Goal: Task Accomplishment & Management: Manage account settings

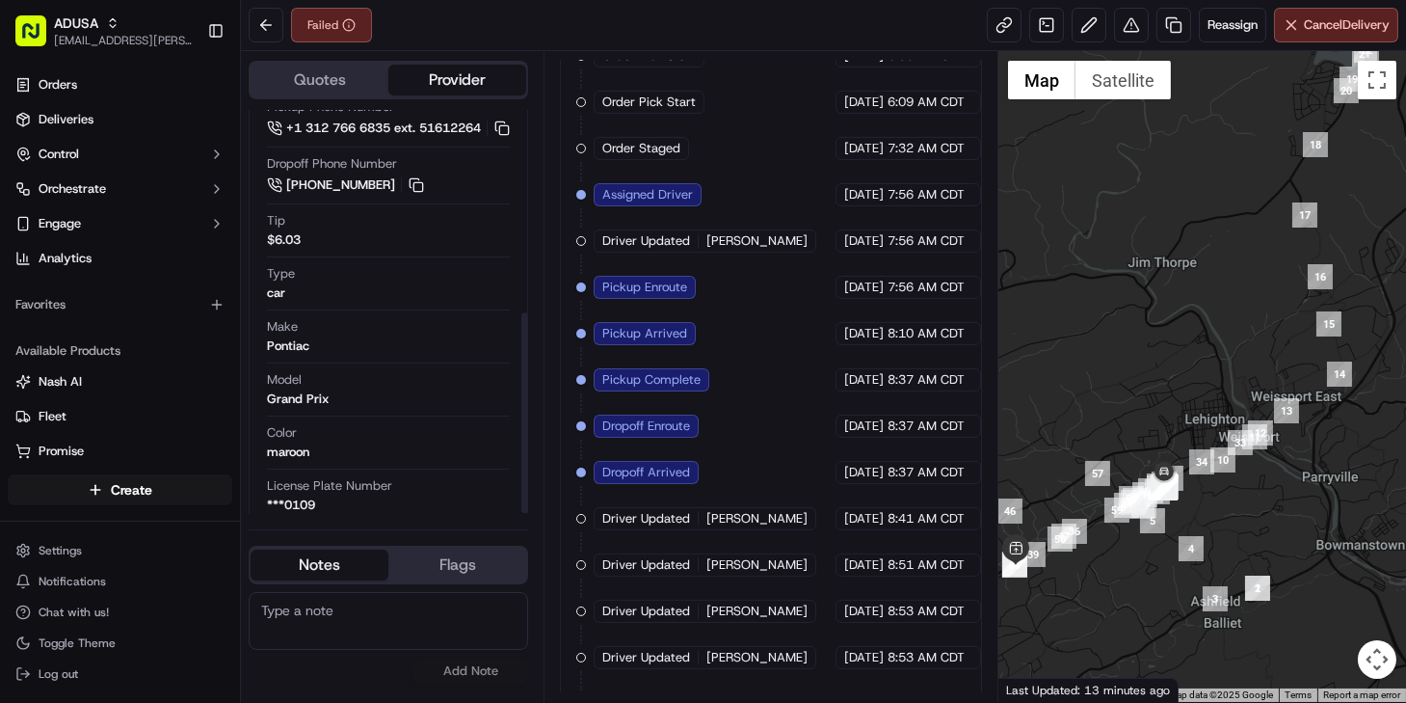
scroll to position [405, 0]
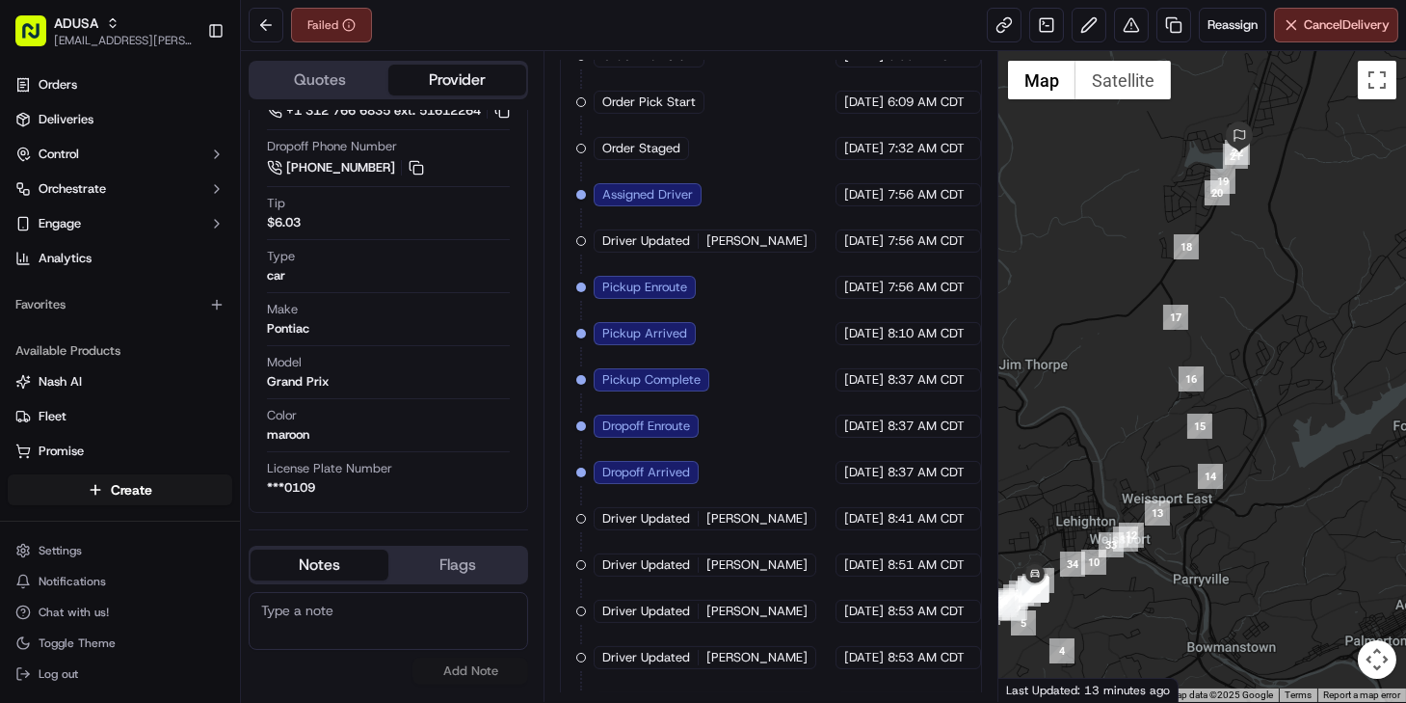
drag, startPoint x: 1296, startPoint y: 476, endPoint x: 1184, endPoint y: 564, distance: 142.9
click at [1184, 564] on div at bounding box center [1203, 376] width 408 height 651
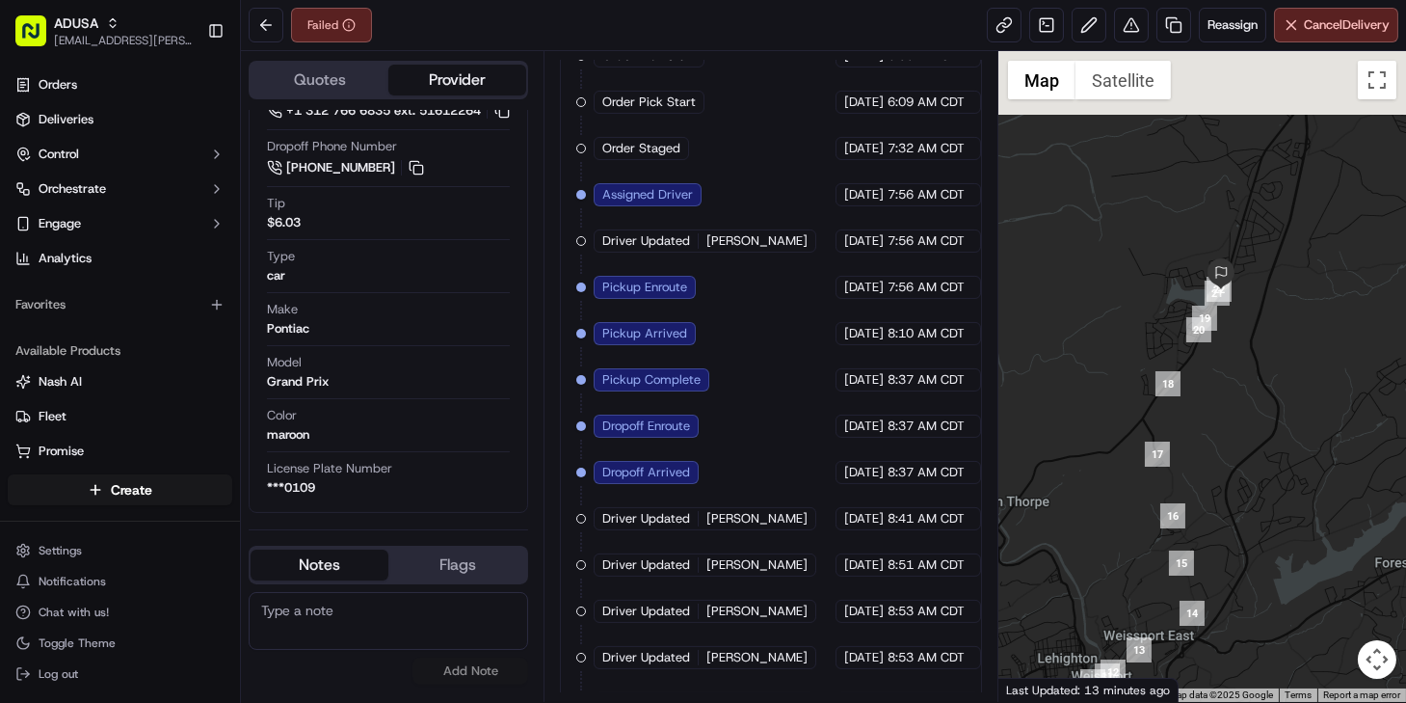
drag, startPoint x: 1241, startPoint y: 284, endPoint x: 1228, endPoint y: 348, distance: 65.0
click at [1230, 348] on div at bounding box center [1203, 376] width 408 height 651
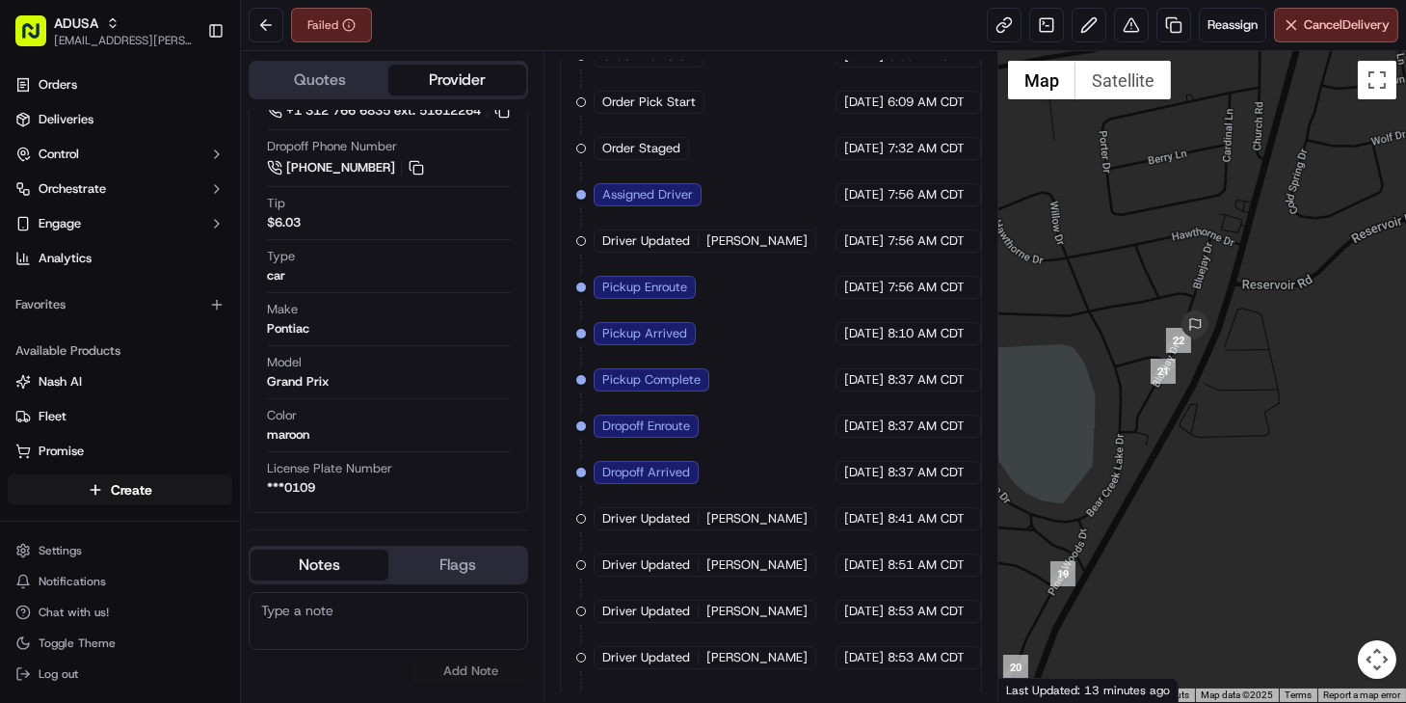
drag, startPoint x: 1158, startPoint y: 159, endPoint x: 1166, endPoint y: 480, distance: 321.1
click at [1166, 480] on div at bounding box center [1203, 376] width 408 height 651
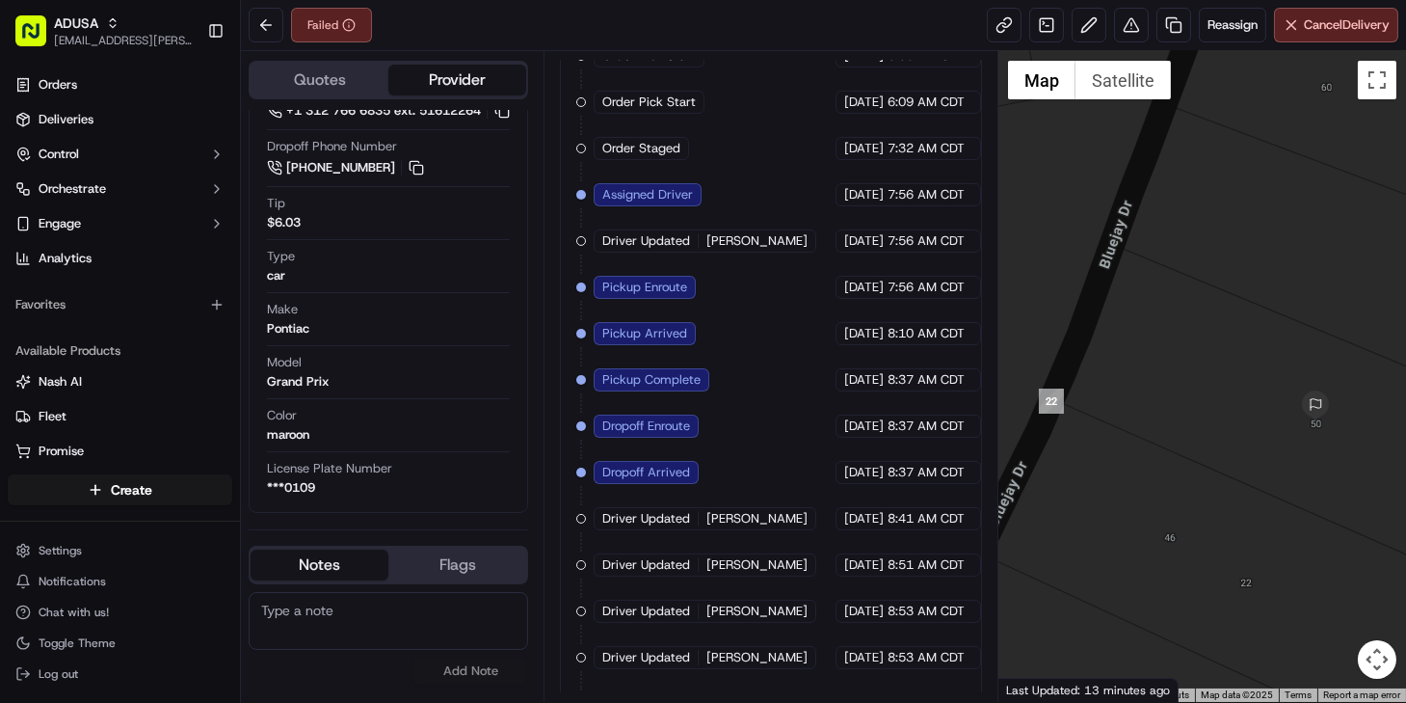
drag, startPoint x: 1177, startPoint y: 336, endPoint x: 1303, endPoint y: 474, distance: 186.9
click at [1303, 474] on div at bounding box center [1203, 376] width 408 height 651
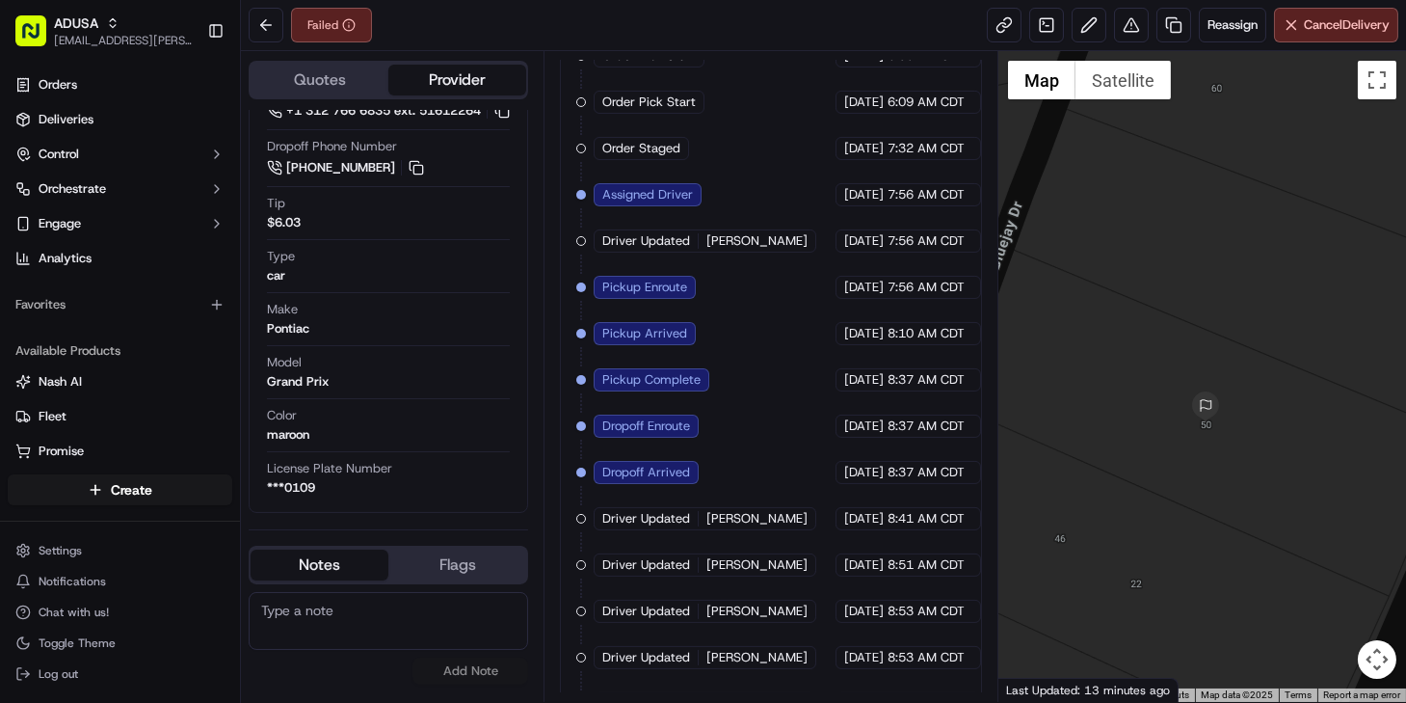
drag, startPoint x: 1210, startPoint y: 453, endPoint x: 1185, endPoint y: 453, distance: 25.1
click at [1185, 453] on div at bounding box center [1203, 376] width 408 height 651
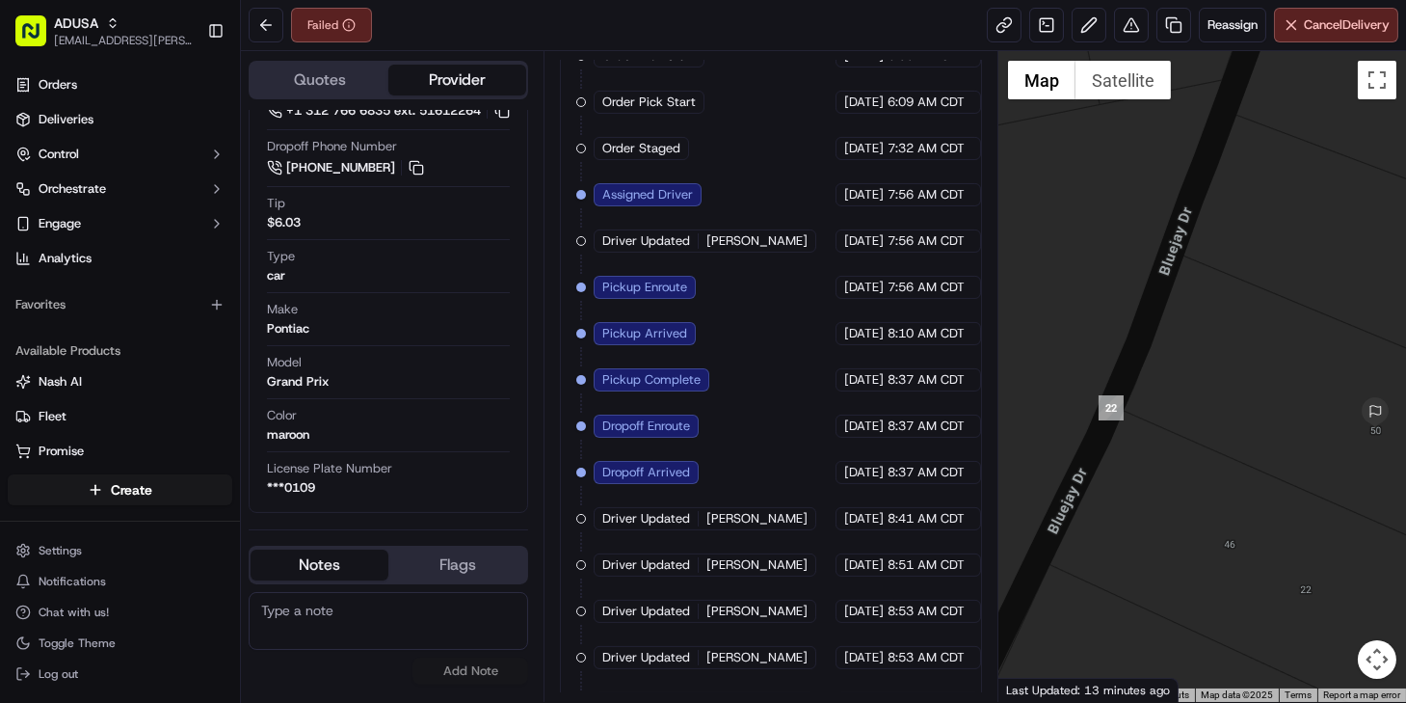
drag, startPoint x: 1076, startPoint y: 442, endPoint x: 1249, endPoint y: 448, distance: 173.6
click at [1249, 448] on div at bounding box center [1203, 376] width 408 height 651
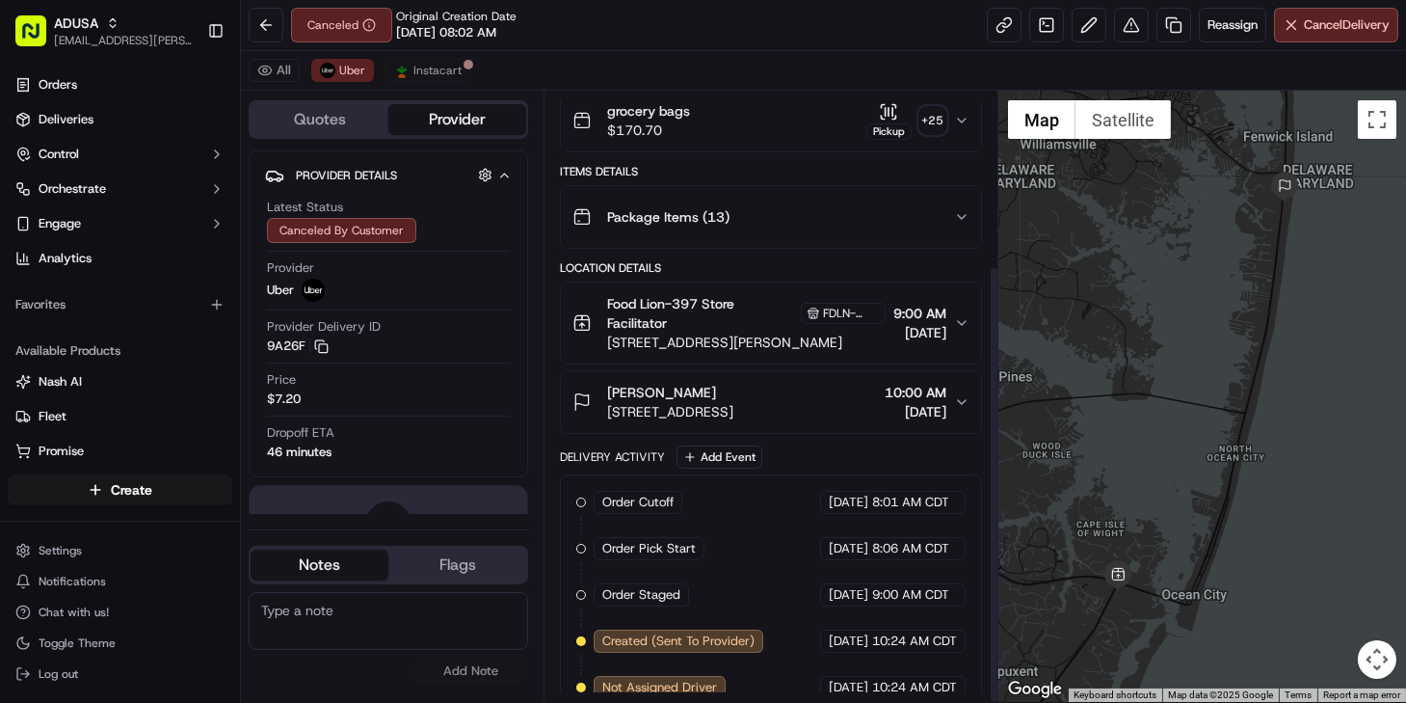
scroll to position [241, 0]
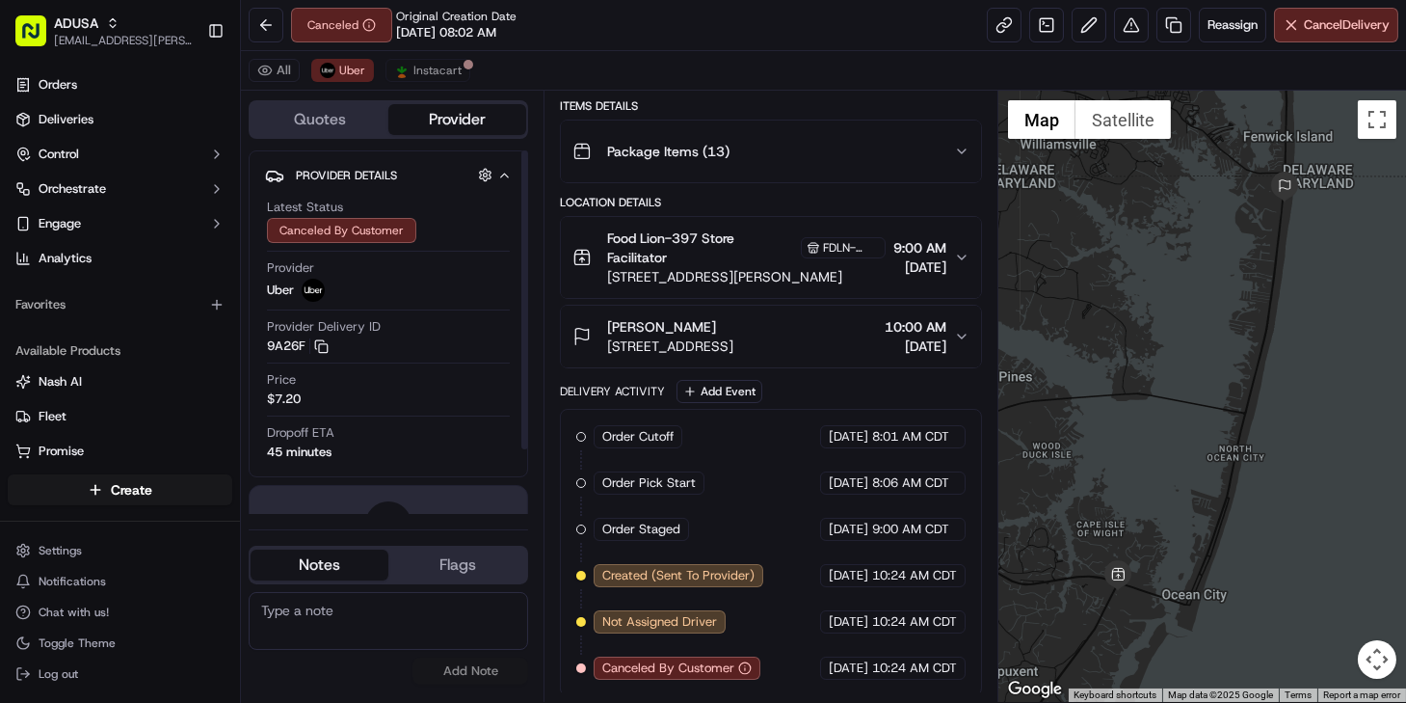
click at [341, 632] on textarea at bounding box center [389, 621] width 280 height 58
type textarea "Customer picking up order herself per order inq SR"
click at [469, 661] on button "Add Note" at bounding box center [471, 670] width 116 height 27
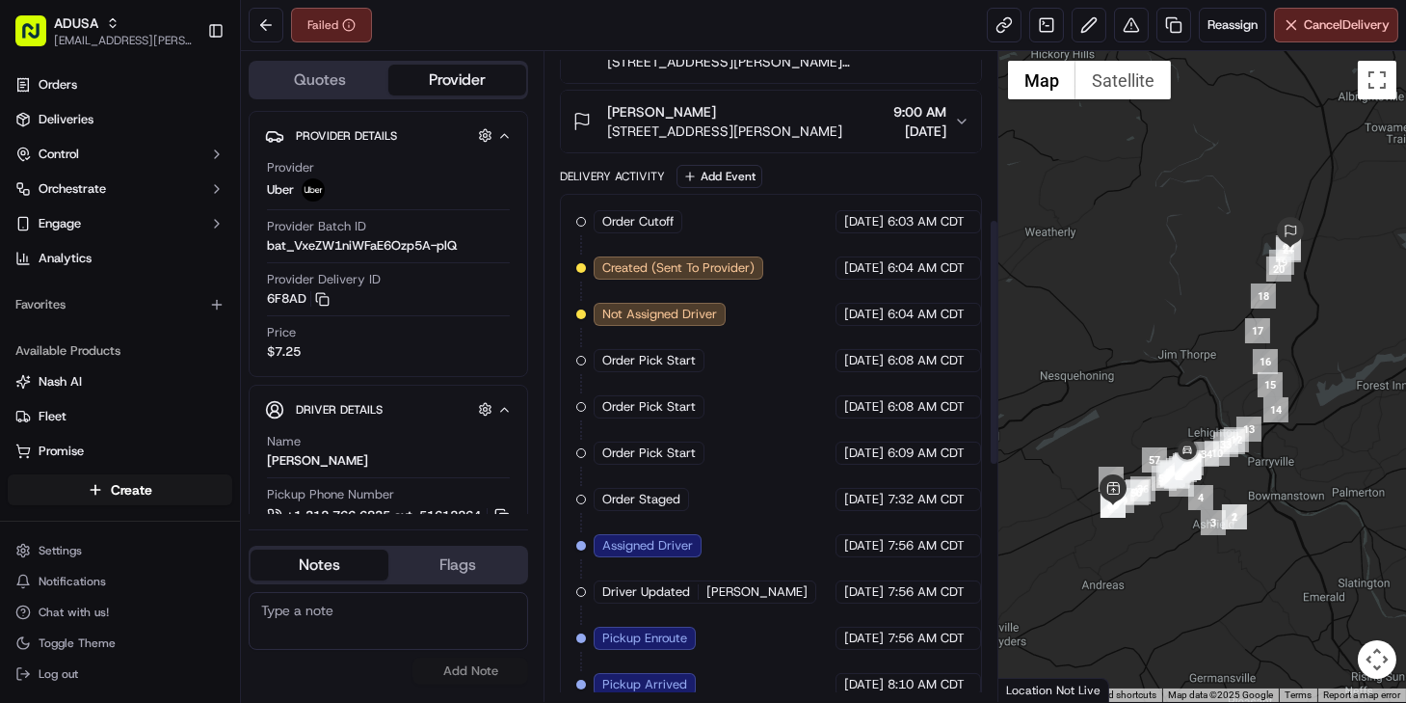
scroll to position [184, 0]
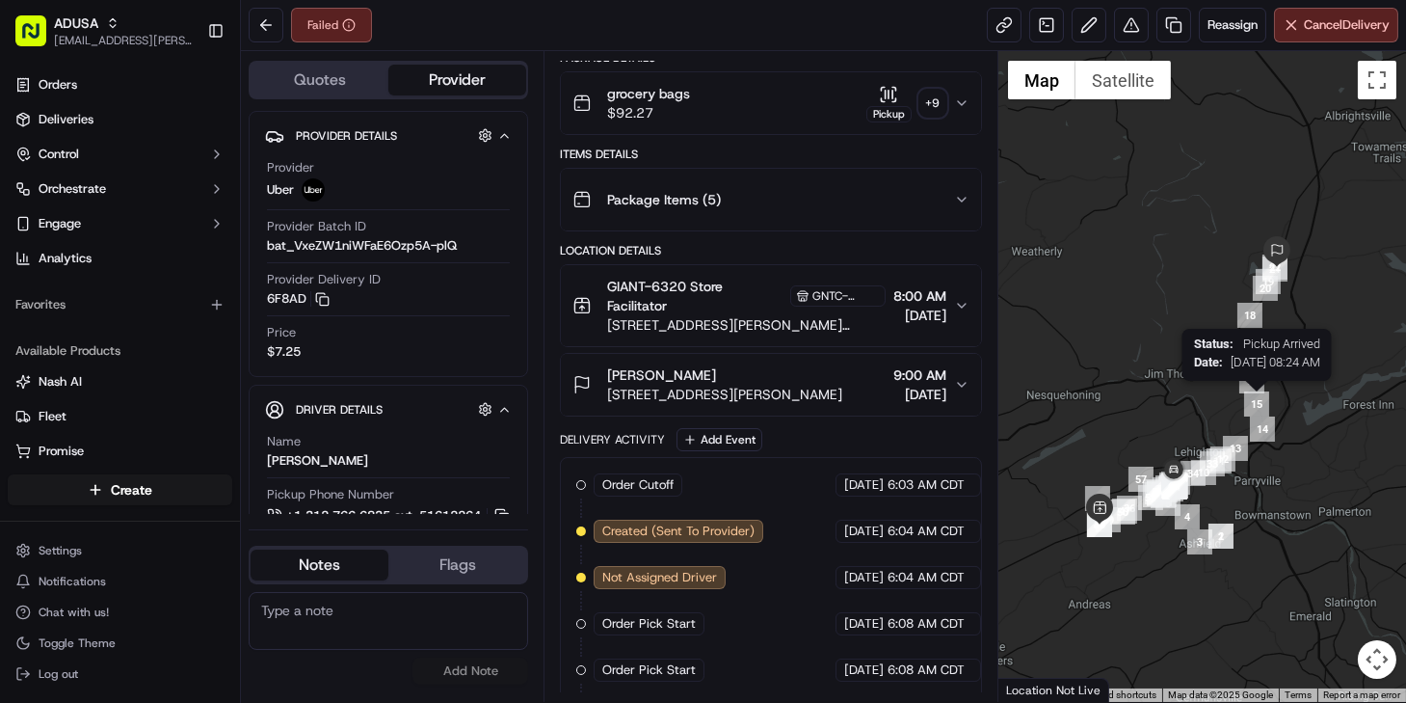
drag, startPoint x: 1272, startPoint y: 377, endPoint x: 1212, endPoint y: 451, distance: 95.9
click at [1244, 416] on img "15" at bounding box center [1256, 403] width 25 height 25
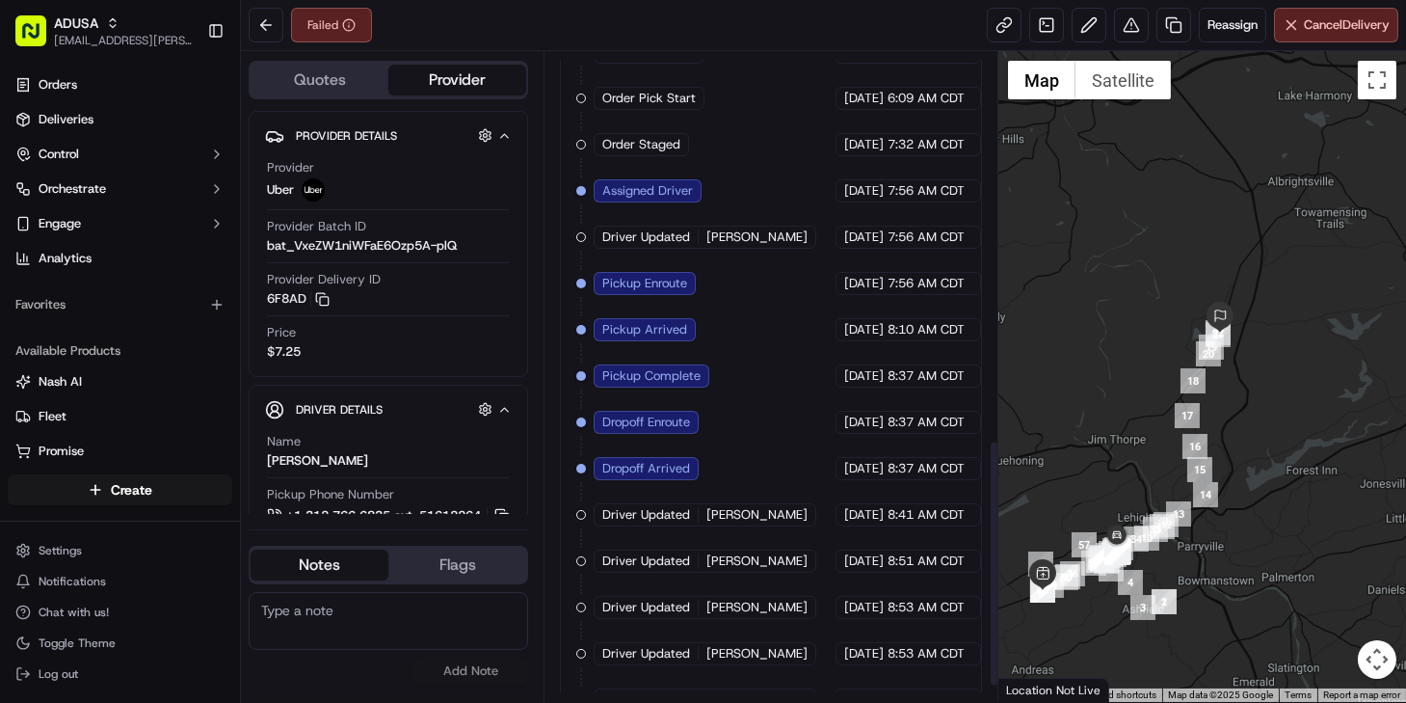
scroll to position [798, 0]
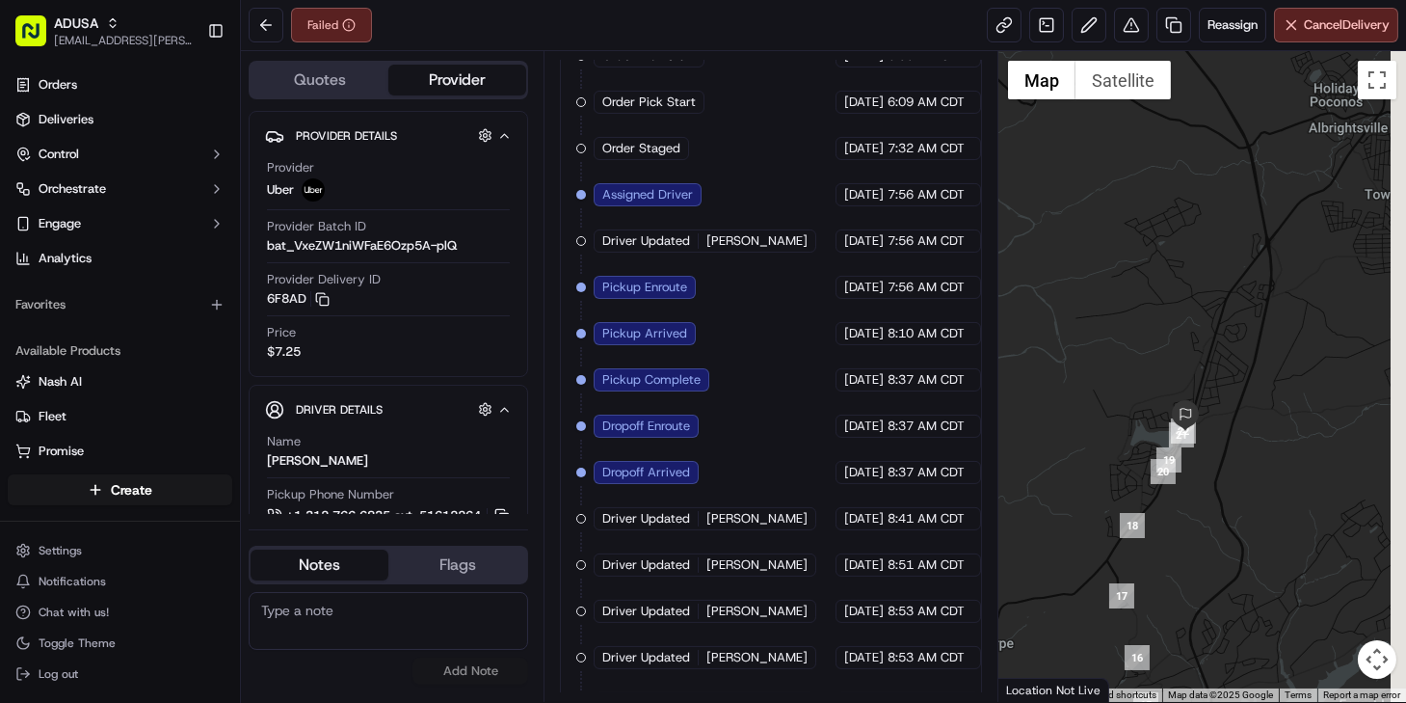
drag, startPoint x: 1263, startPoint y: 331, endPoint x: 1211, endPoint y: 452, distance: 132.1
click at [1211, 452] on div at bounding box center [1203, 376] width 408 height 651
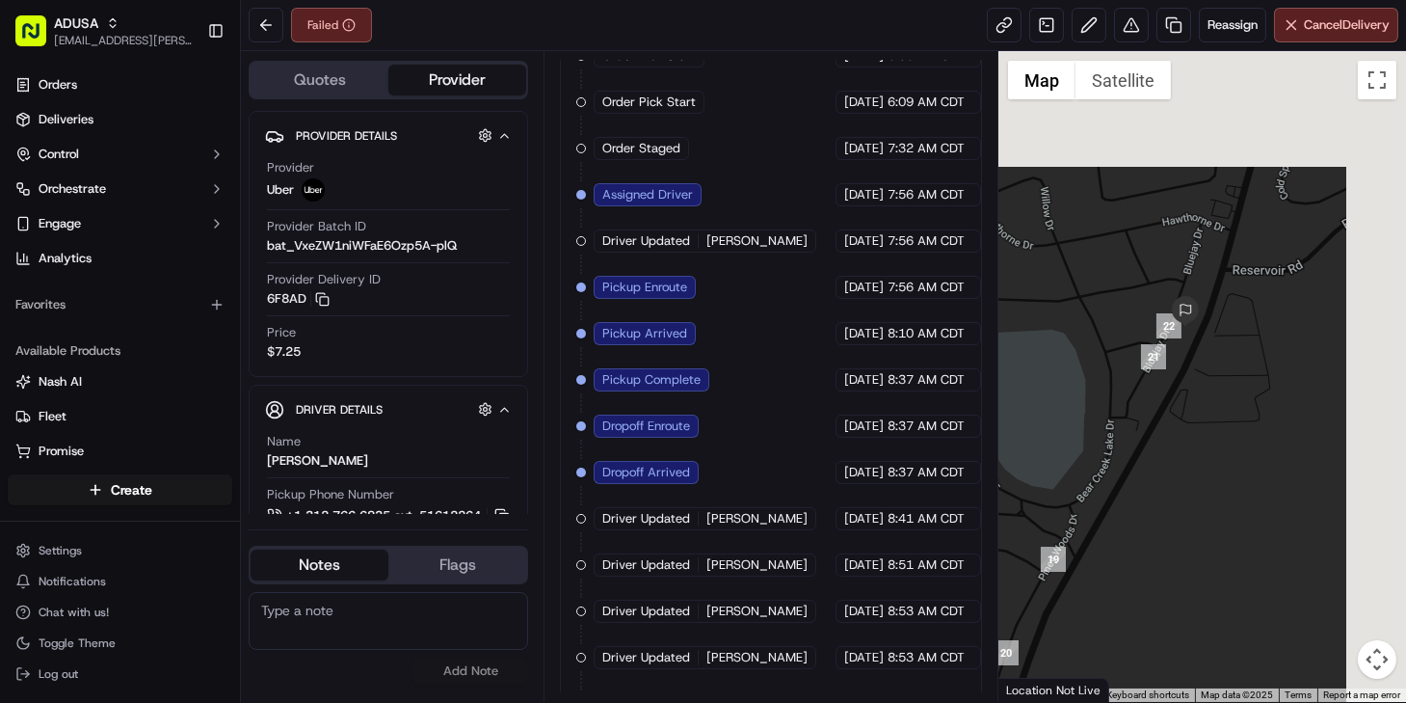
drag, startPoint x: 1107, startPoint y: 537, endPoint x: 1107, endPoint y: 523, distance: 13.5
click at [1103, 546] on div at bounding box center [1203, 376] width 408 height 651
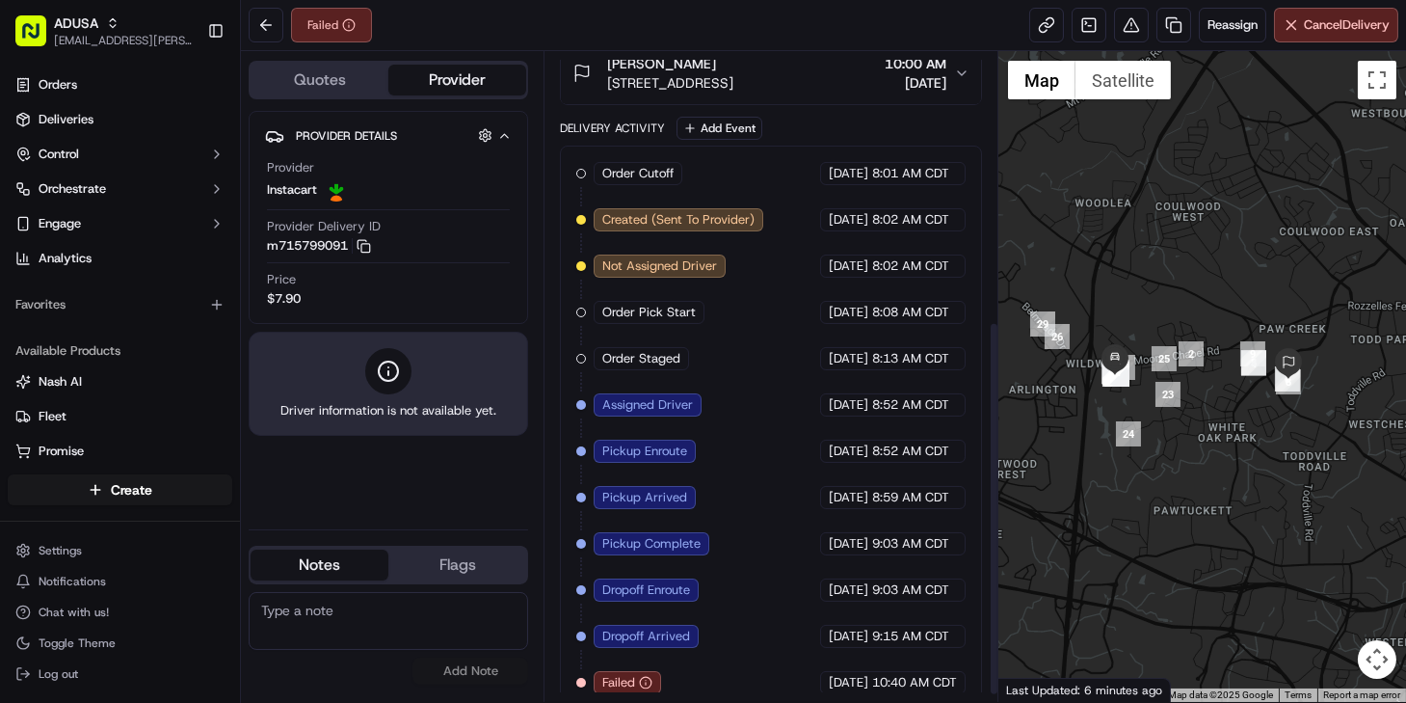
scroll to position [478, 0]
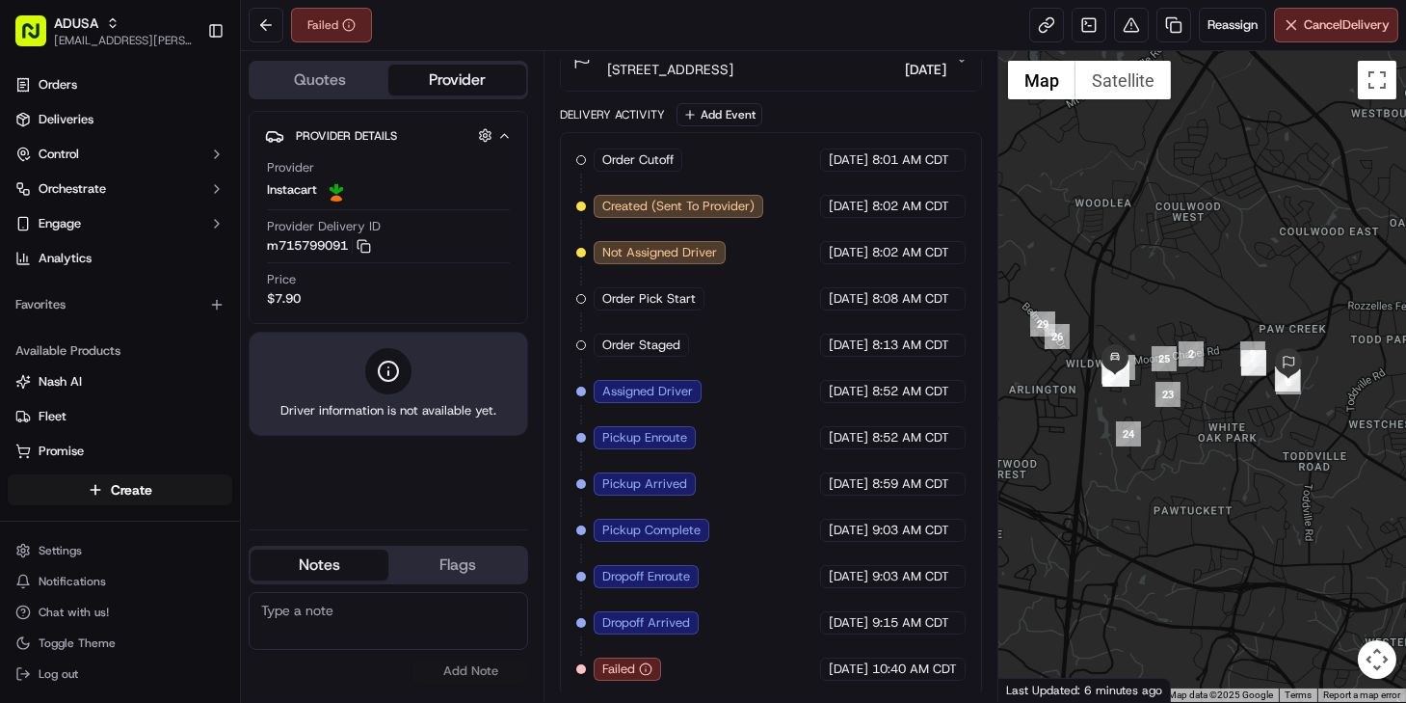
click at [362, 623] on textarea at bounding box center [389, 621] width 280 height 58
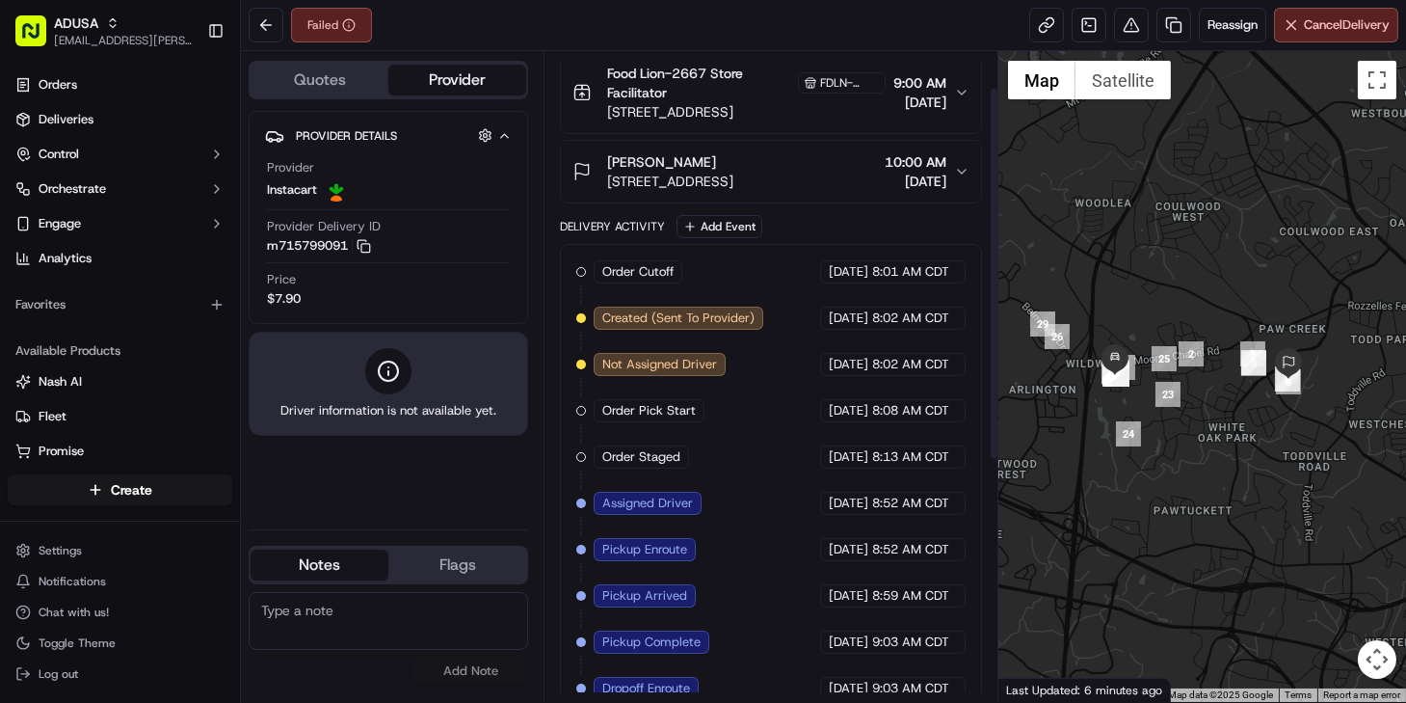
scroll to position [40, 0]
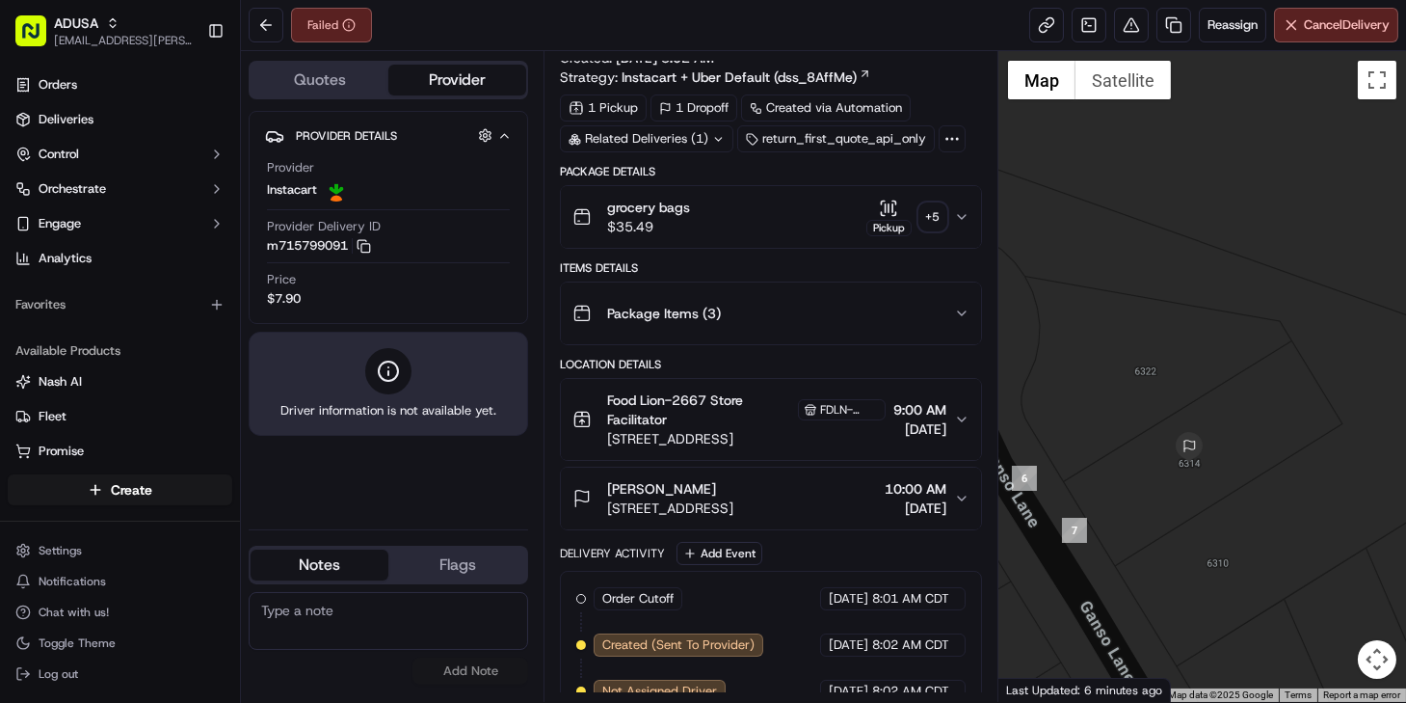
drag, startPoint x: 1111, startPoint y: 524, endPoint x: 1216, endPoint y: 526, distance: 105.1
click at [1216, 526] on div at bounding box center [1203, 376] width 408 height 651
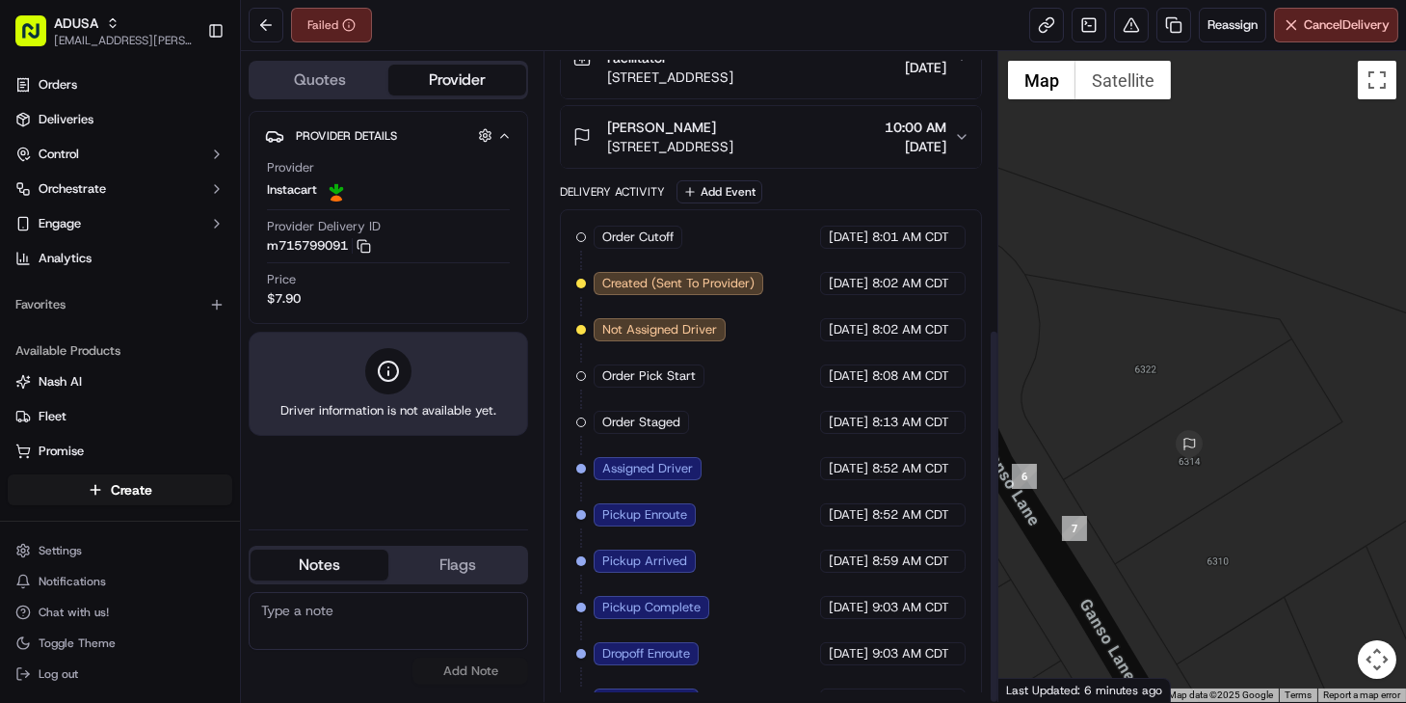
scroll to position [478, 0]
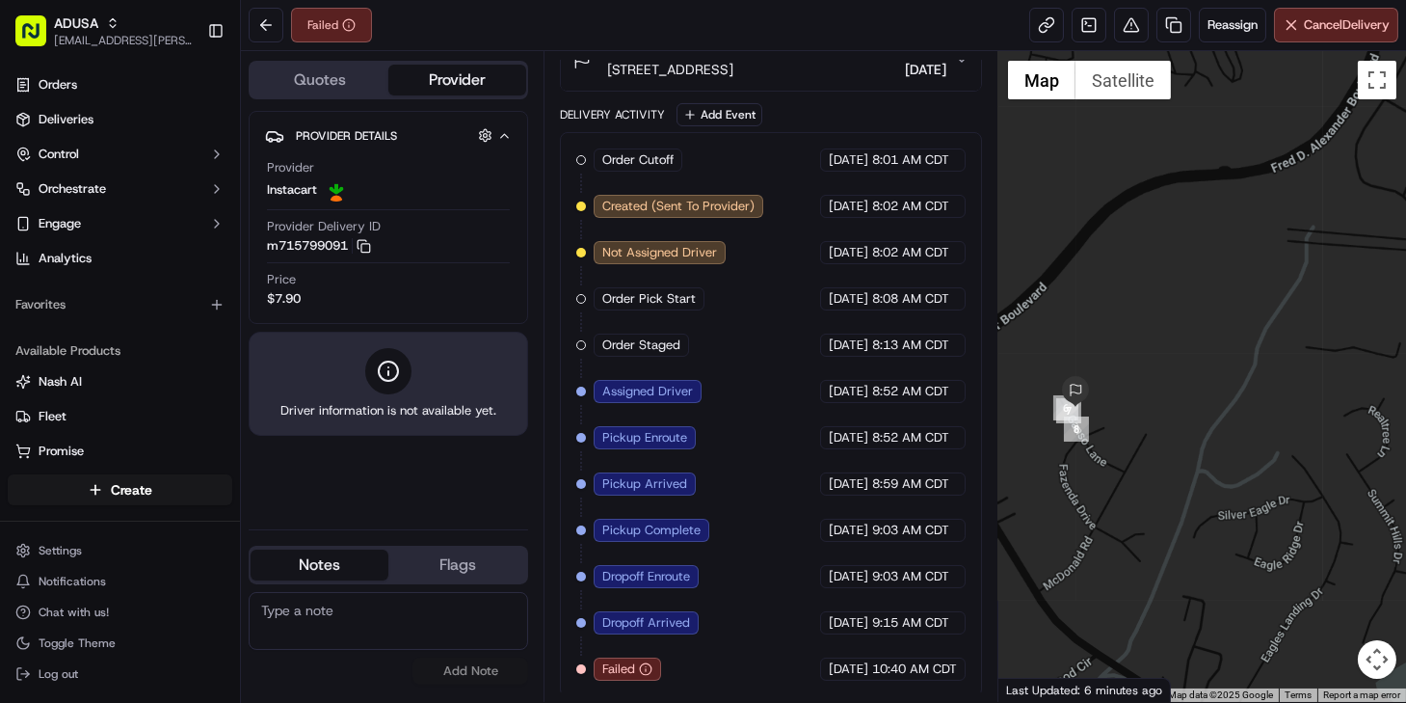
drag, startPoint x: 1124, startPoint y: 600, endPoint x: 1091, endPoint y: 436, distance: 168.1
click at [1091, 436] on div at bounding box center [1203, 376] width 408 height 651
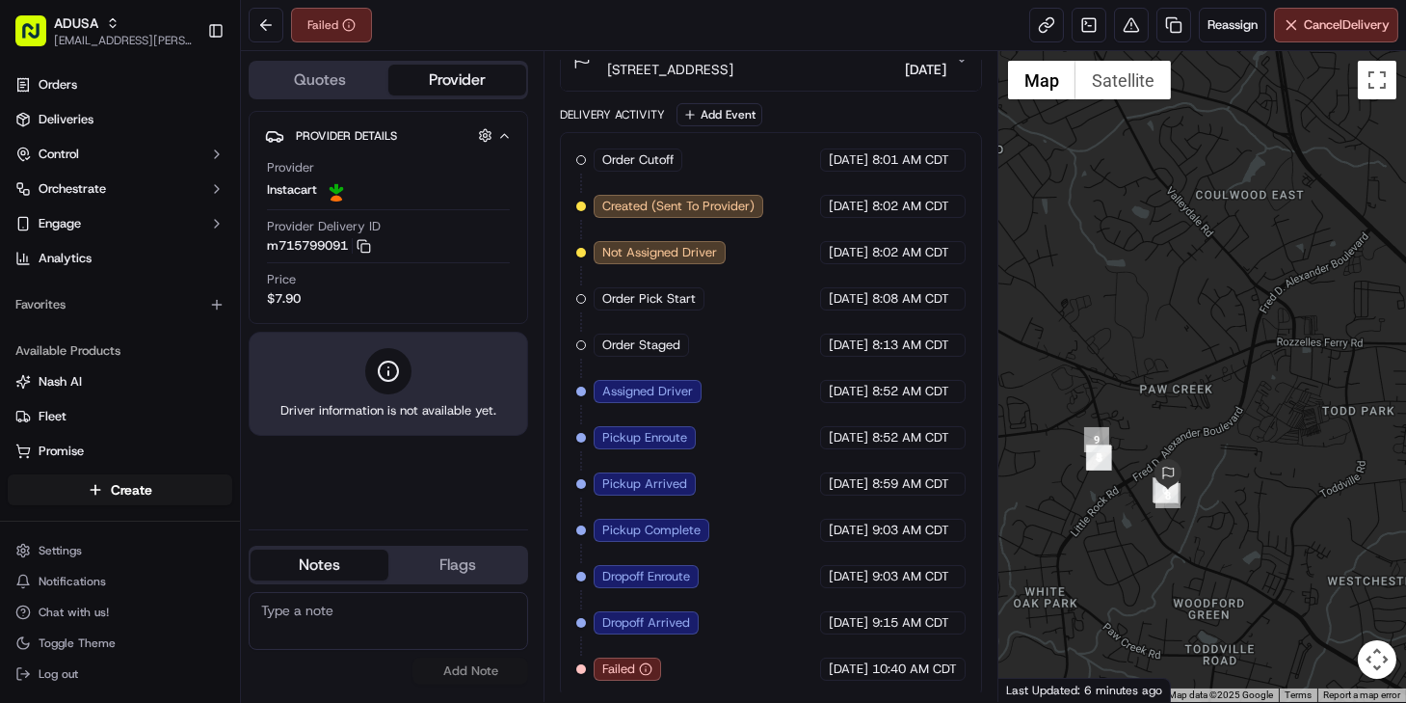
drag, startPoint x: 1065, startPoint y: 530, endPoint x: 1150, endPoint y: 535, distance: 85.0
click at [1150, 535] on div at bounding box center [1203, 376] width 408 height 651
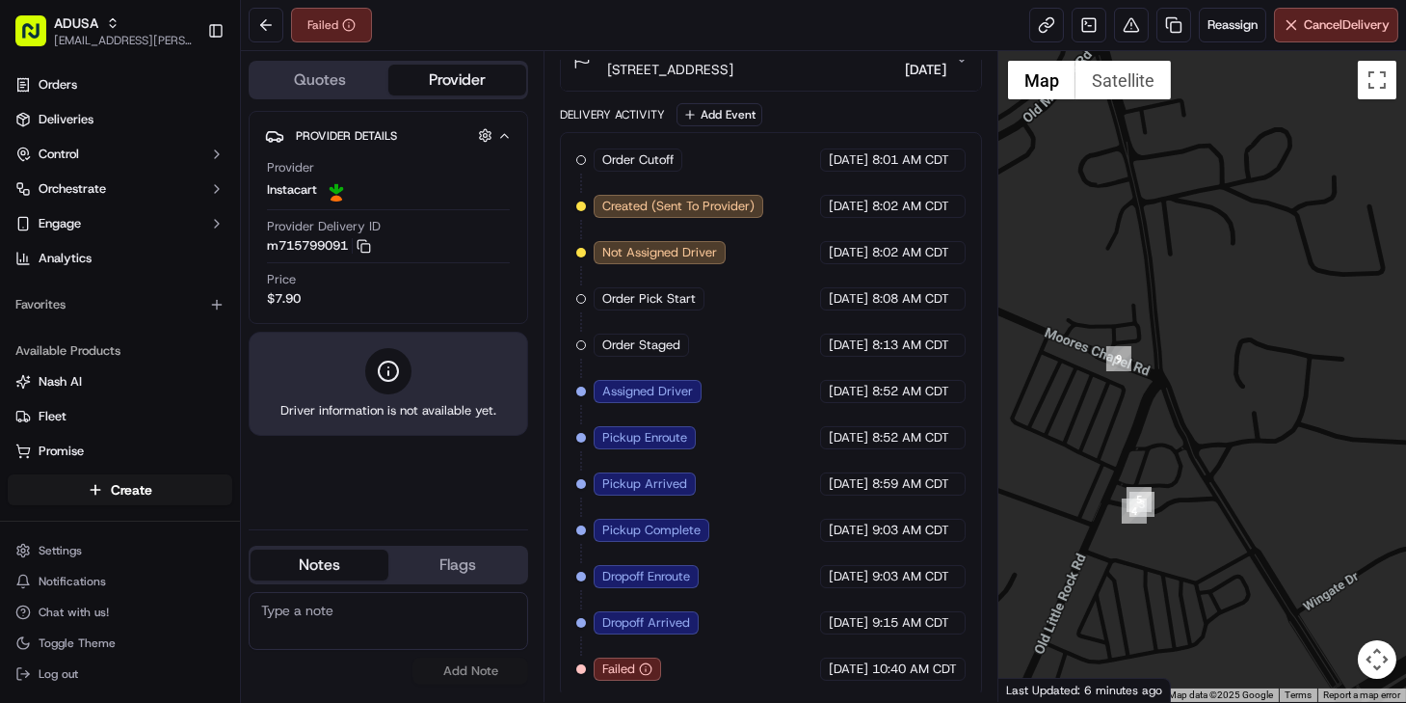
drag, startPoint x: 1086, startPoint y: 359, endPoint x: 1177, endPoint y: 487, distance: 157.0
click at [1177, 487] on div at bounding box center [1203, 376] width 408 height 651
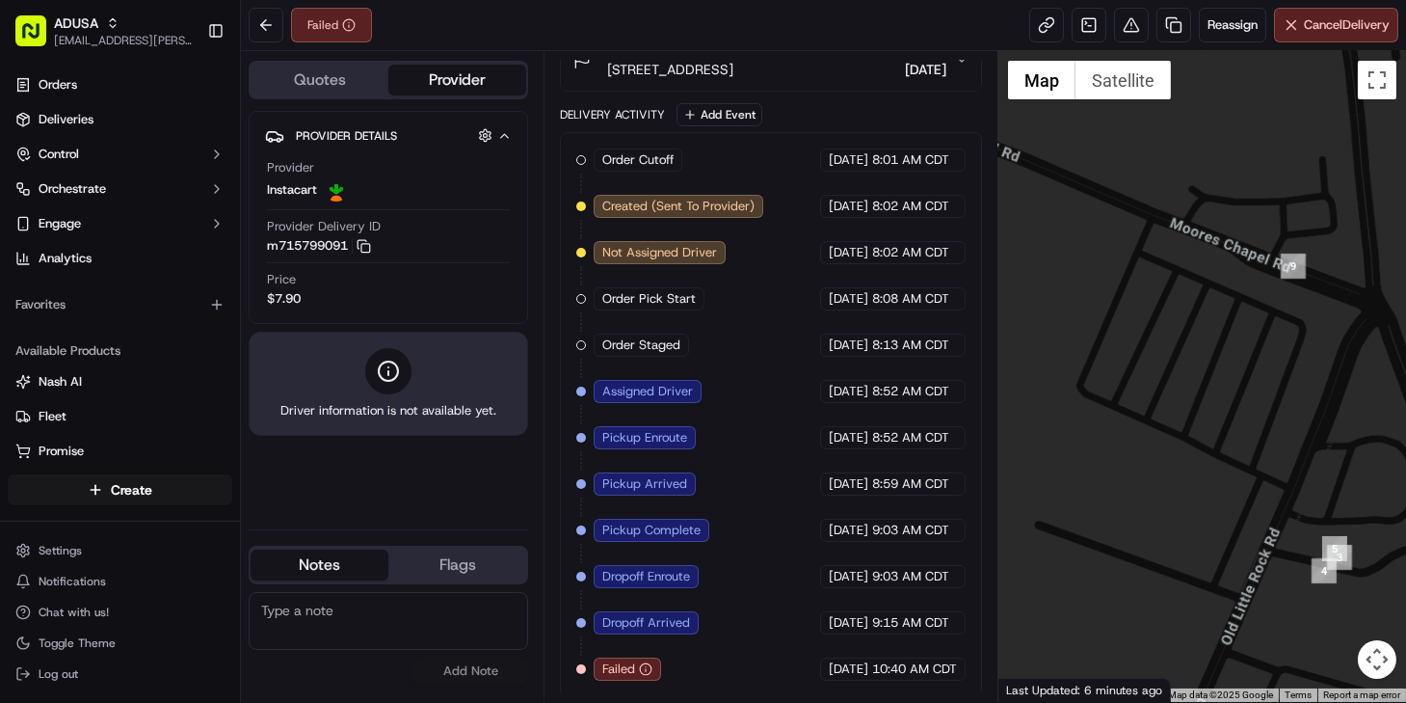
drag, startPoint x: 1099, startPoint y: 433, endPoint x: 1302, endPoint y: 469, distance: 206.7
click at [1302, 469] on div at bounding box center [1203, 376] width 408 height 651
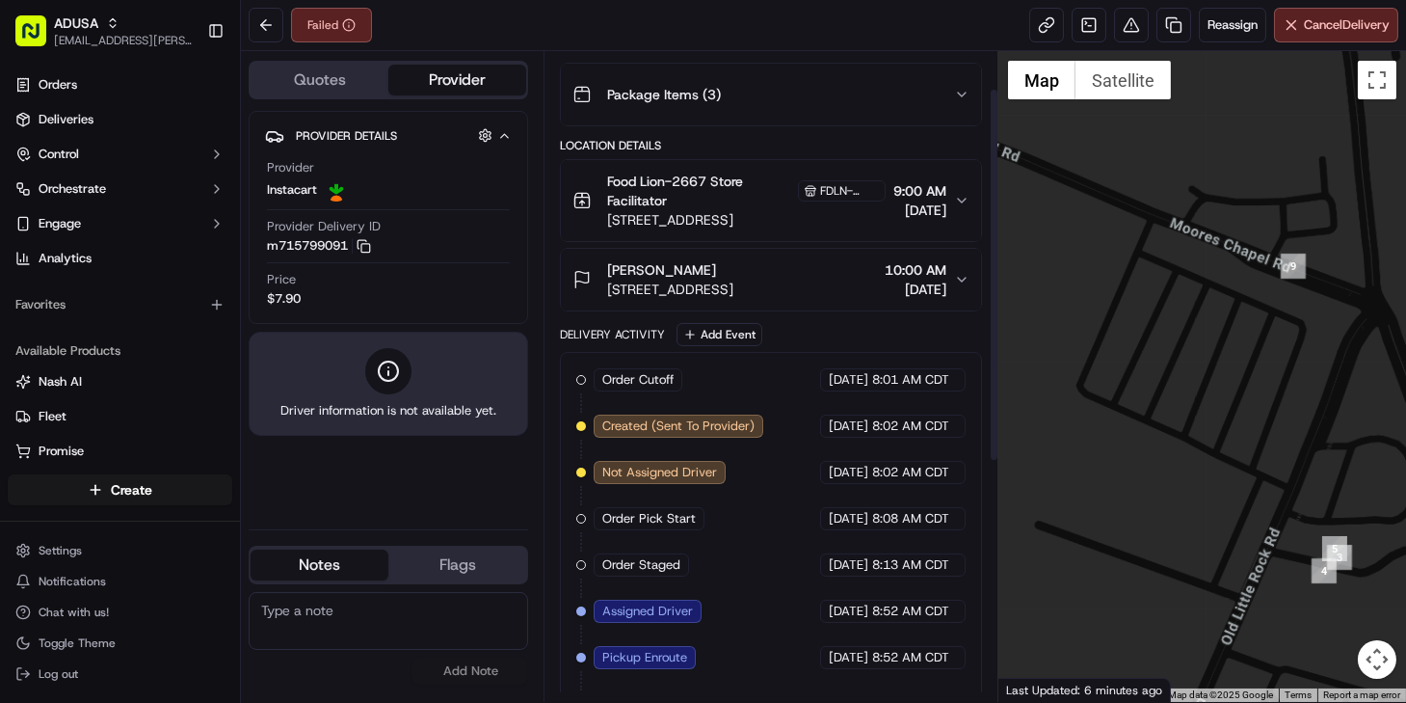
scroll to position [0, 0]
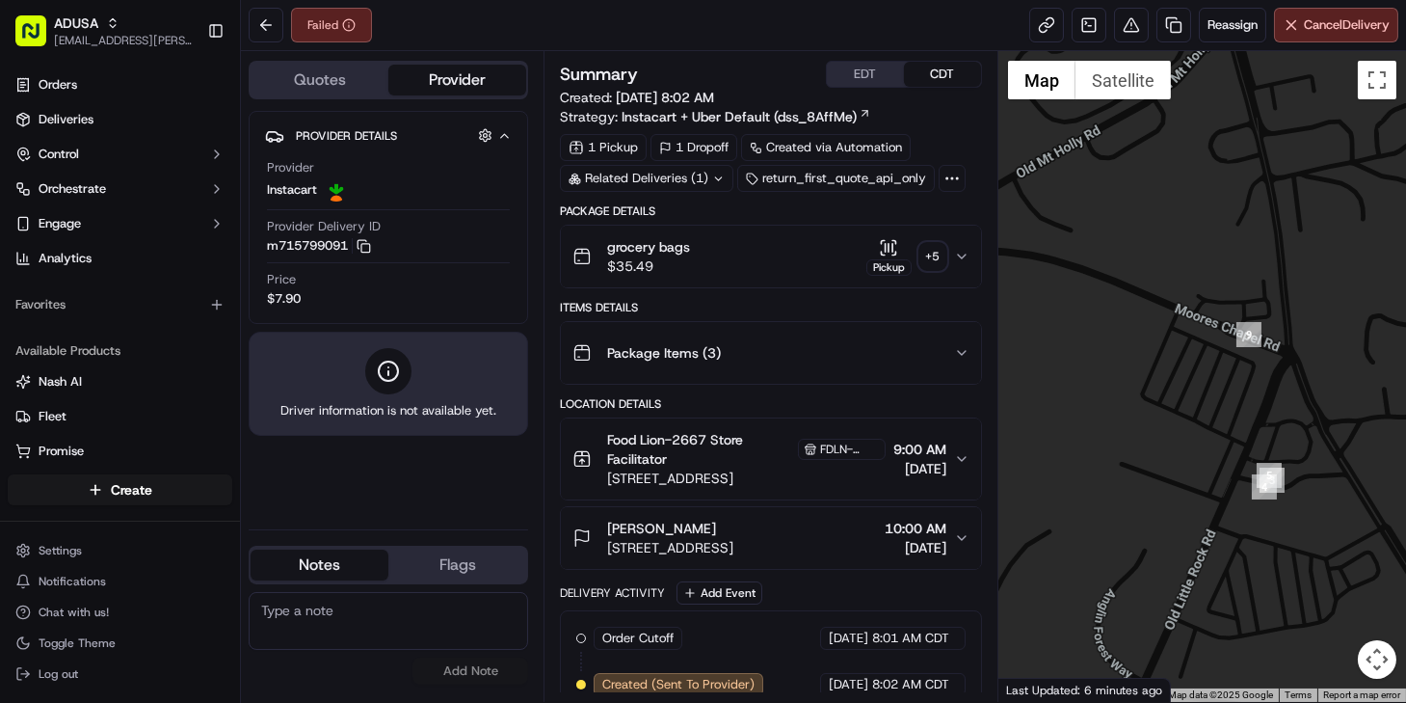
drag, startPoint x: 1324, startPoint y: 459, endPoint x: 1054, endPoint y: 423, distance: 272.2
click at [1054, 423] on div at bounding box center [1203, 376] width 408 height 651
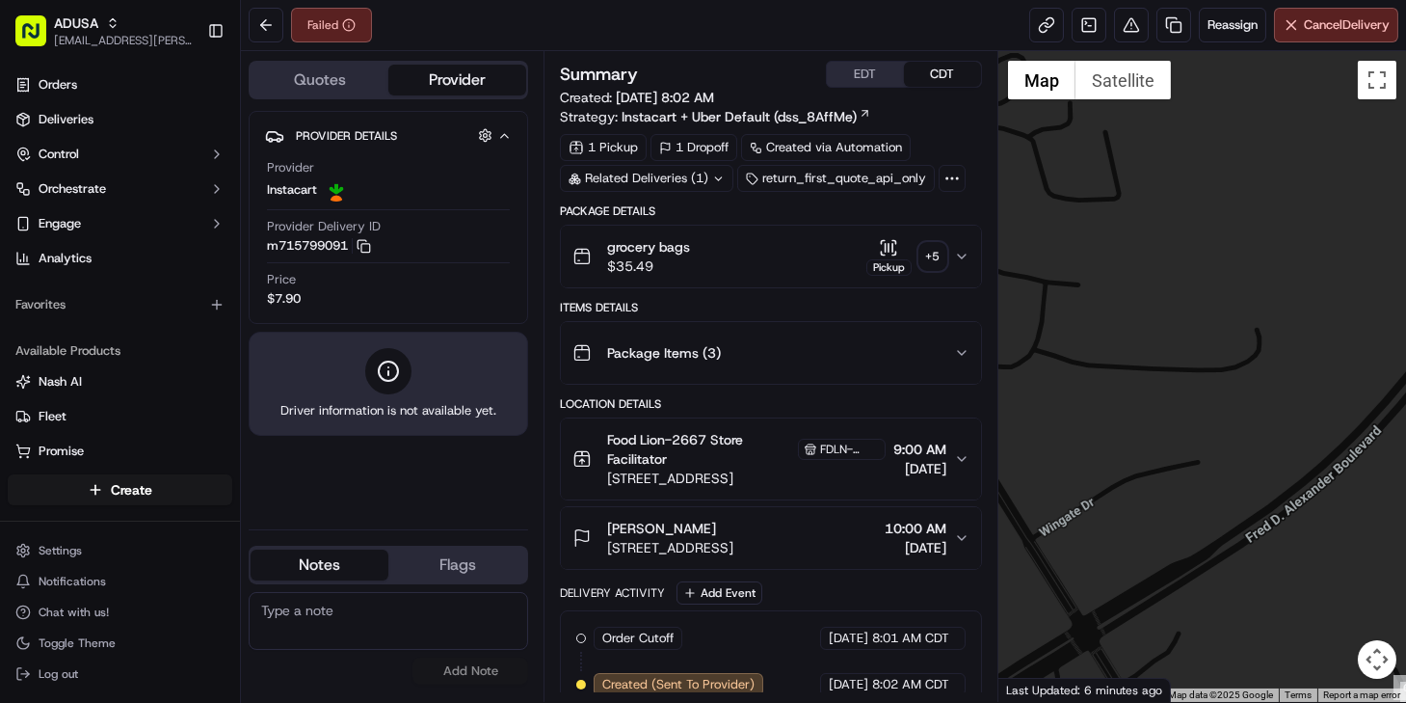
drag, startPoint x: 1225, startPoint y: 536, endPoint x: 1157, endPoint y: 512, distance: 72.6
click at [1157, 520] on div at bounding box center [1203, 376] width 408 height 651
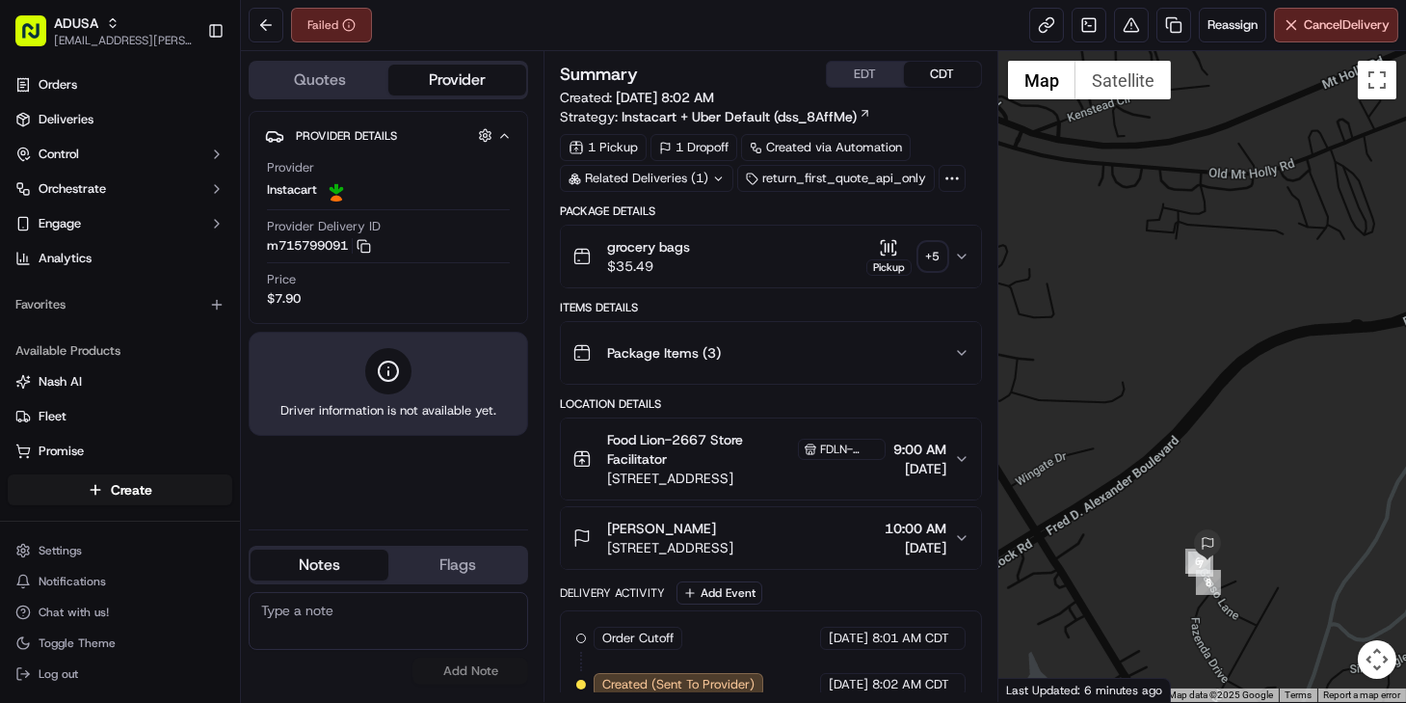
drag, startPoint x: 1256, startPoint y: 575, endPoint x: 1174, endPoint y: 521, distance: 98.1
click at [1192, 529] on img at bounding box center [1207, 544] width 31 height 31
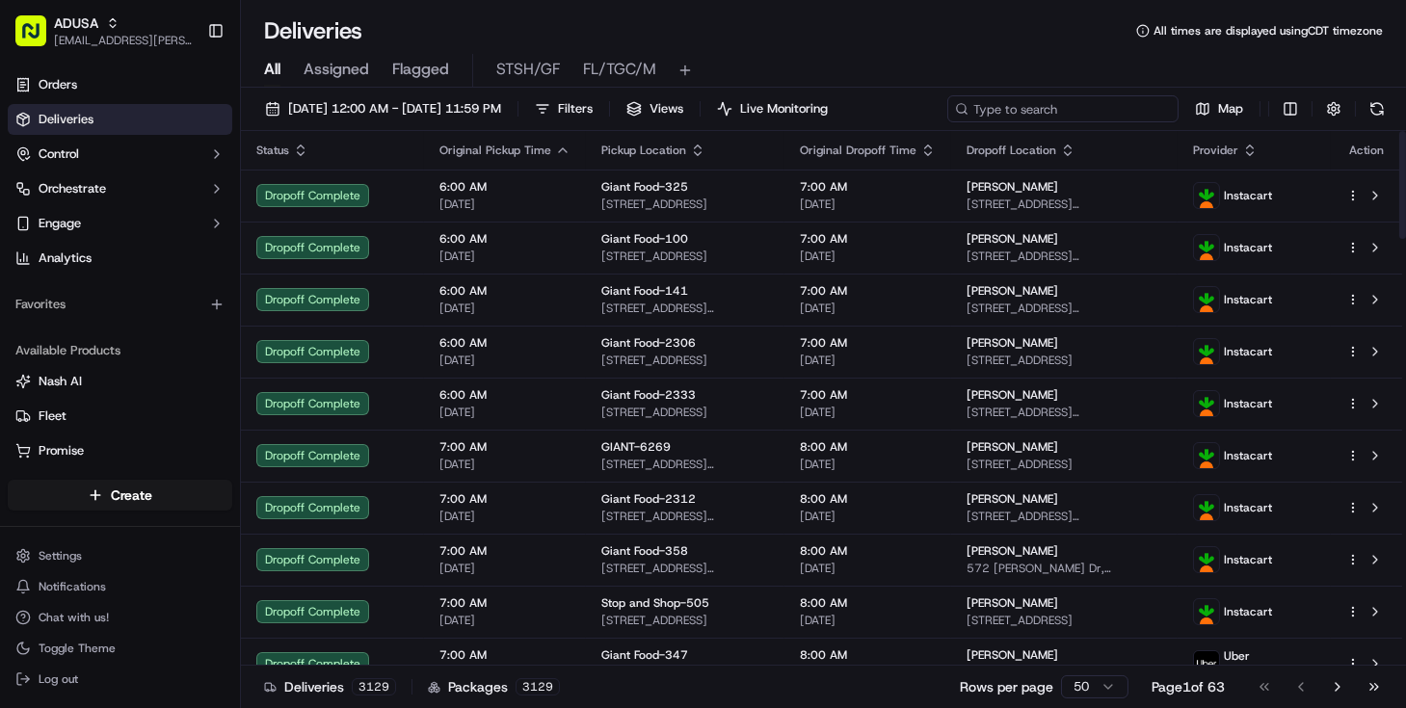
click at [1082, 111] on input at bounding box center [1062, 108] width 231 height 27
paste input "m707822766"
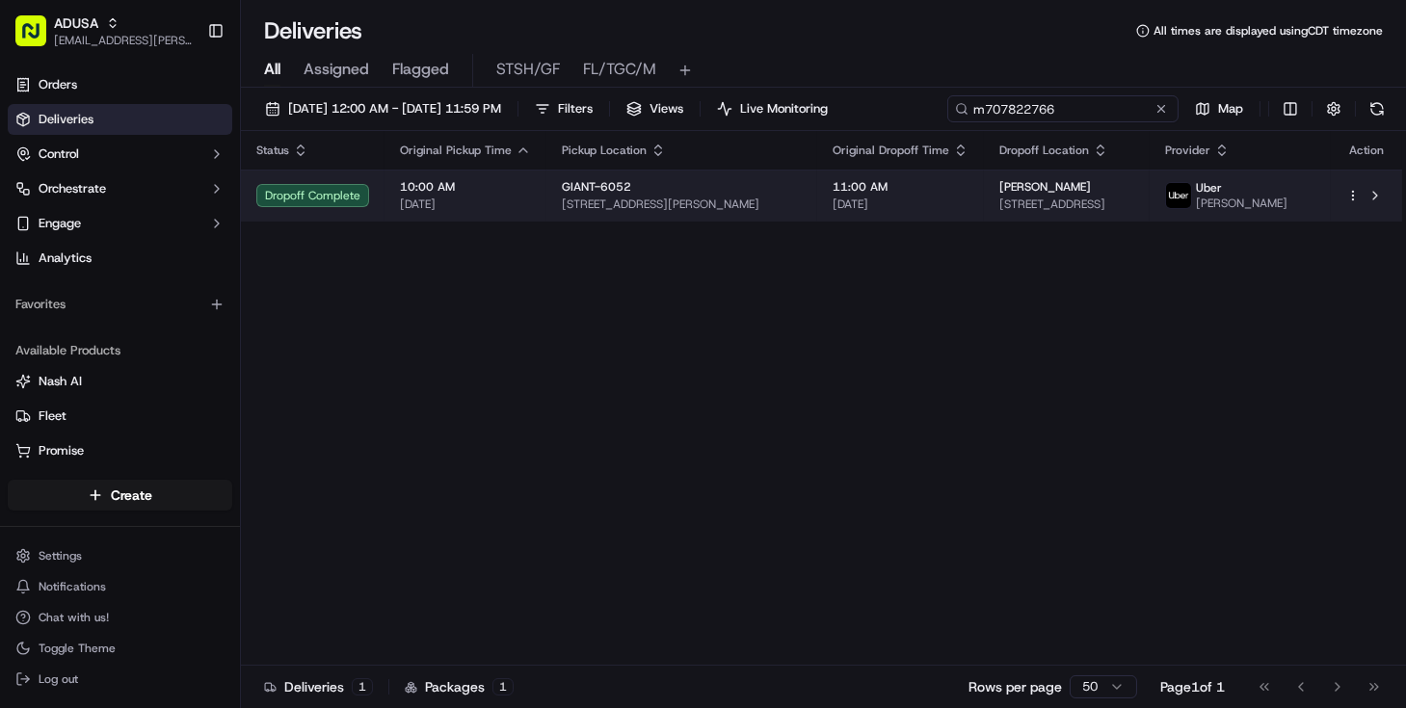
type input "m707822766"
click at [817, 202] on td "11:00 AM [DATE]" at bounding box center [900, 196] width 167 height 52
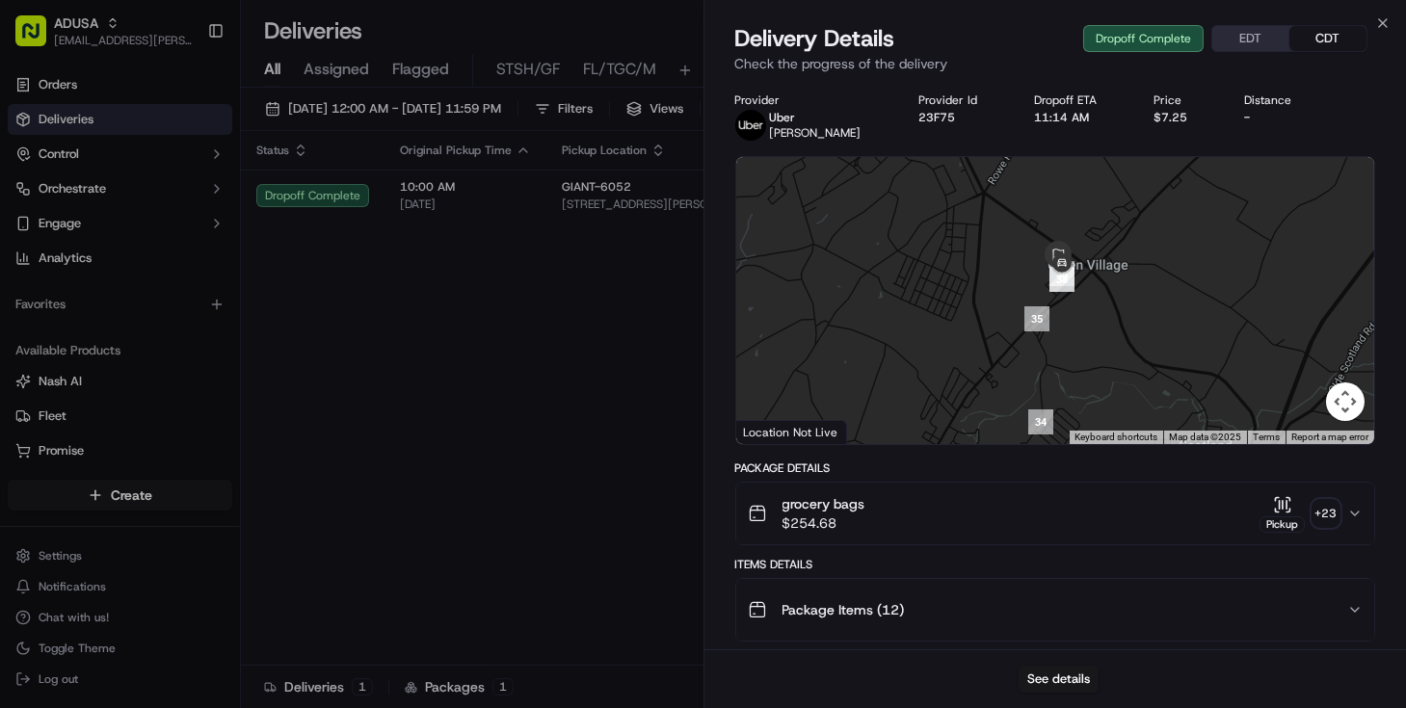
drag, startPoint x: 1084, startPoint y: 202, endPoint x: 1069, endPoint y: 301, distance: 99.5
click at [1073, 303] on div at bounding box center [1055, 300] width 639 height 287
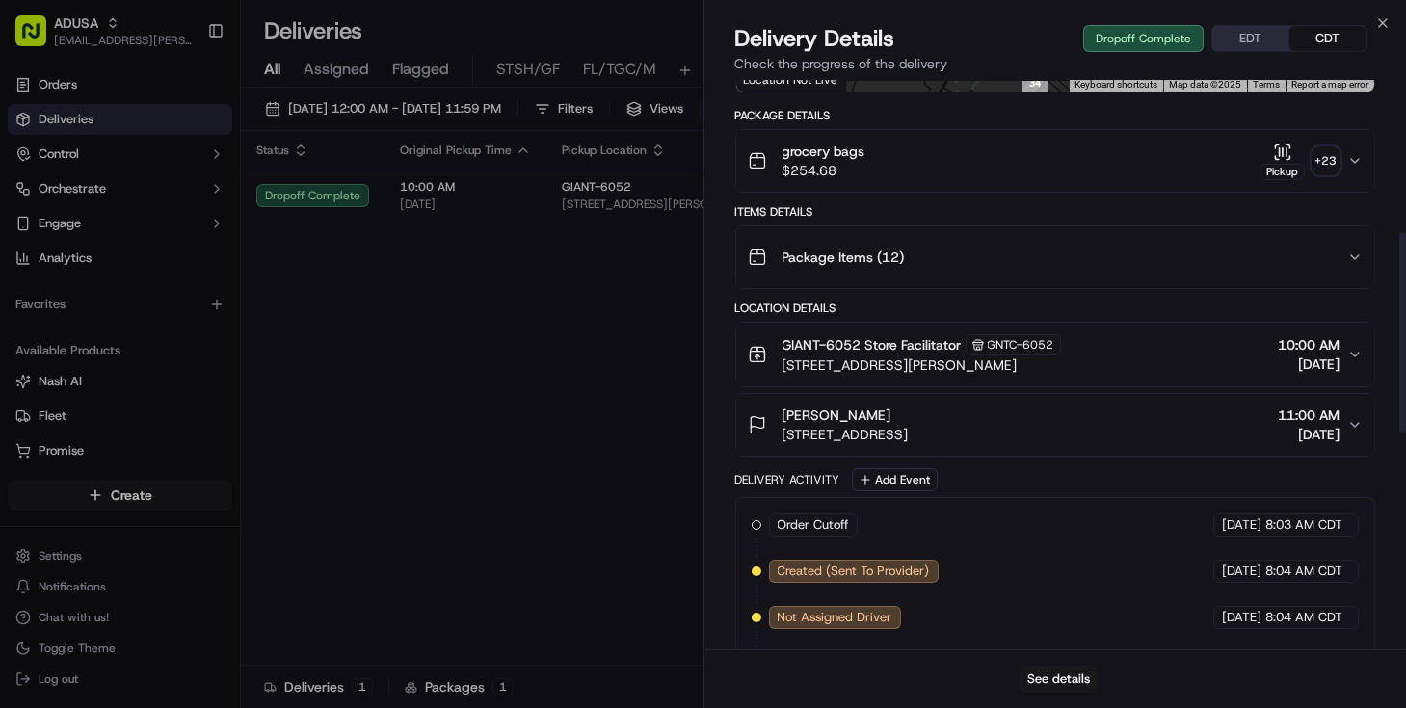
scroll to position [438, 0]
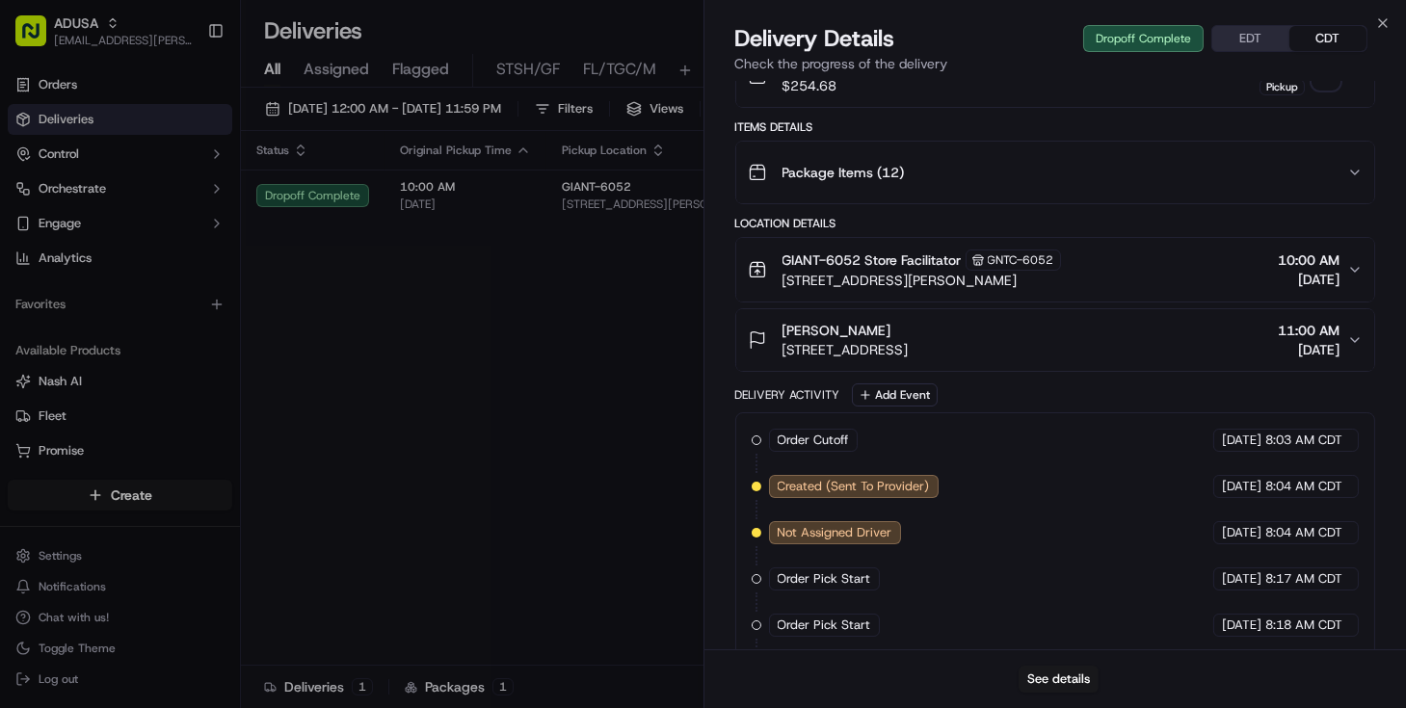
click at [1185, 359] on button "[PERSON_NAME] [STREET_ADDRESS] 11:00 AM [DATE]" at bounding box center [1055, 340] width 639 height 62
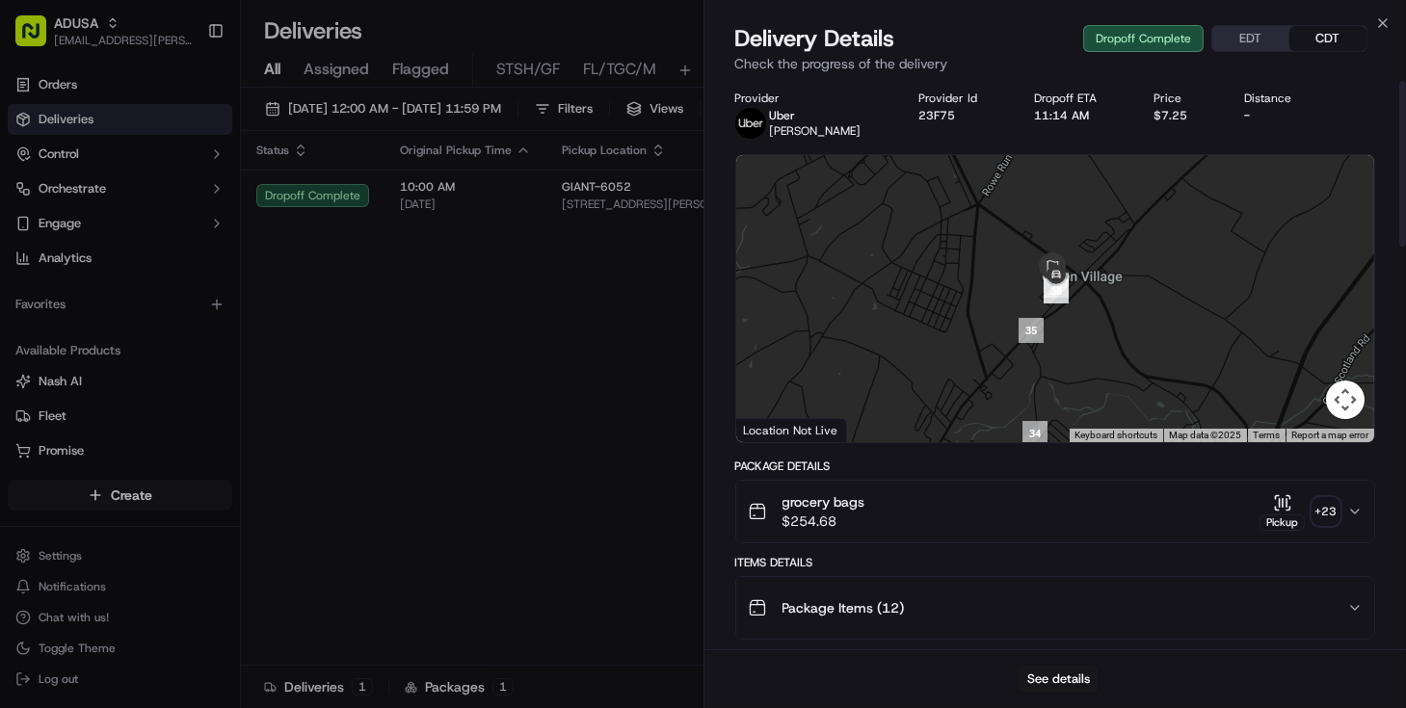
scroll to position [0, 0]
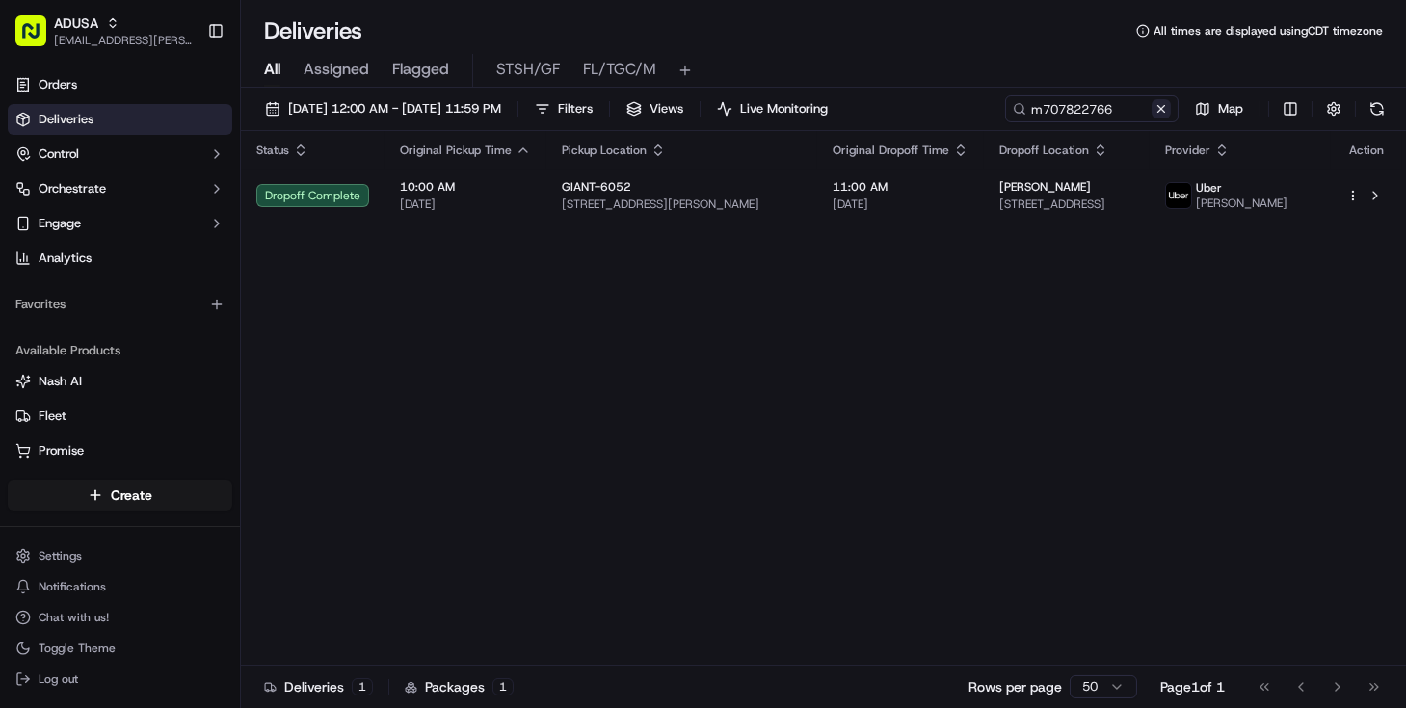
click at [1162, 109] on button at bounding box center [1161, 108] width 19 height 19
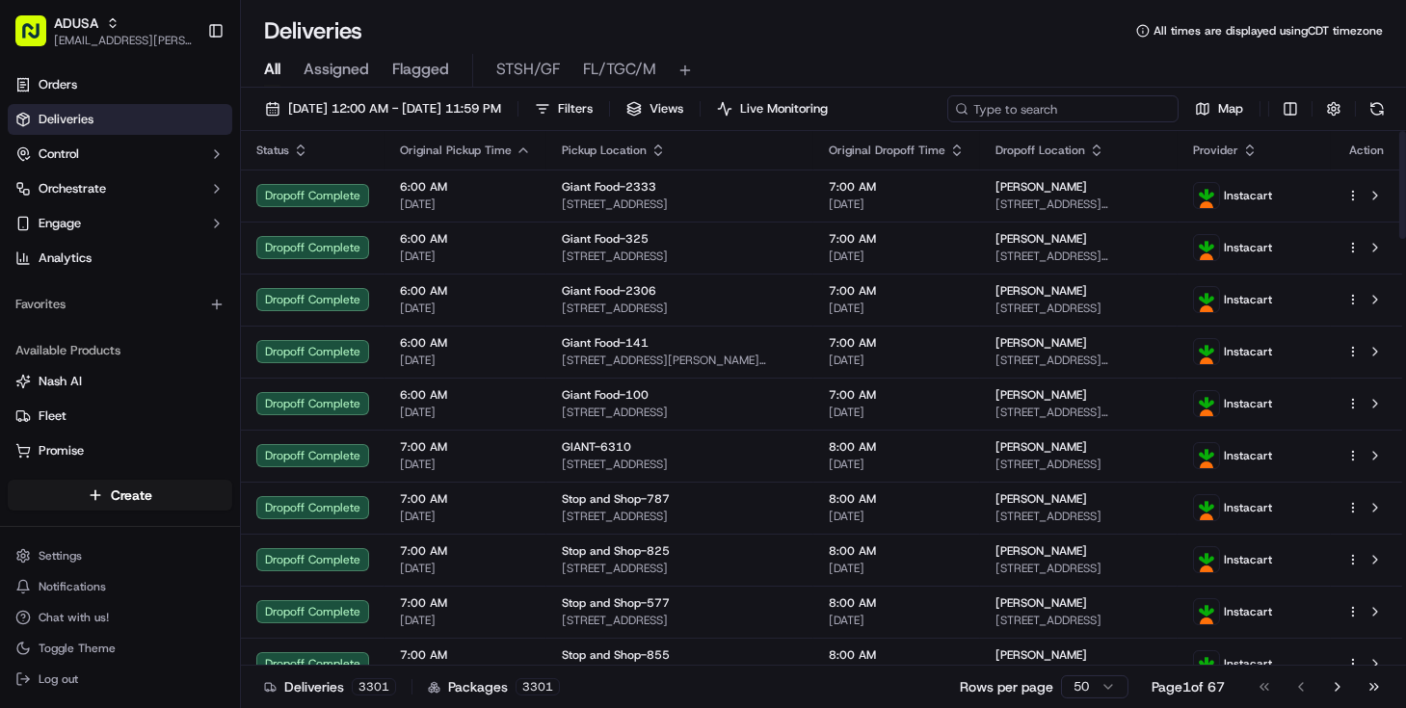
click at [1116, 115] on input at bounding box center [1062, 108] width 231 height 27
paste input "m712498203"
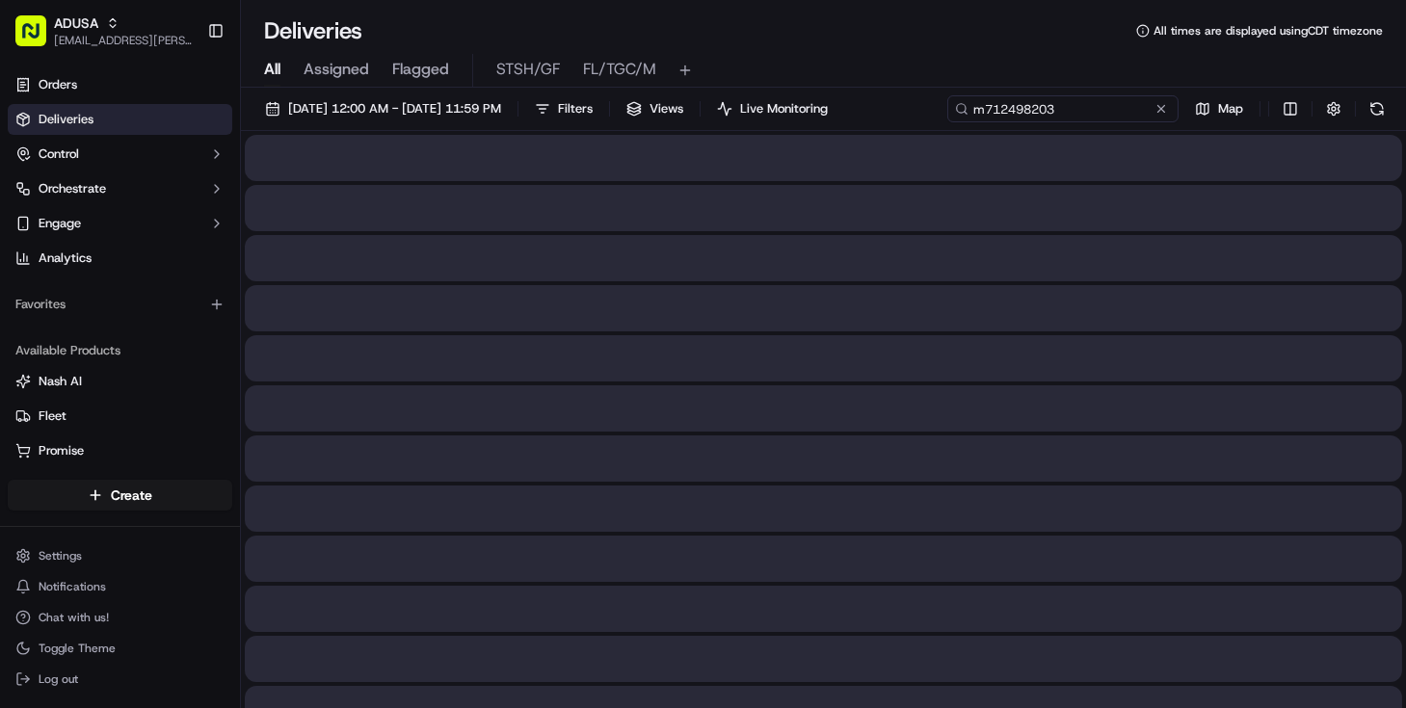
type input "m712498203"
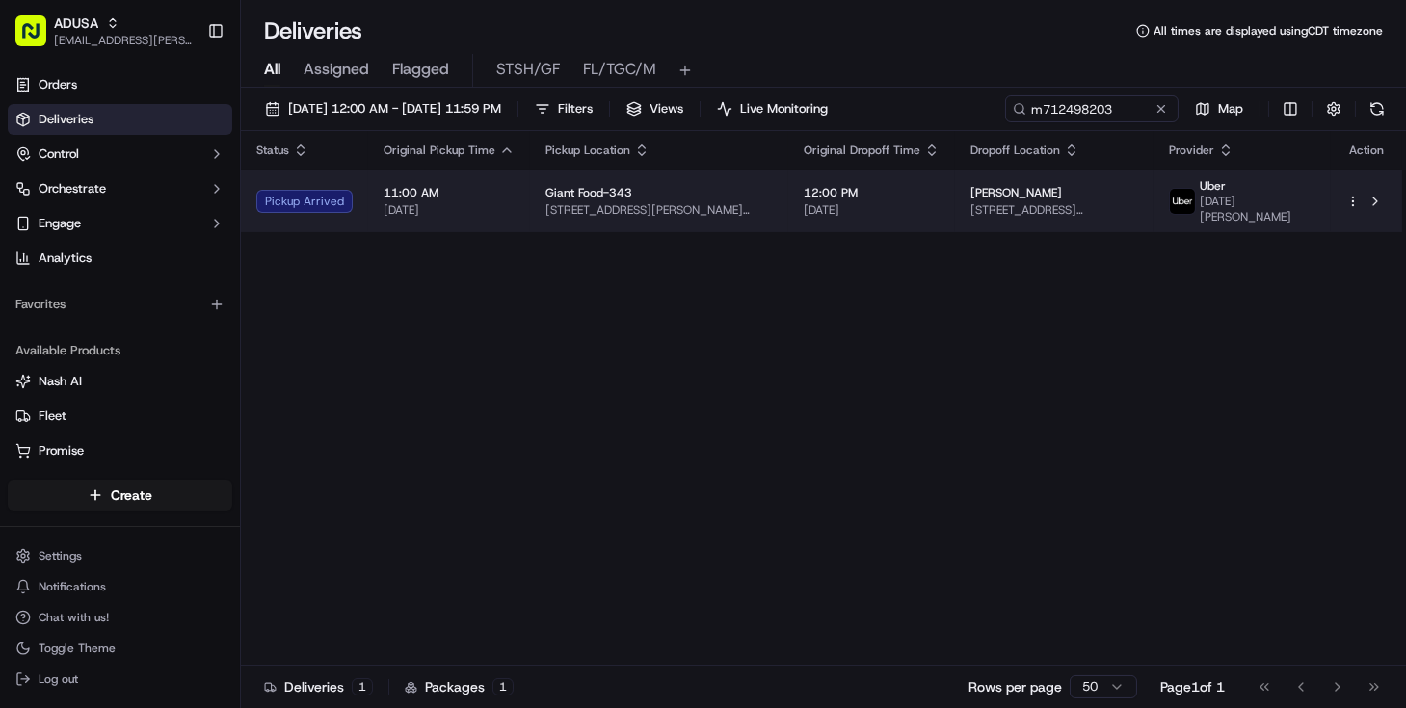
click at [858, 204] on span "[DATE]" at bounding box center [872, 209] width 136 height 15
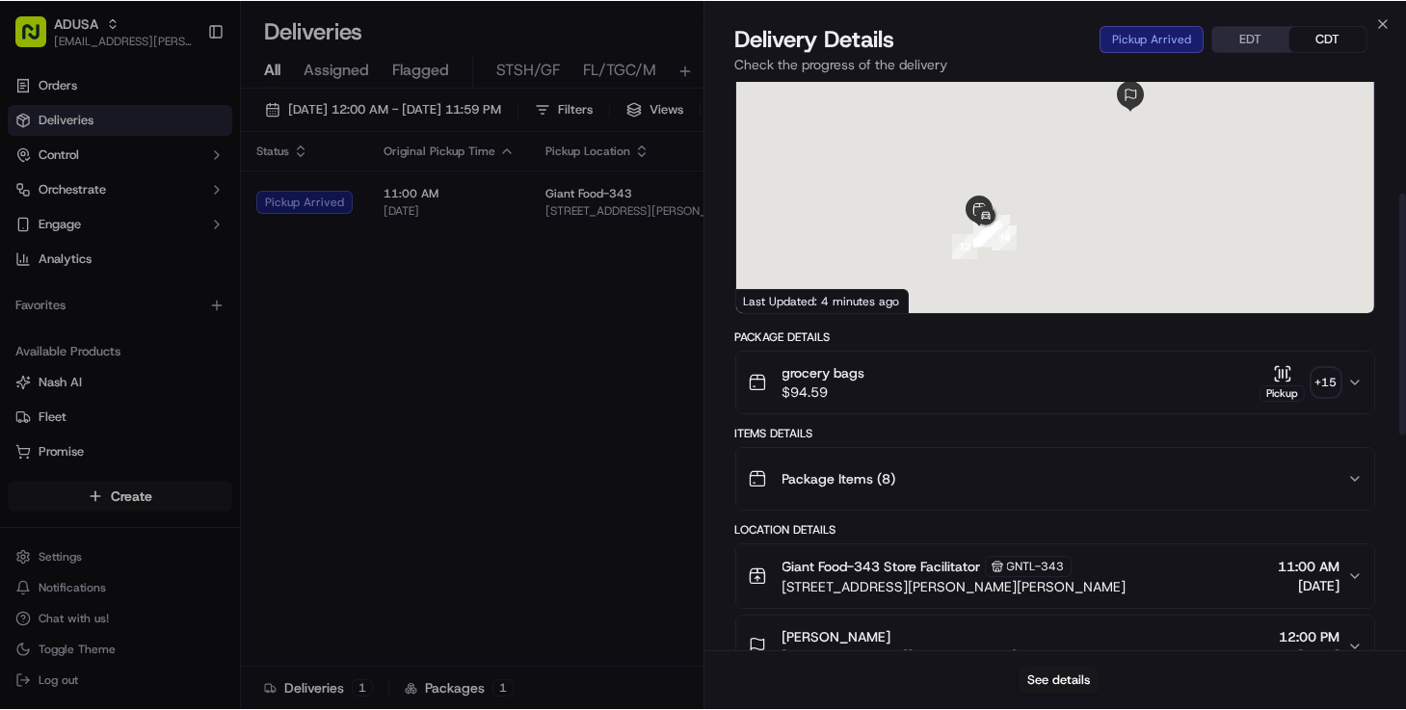
scroll to position [262, 0]
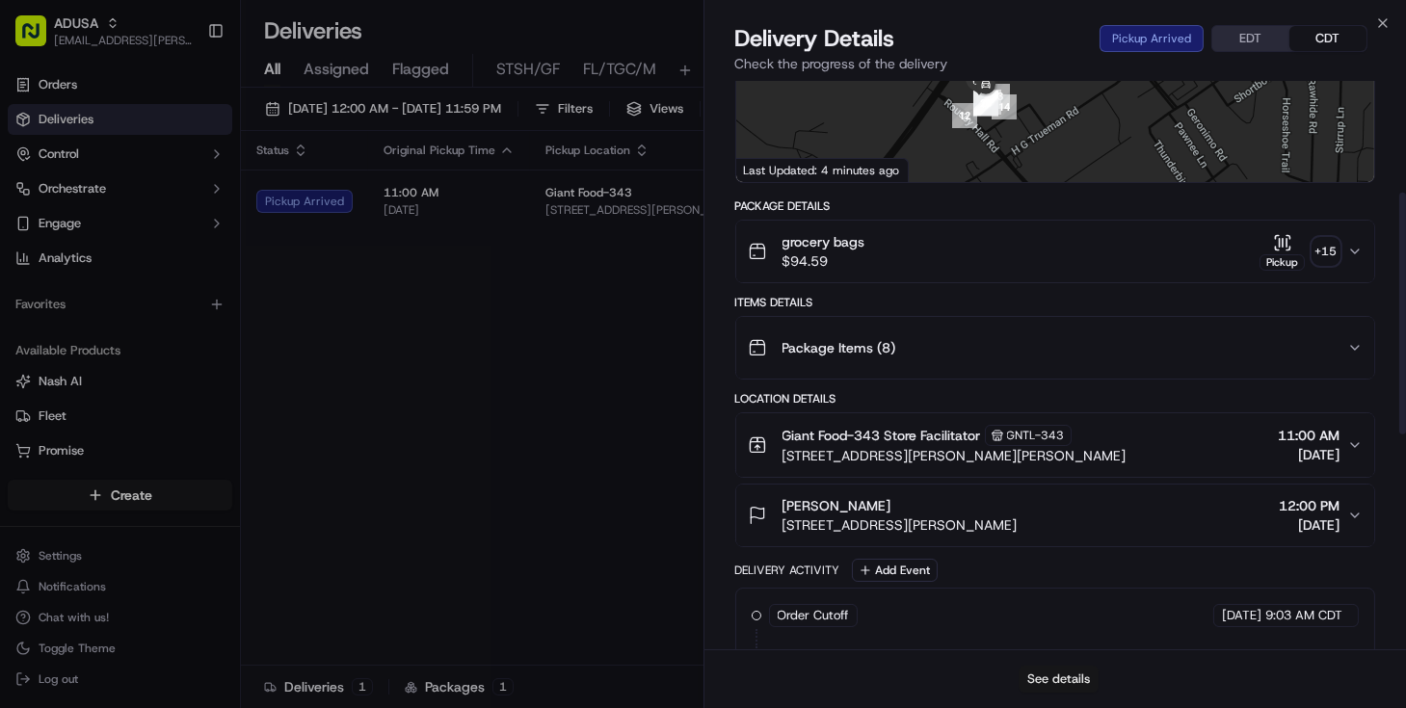
click at [1060, 678] on button "See details" at bounding box center [1059, 679] width 80 height 27
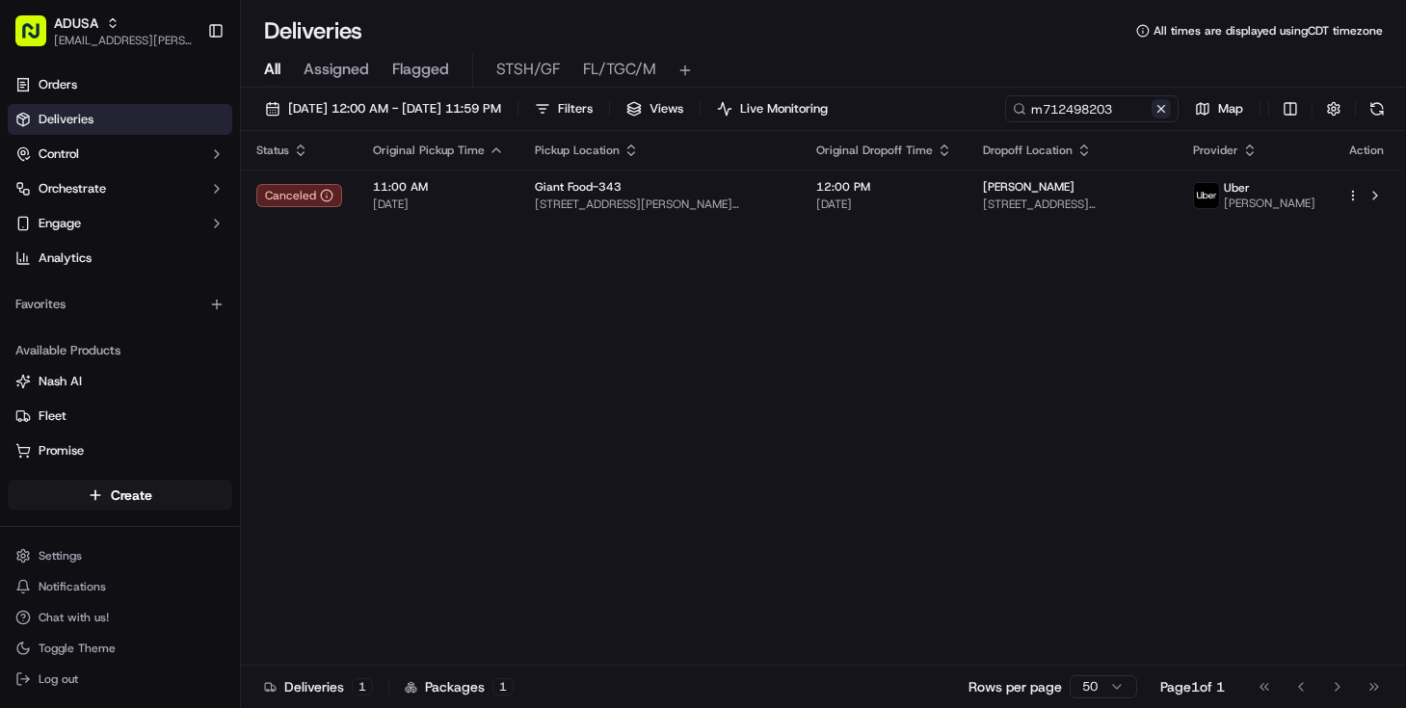
click at [1159, 115] on button at bounding box center [1161, 108] width 19 height 19
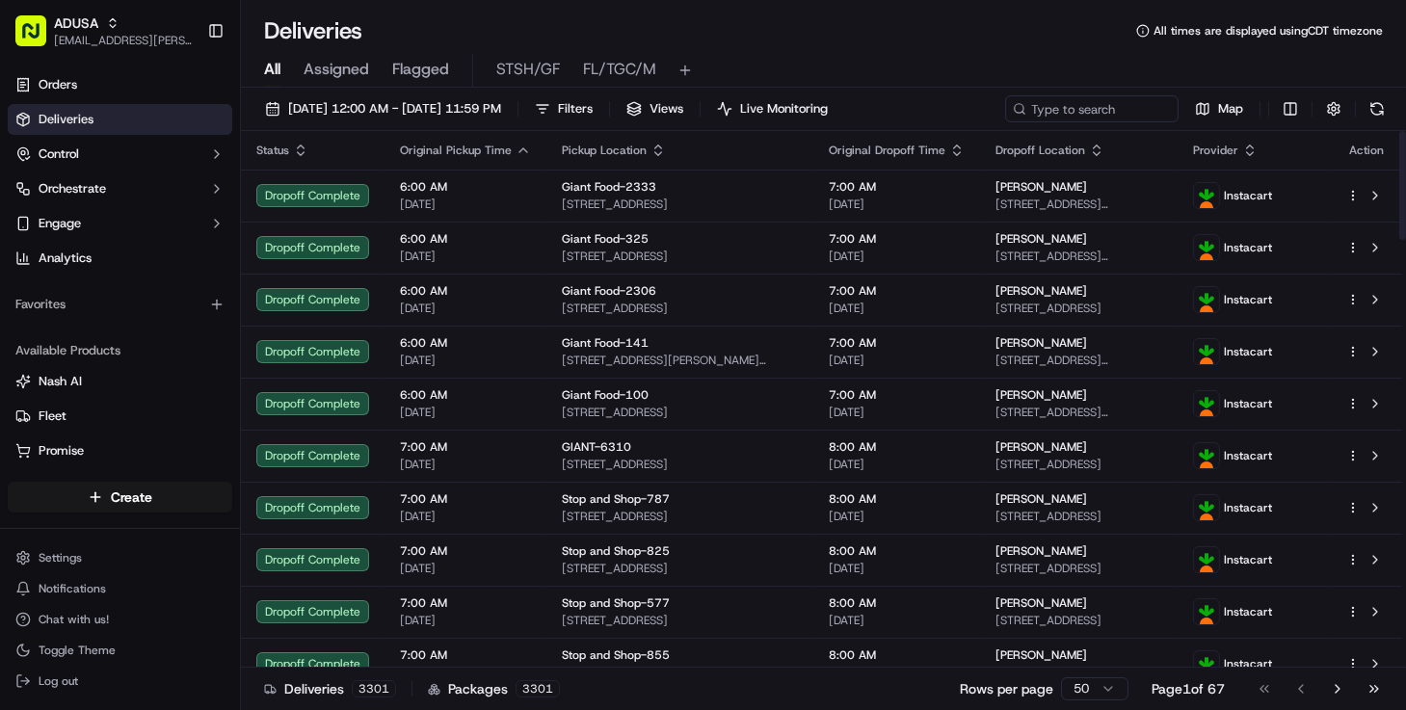
click at [738, 684] on div "Deliveries 3301 Packages 3301 Rows per page 50 Page 1 of 67 Go to first page Go…" at bounding box center [823, 688] width 1165 height 43
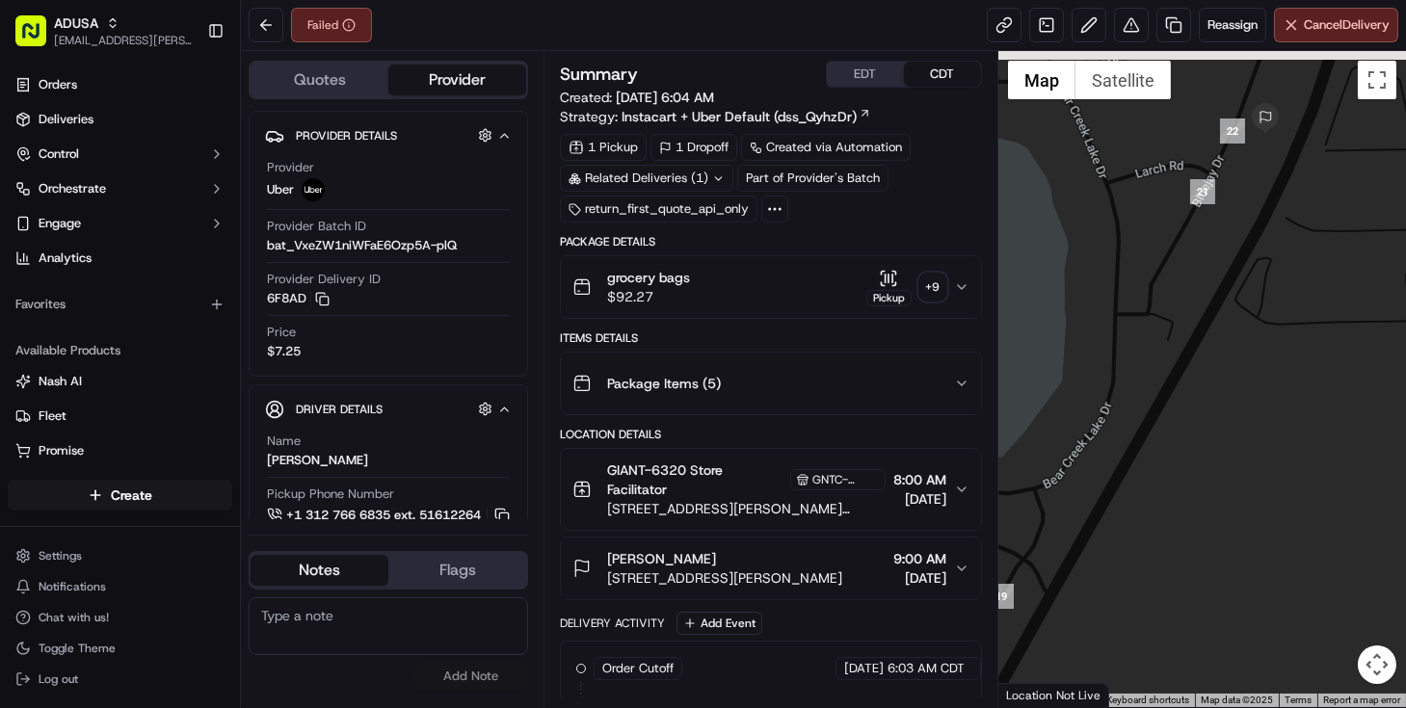
drag, startPoint x: 1273, startPoint y: 173, endPoint x: 1263, endPoint y: 264, distance: 92.2
click at [1263, 264] on div at bounding box center [1203, 379] width 408 height 656
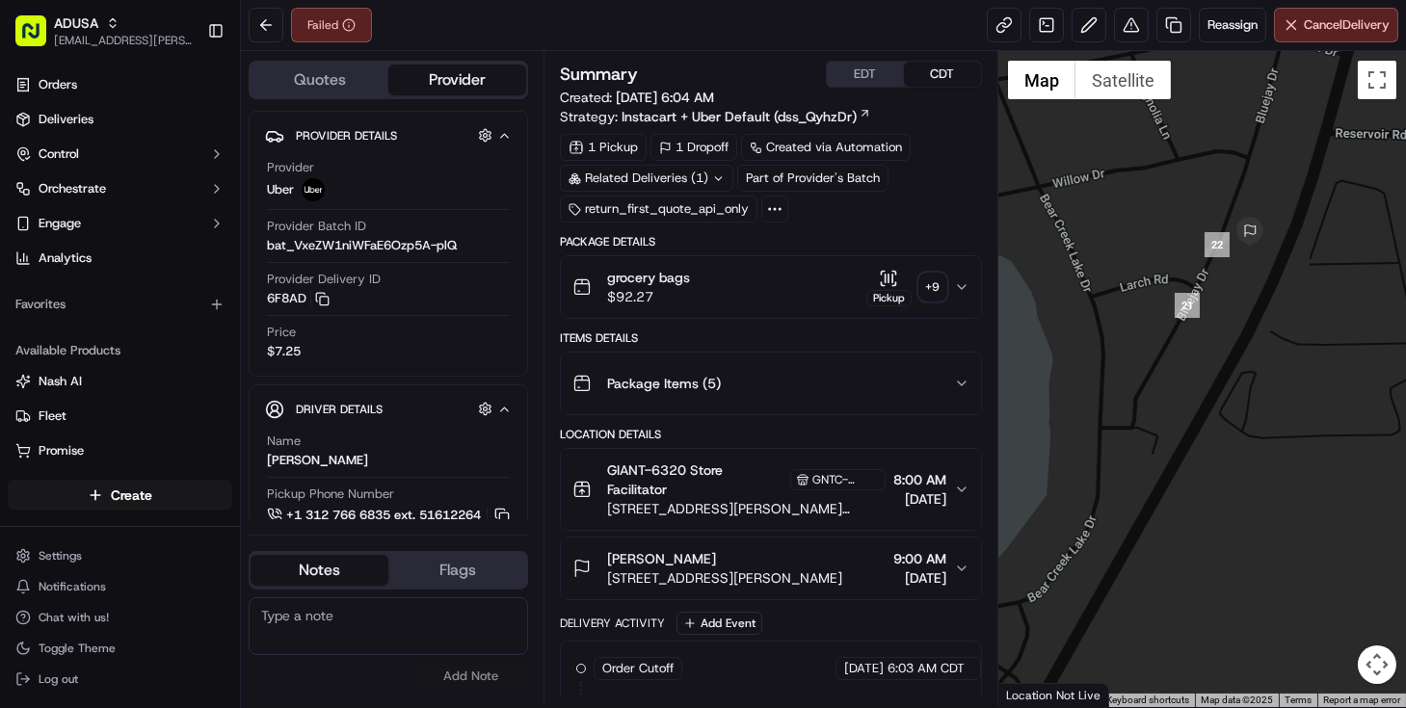
click at [384, 633] on textarea at bounding box center [389, 627] width 280 height 58
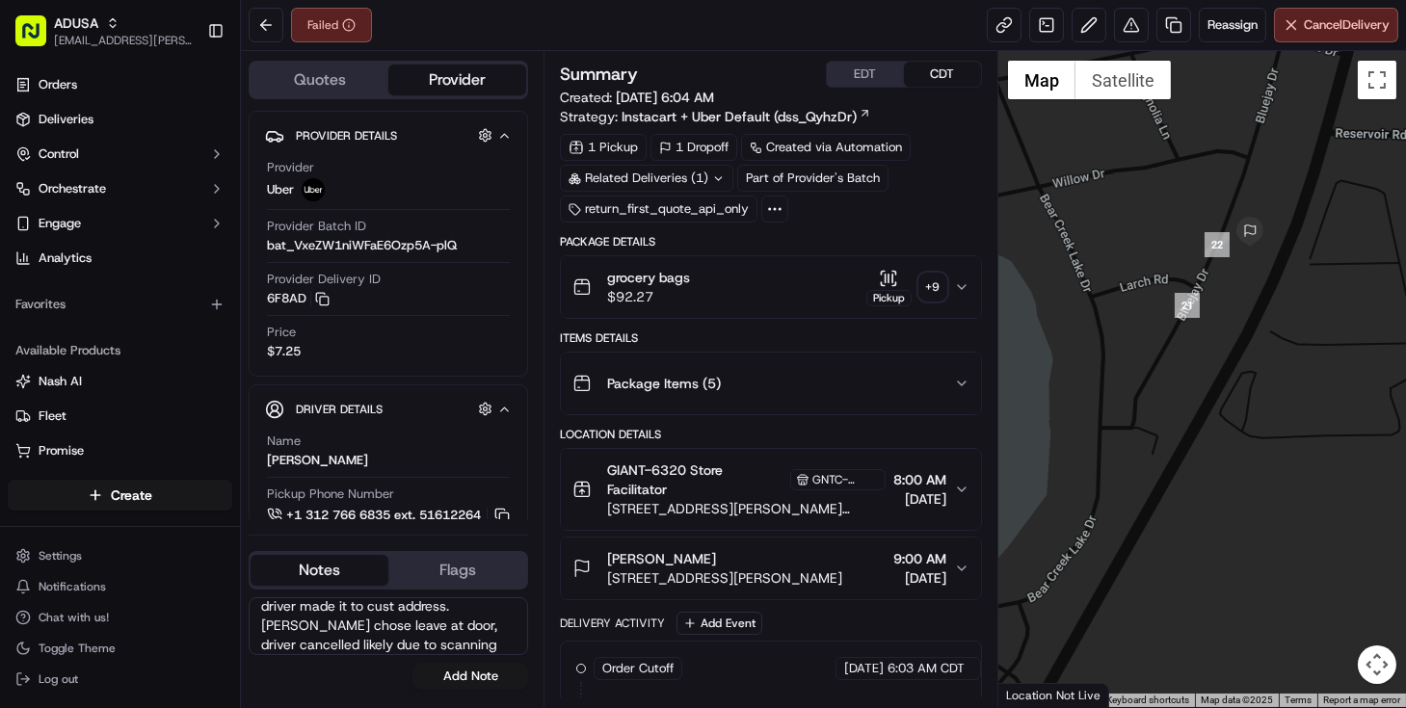
scroll to position [48, 0]
type textarea "Order left store, upon checking GPS driver made it to cust address. [PERSON_NAM…"
click at [457, 675] on button "Add Note" at bounding box center [471, 676] width 116 height 27
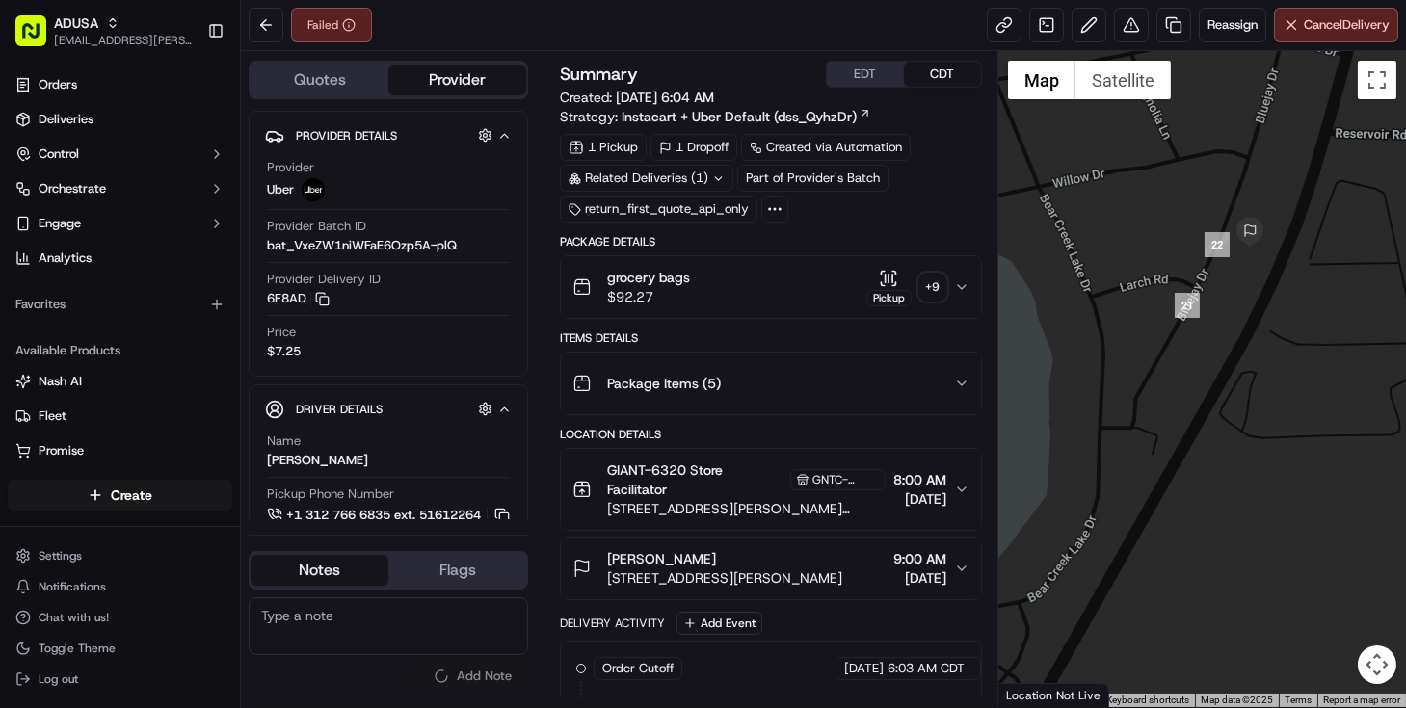
scroll to position [0, 0]
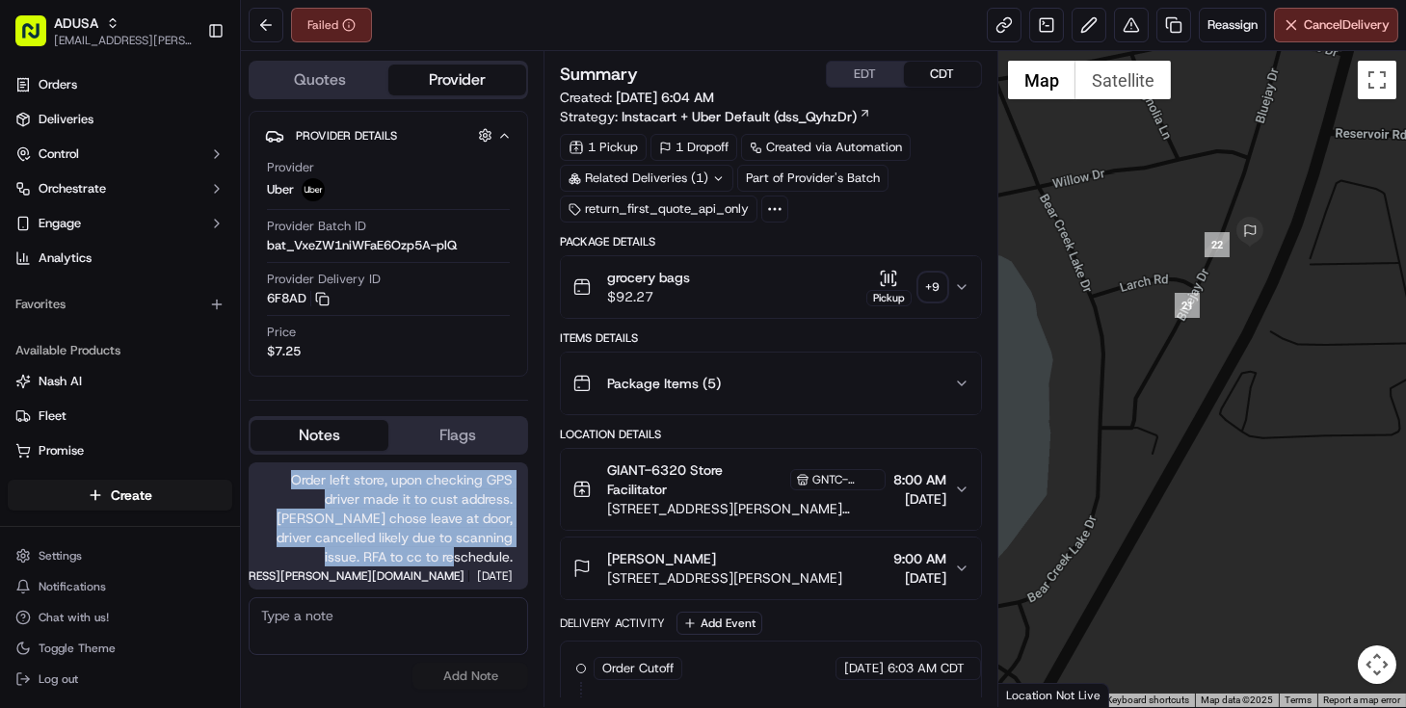
drag, startPoint x: 291, startPoint y: 477, endPoint x: 286, endPoint y: 614, distance: 137.0
click at [512, 559] on span "Order left store, upon checking GPS driver made it to cust address. [PERSON_NAM…" at bounding box center [388, 518] width 249 height 96
copy span "Order left store, upon checking GPS driver made it to cust address. [PERSON_NAM…"
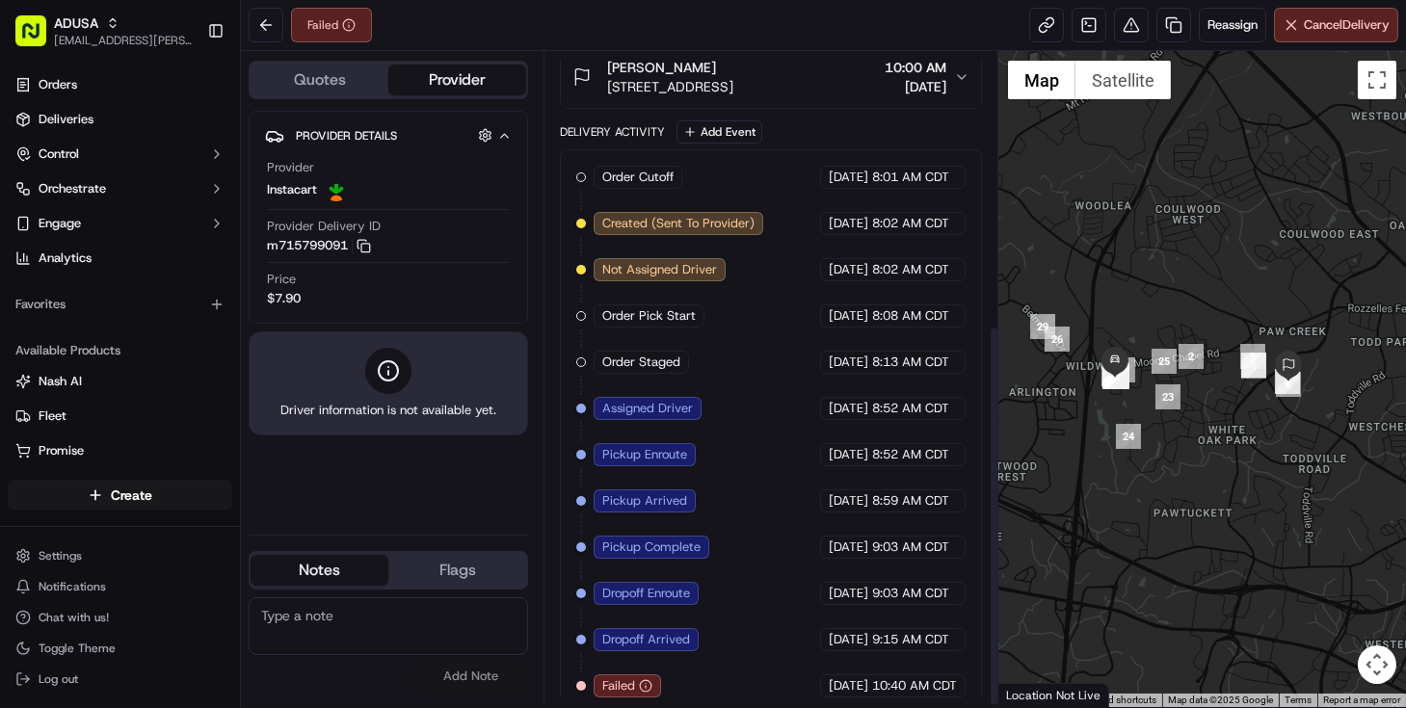
scroll to position [472, 0]
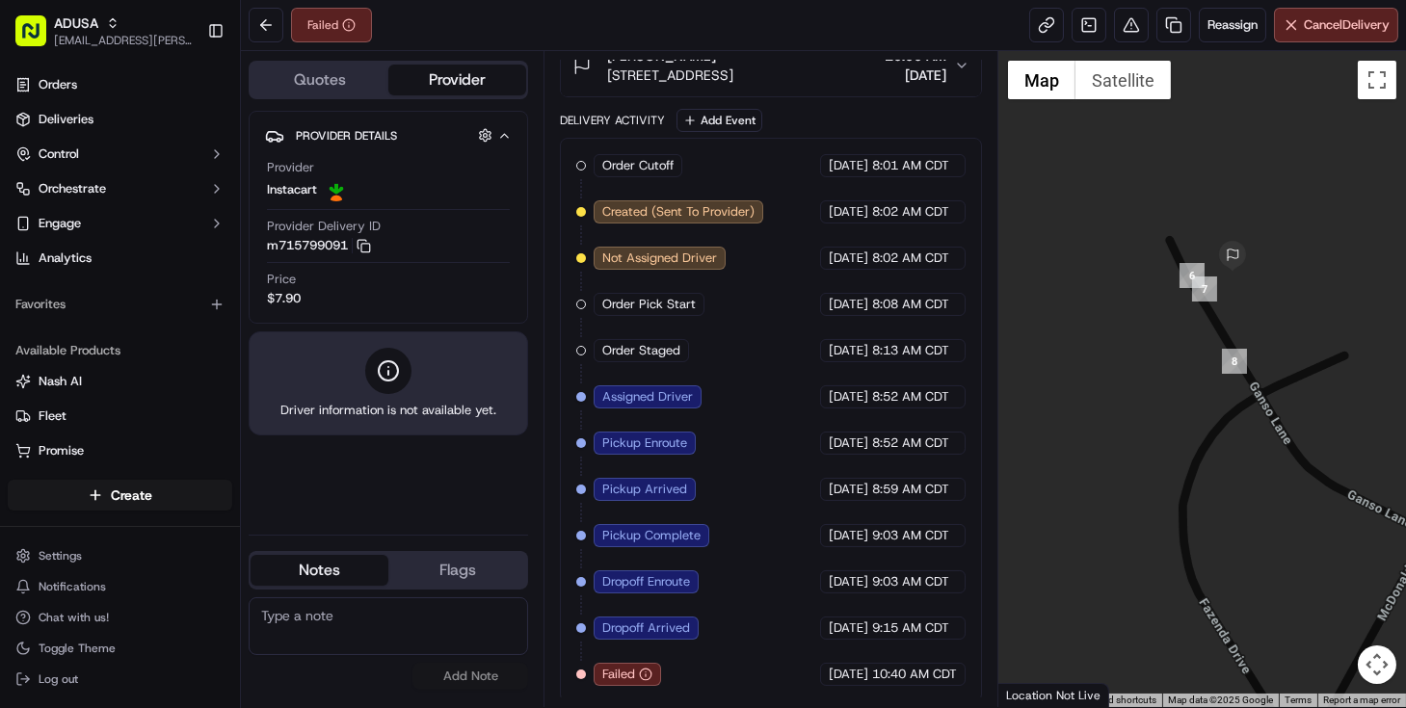
click at [350, 638] on textarea at bounding box center [389, 627] width 280 height 58
type textarea "appears to be a NAH, customer replaced order."
click at [456, 677] on button "Add Note" at bounding box center [471, 676] width 116 height 27
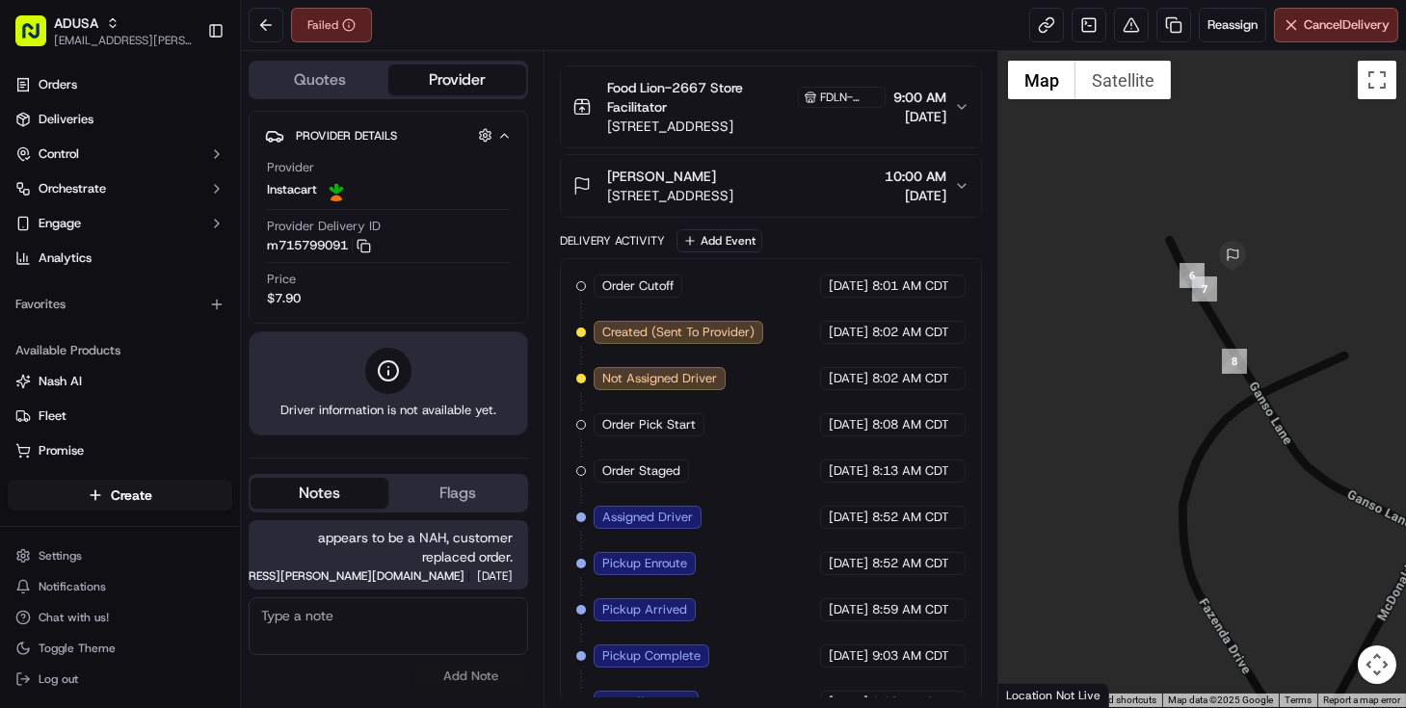
scroll to position [121, 0]
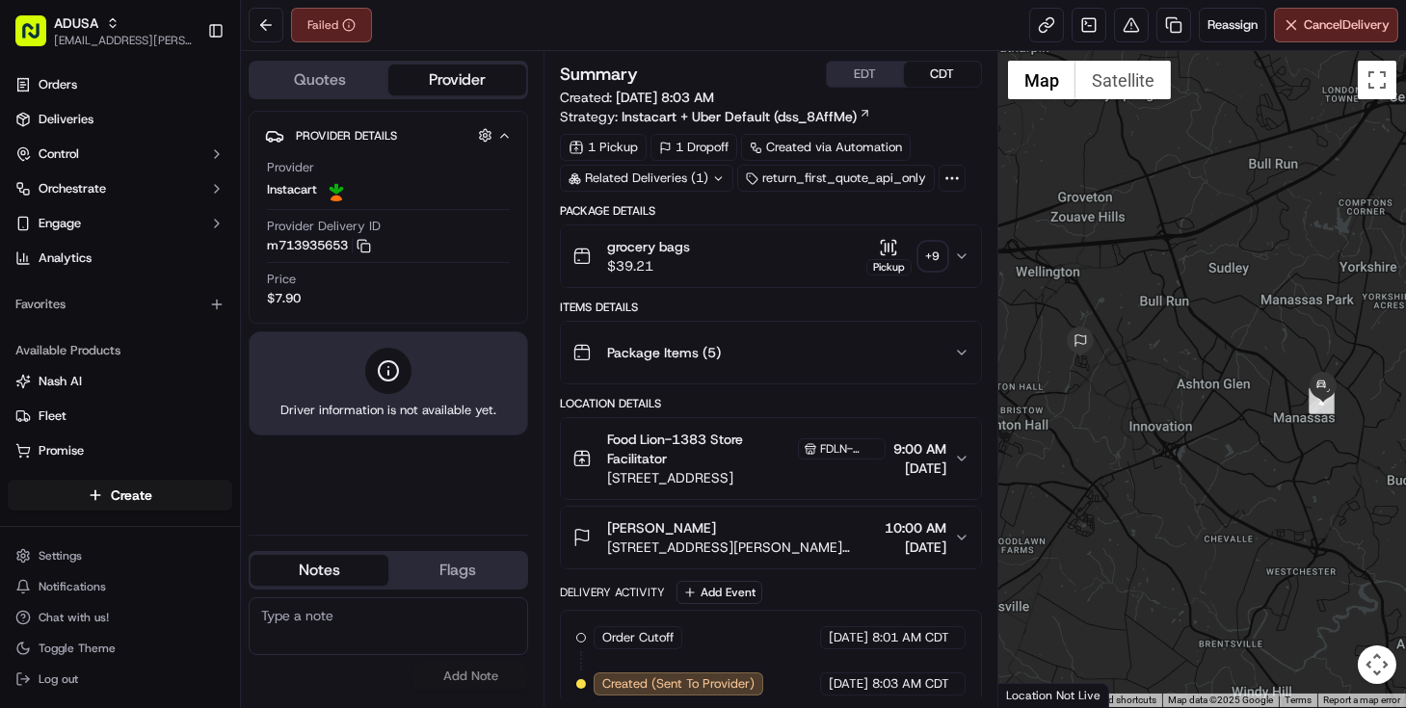
click at [366, 636] on textarea at bounding box center [389, 627] width 280 height 58
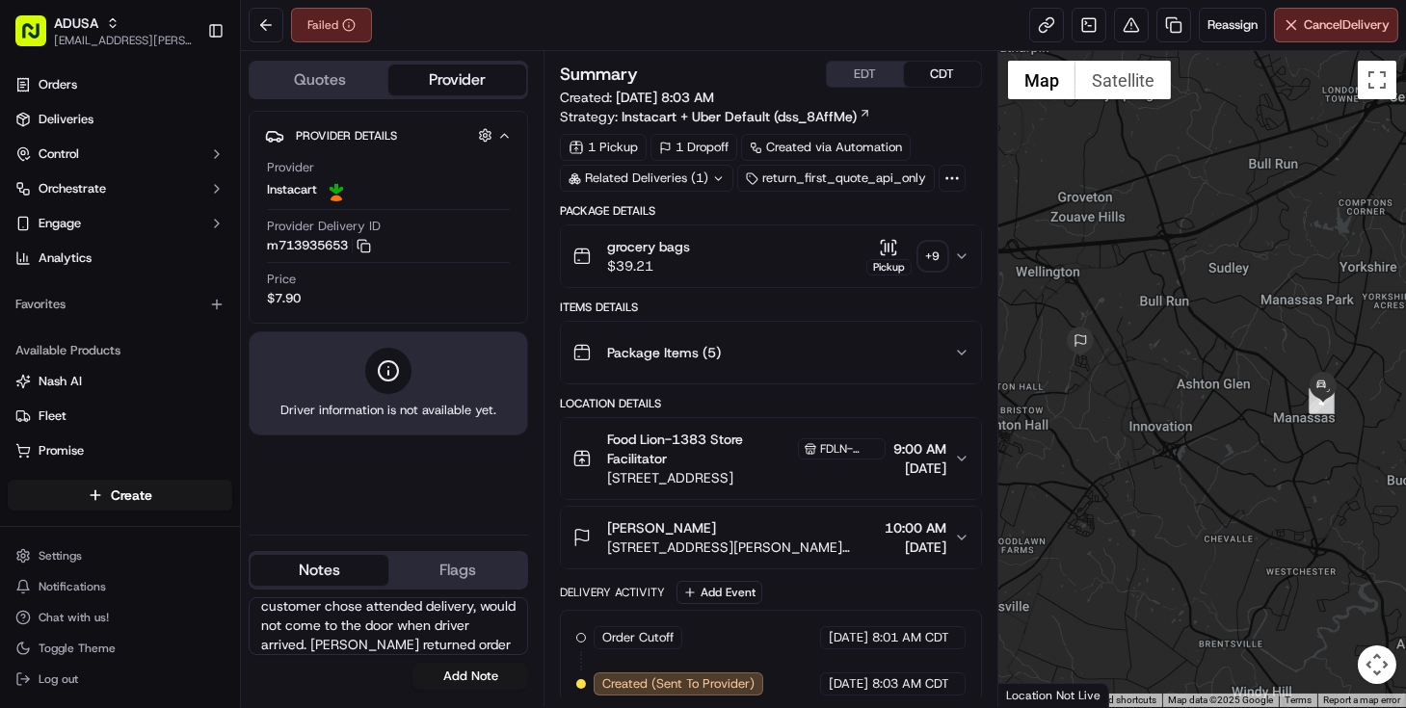
scroll to position [29, 0]
type textarea "customer chose attended delivery, would not come to the door when driver arrive…"
click at [485, 690] on div "customer chose attended delivery, would not come to the door when driver arrive…" at bounding box center [389, 644] width 280 height 108
click at [484, 669] on button "Add Note" at bounding box center [471, 676] width 116 height 27
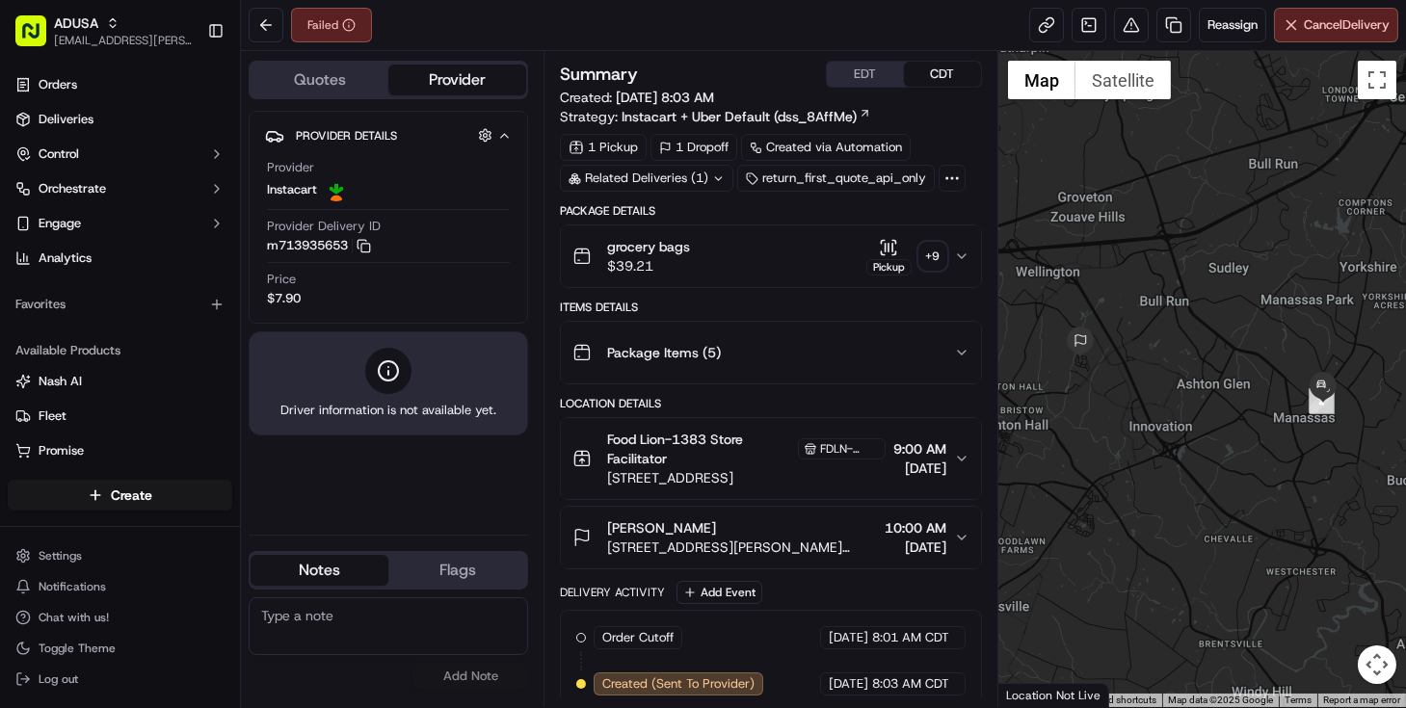
scroll to position [0, 0]
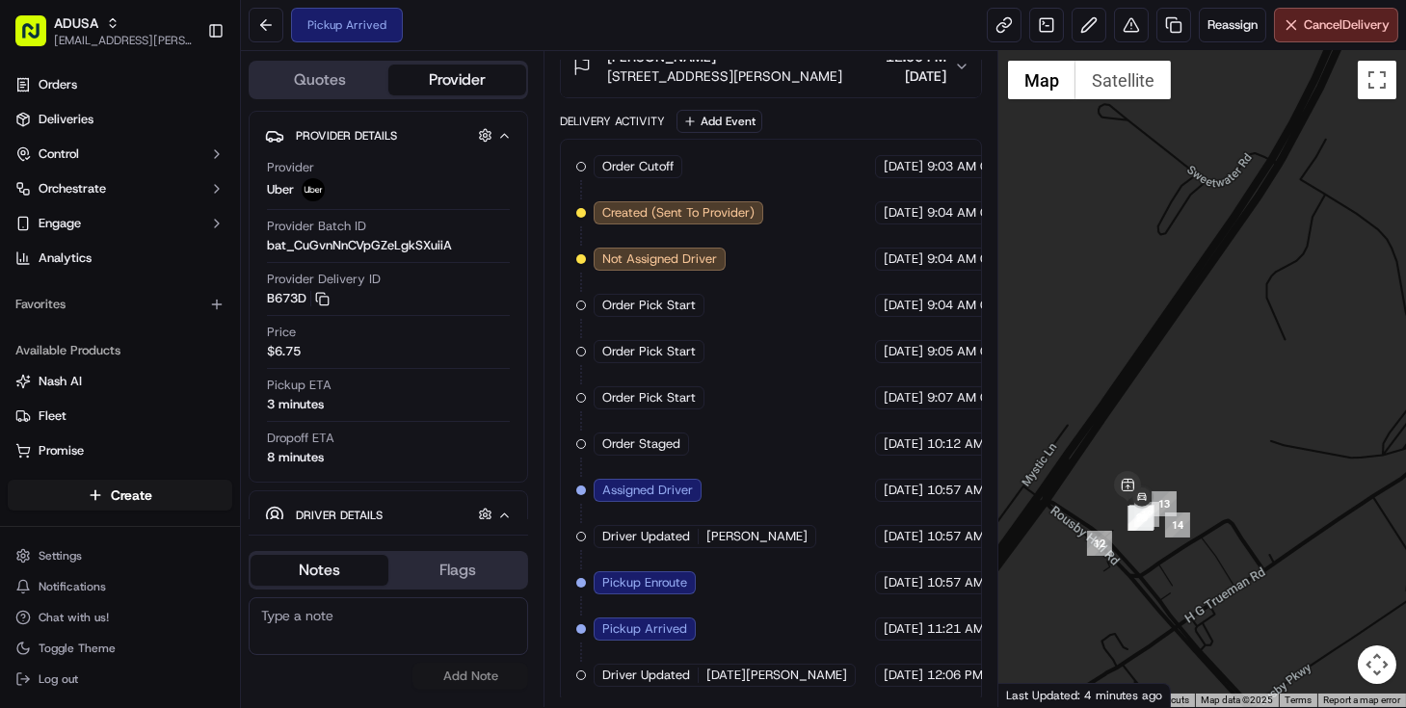
click at [1196, 569] on div at bounding box center [1203, 379] width 408 height 656
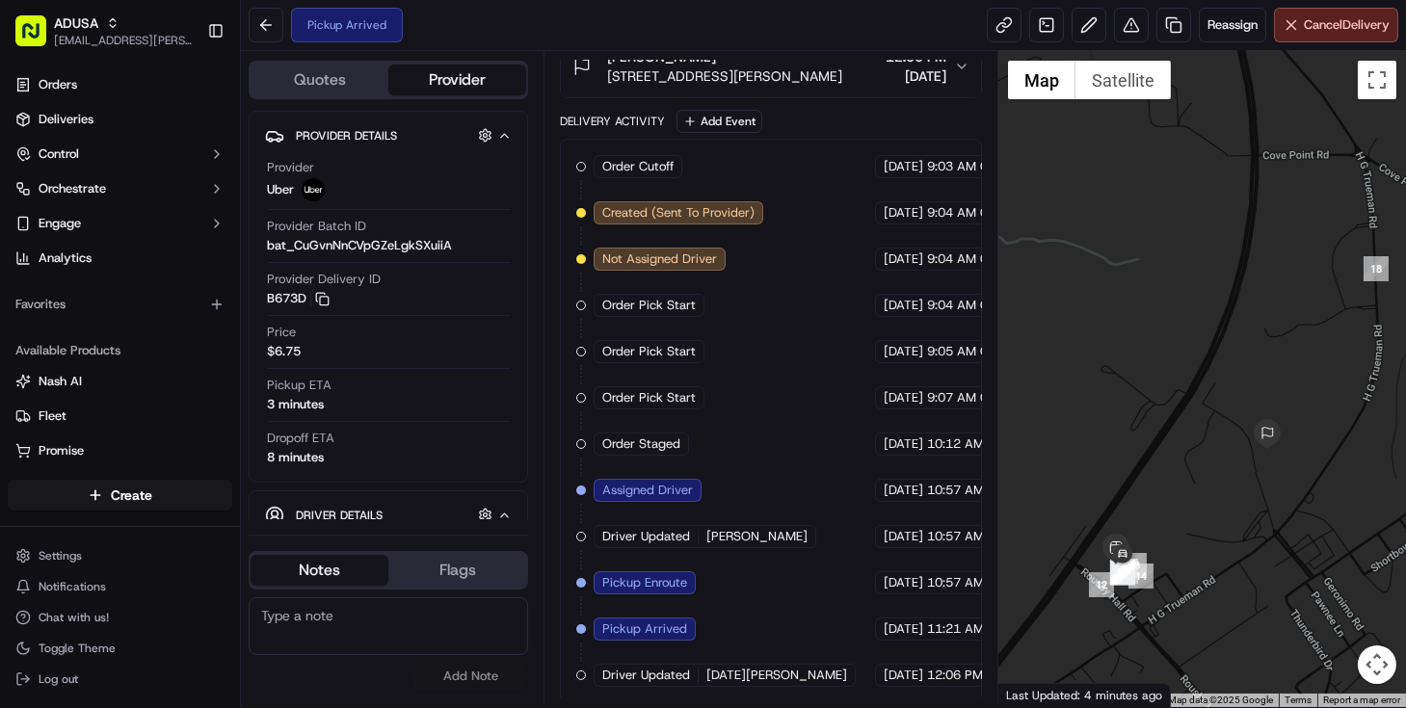
drag, startPoint x: 1144, startPoint y: 513, endPoint x: 1211, endPoint y: 526, distance: 67.9
click at [1211, 526] on div at bounding box center [1203, 379] width 408 height 656
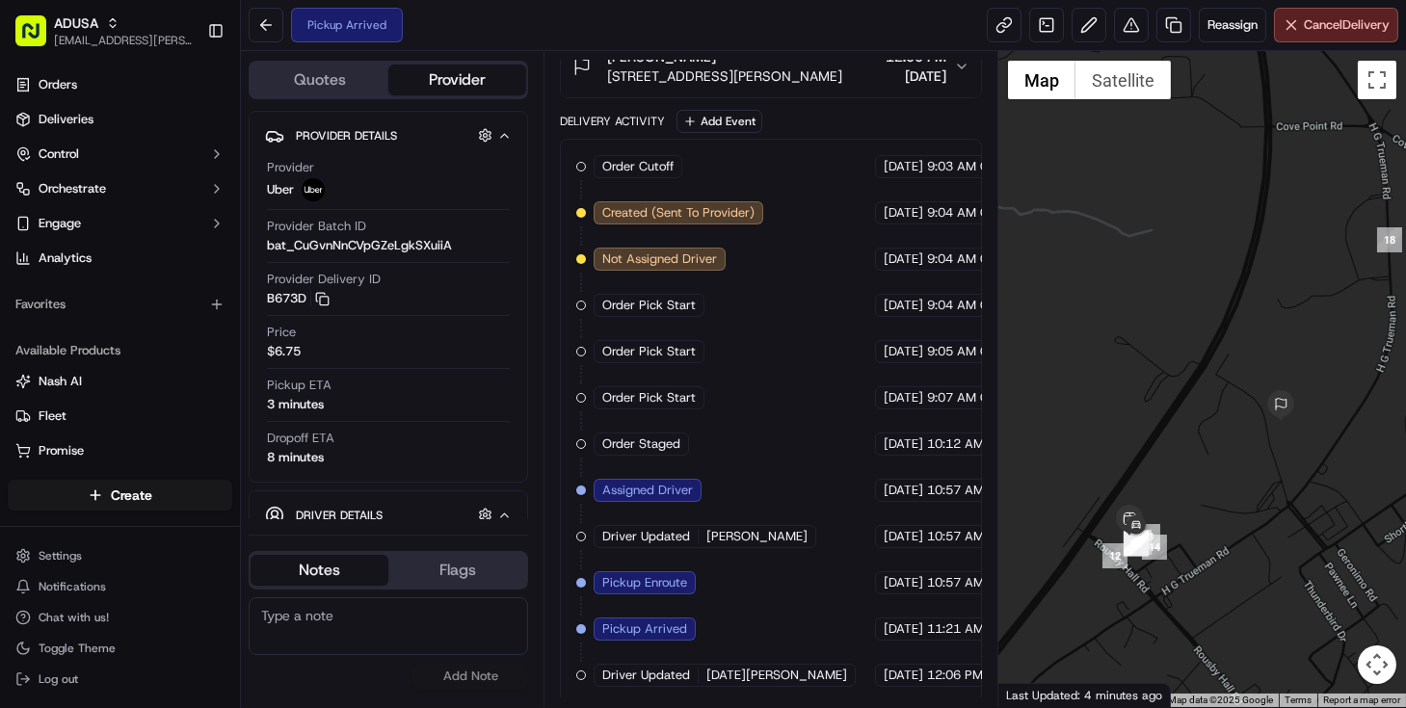
drag, startPoint x: 1215, startPoint y: 517, endPoint x: 1235, endPoint y: 465, distance: 55.5
click at [1266, 457] on div at bounding box center [1203, 379] width 408 height 656
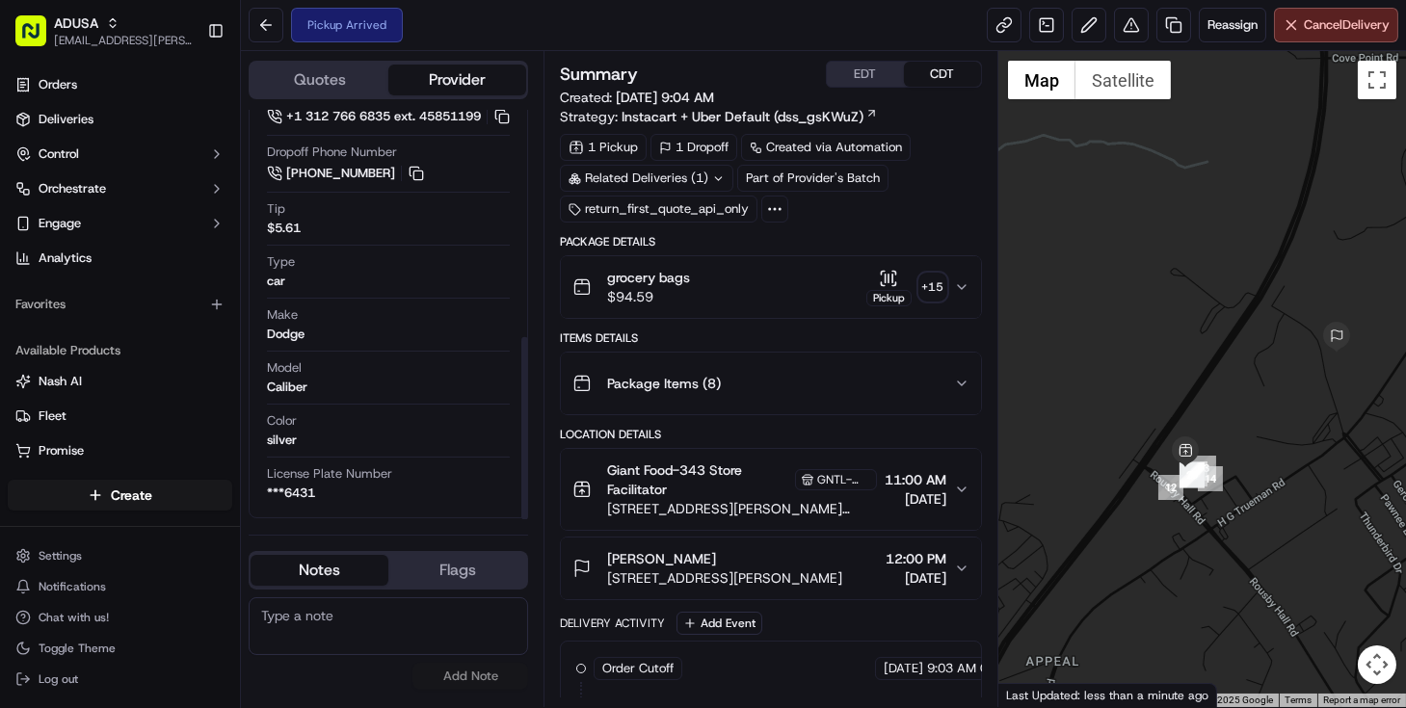
click at [329, 638] on textarea at bounding box center [389, 627] width 280 height 58
type textarea "Store called, this order was not delivered. Driver never brought order back to …"
click at [451, 667] on button "Add Note" at bounding box center [471, 676] width 116 height 27
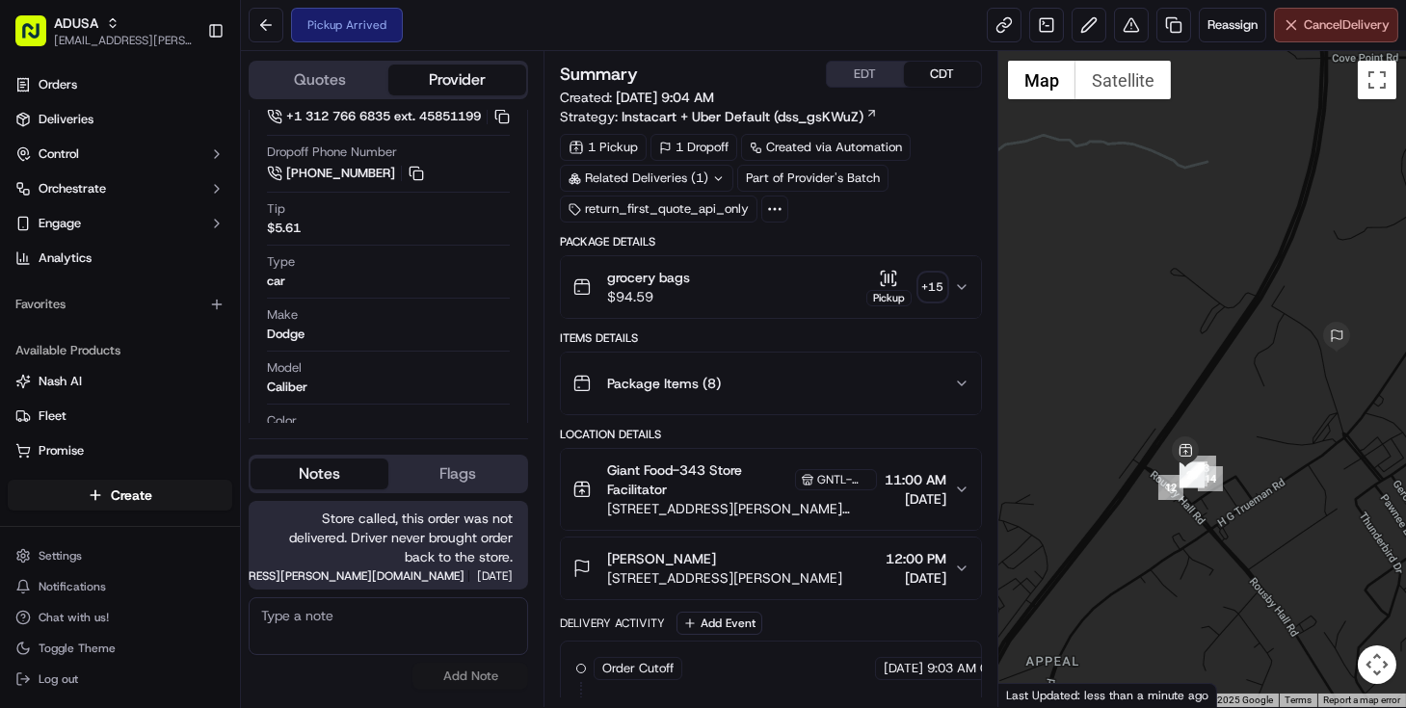
click at [1340, 28] on span "Cancel Delivery" at bounding box center [1347, 24] width 86 height 17
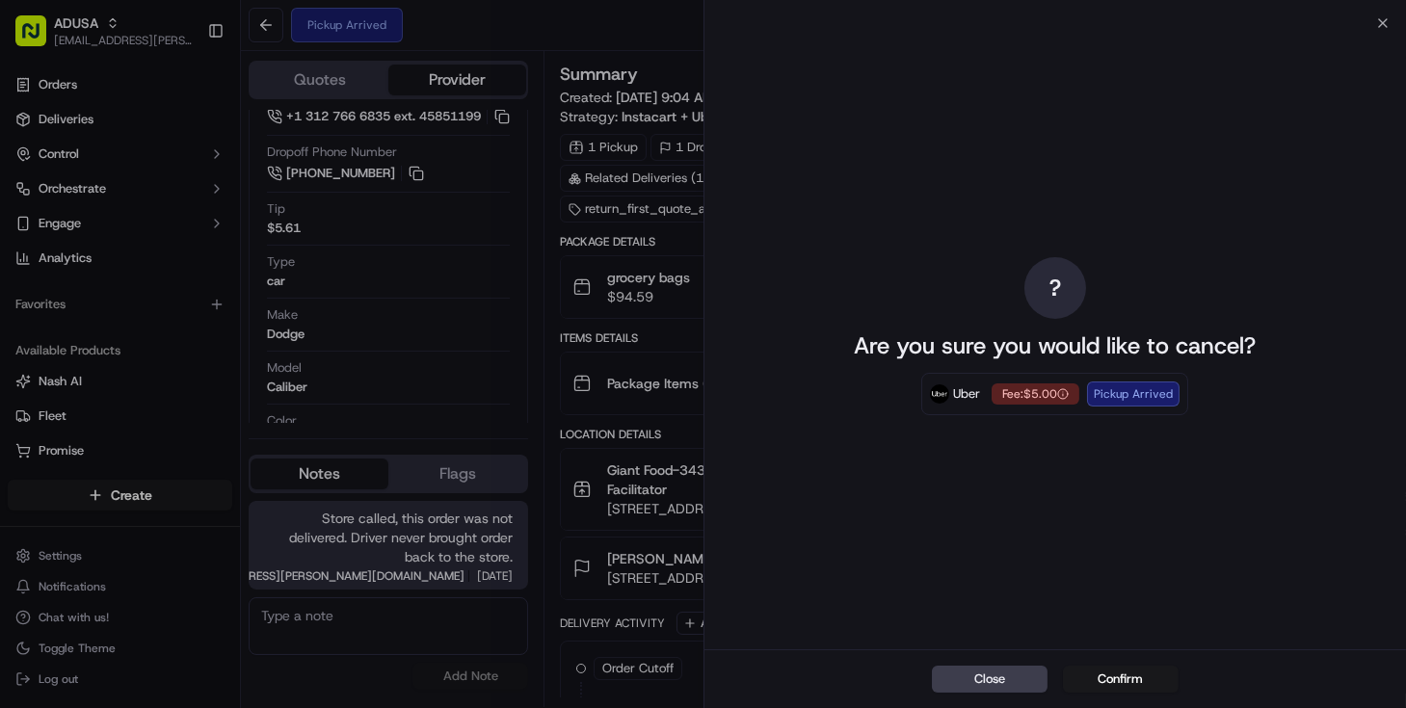
click at [1378, 25] on div "? Are you sure you would like to cancel? Uber Fee: $5.00 Pickup Arrived" at bounding box center [1056, 336] width 703 height 627
click at [1002, 670] on button "Close" at bounding box center [990, 679] width 116 height 27
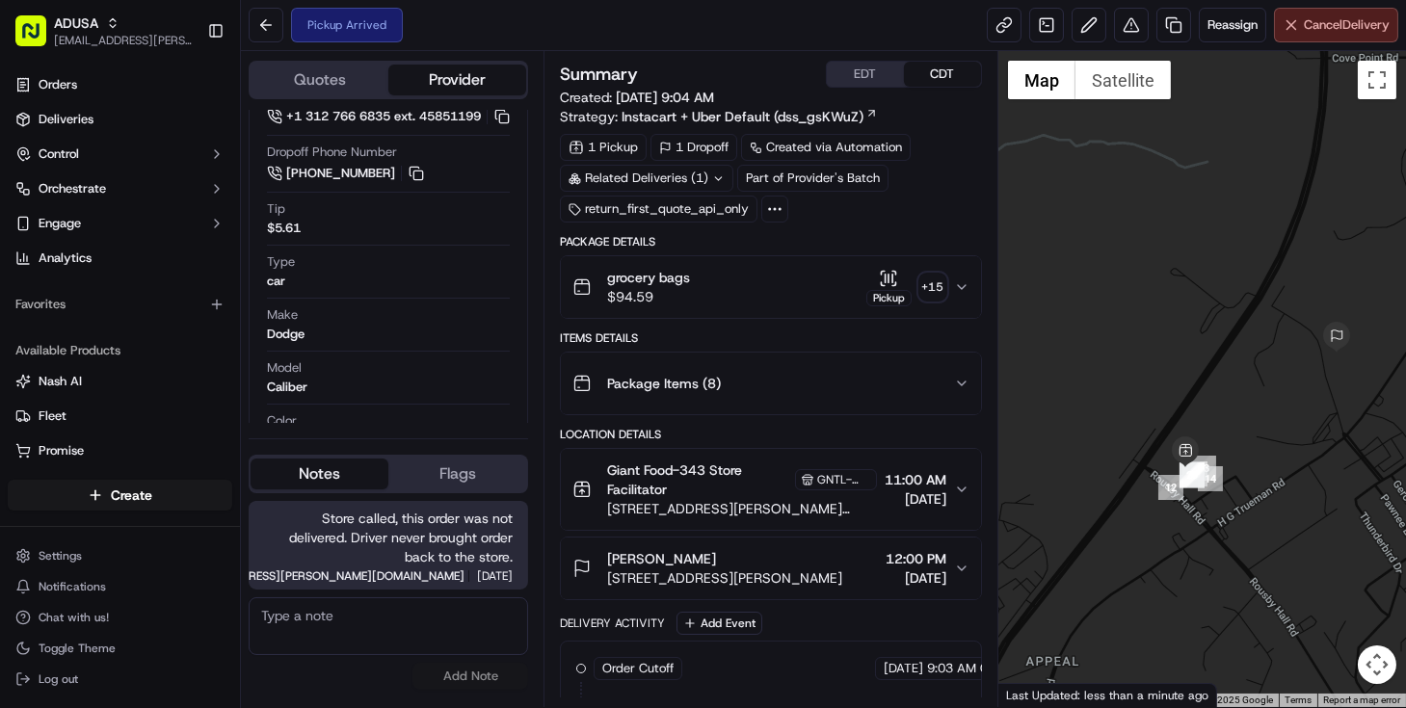
click at [1294, 23] on button "Cancel Delivery" at bounding box center [1336, 25] width 124 height 35
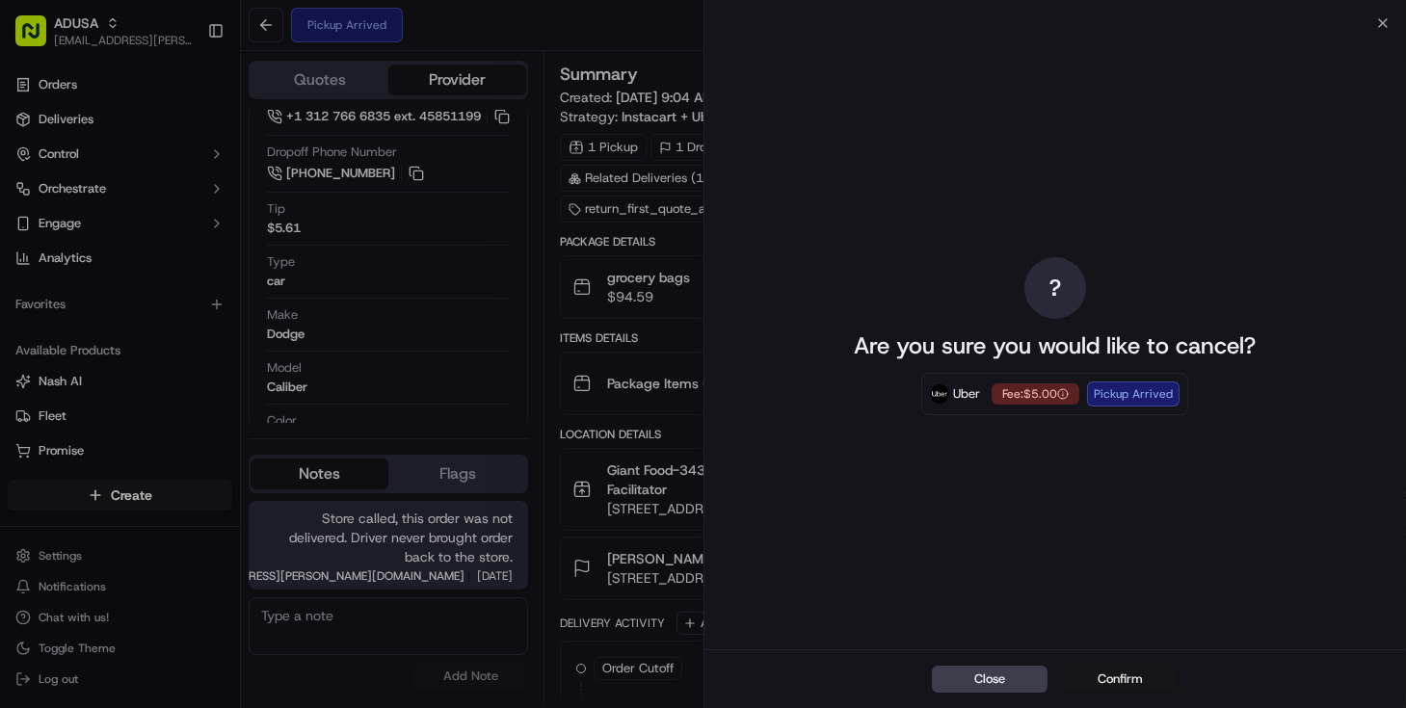
click at [1108, 671] on button "Confirm" at bounding box center [1121, 679] width 116 height 27
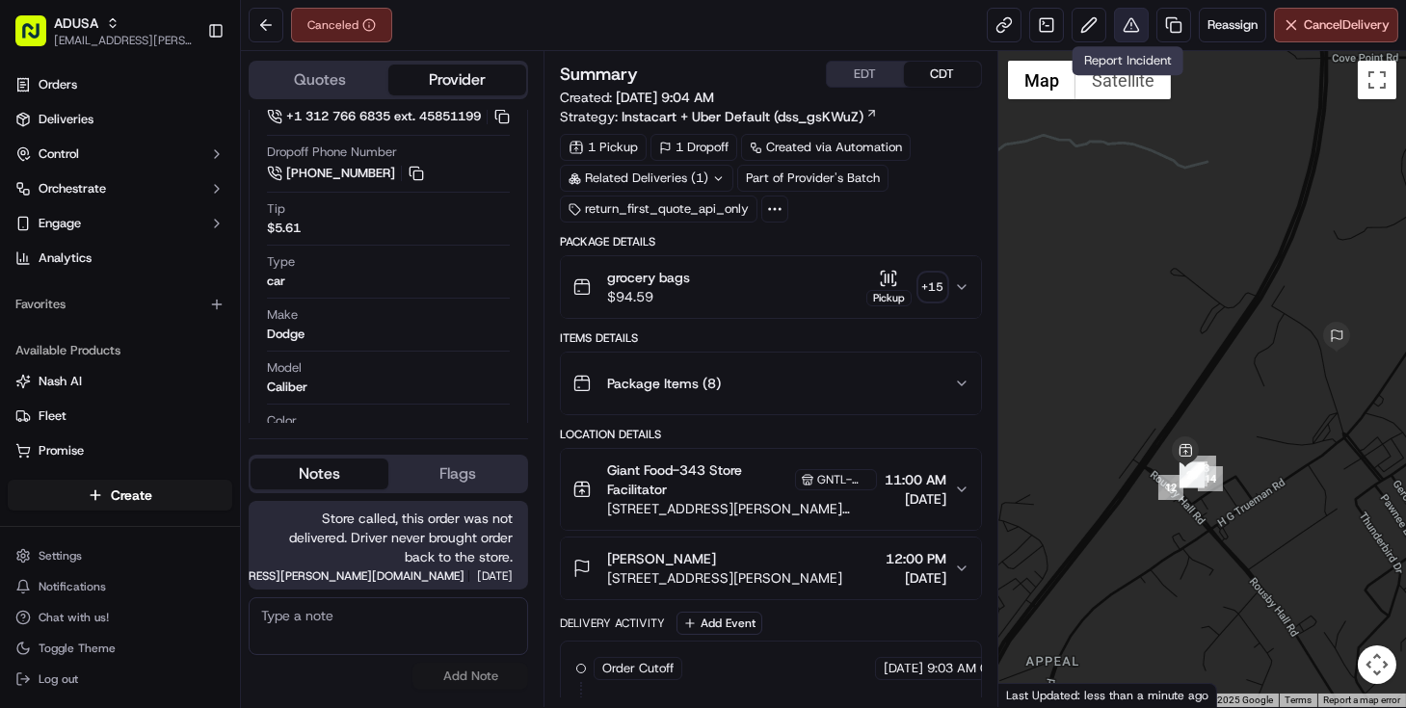
click at [1126, 19] on button at bounding box center [1131, 25] width 35 height 35
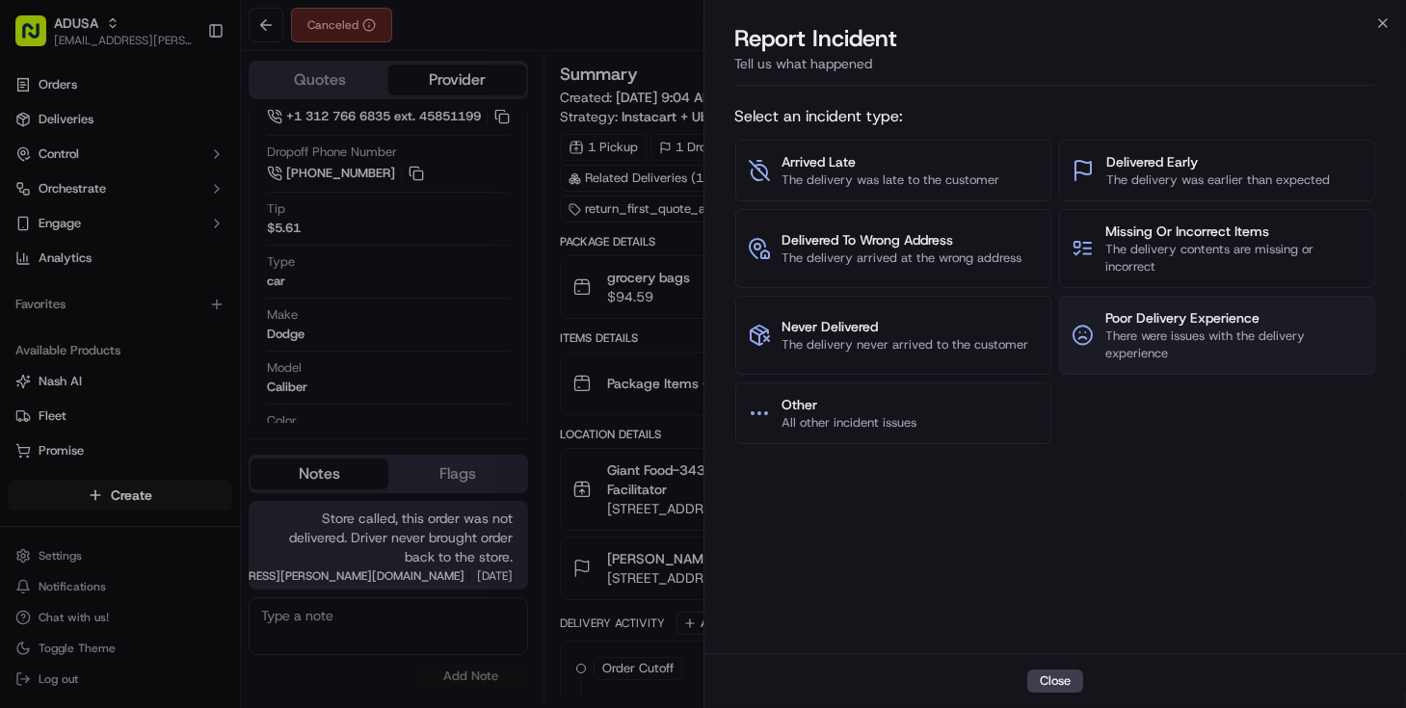
click at [1147, 351] on span "There were issues with the delivery experience" at bounding box center [1234, 345] width 257 height 35
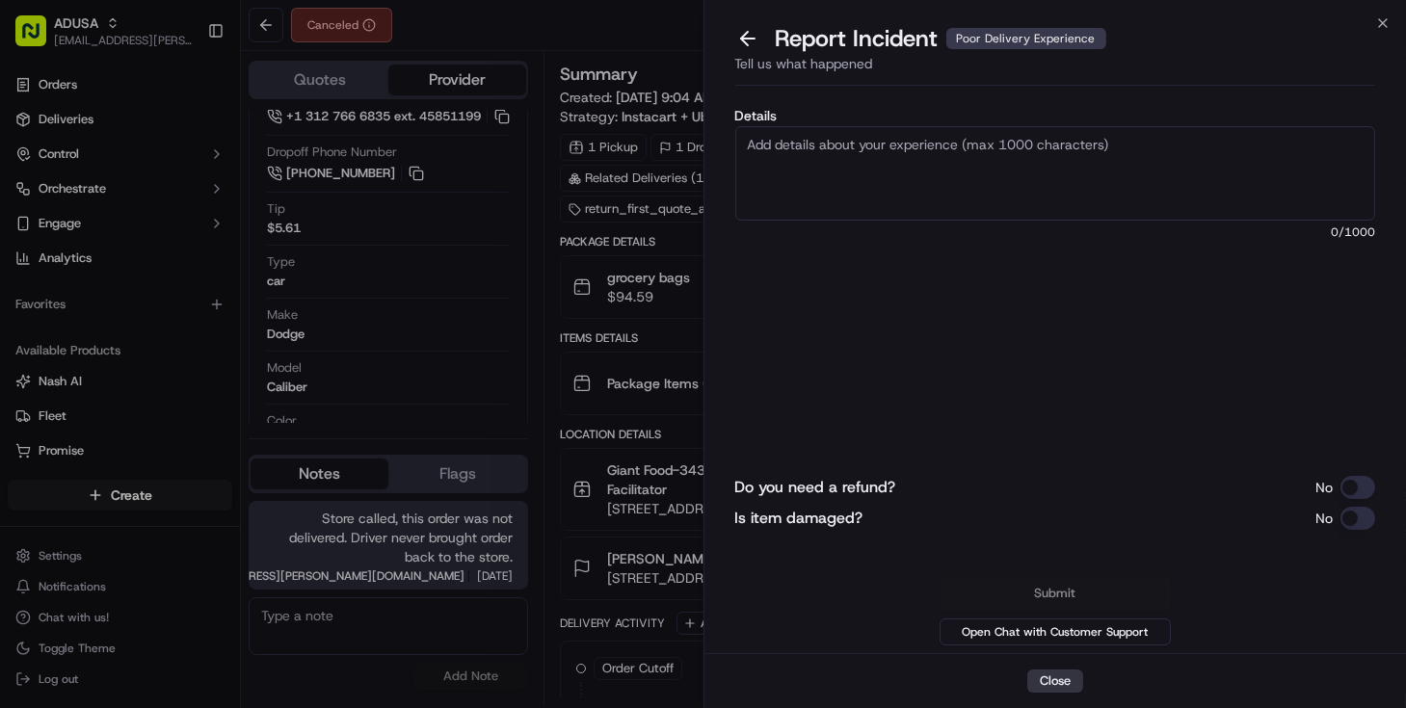
click at [1043, 685] on button "Close" at bounding box center [1055, 681] width 56 height 23
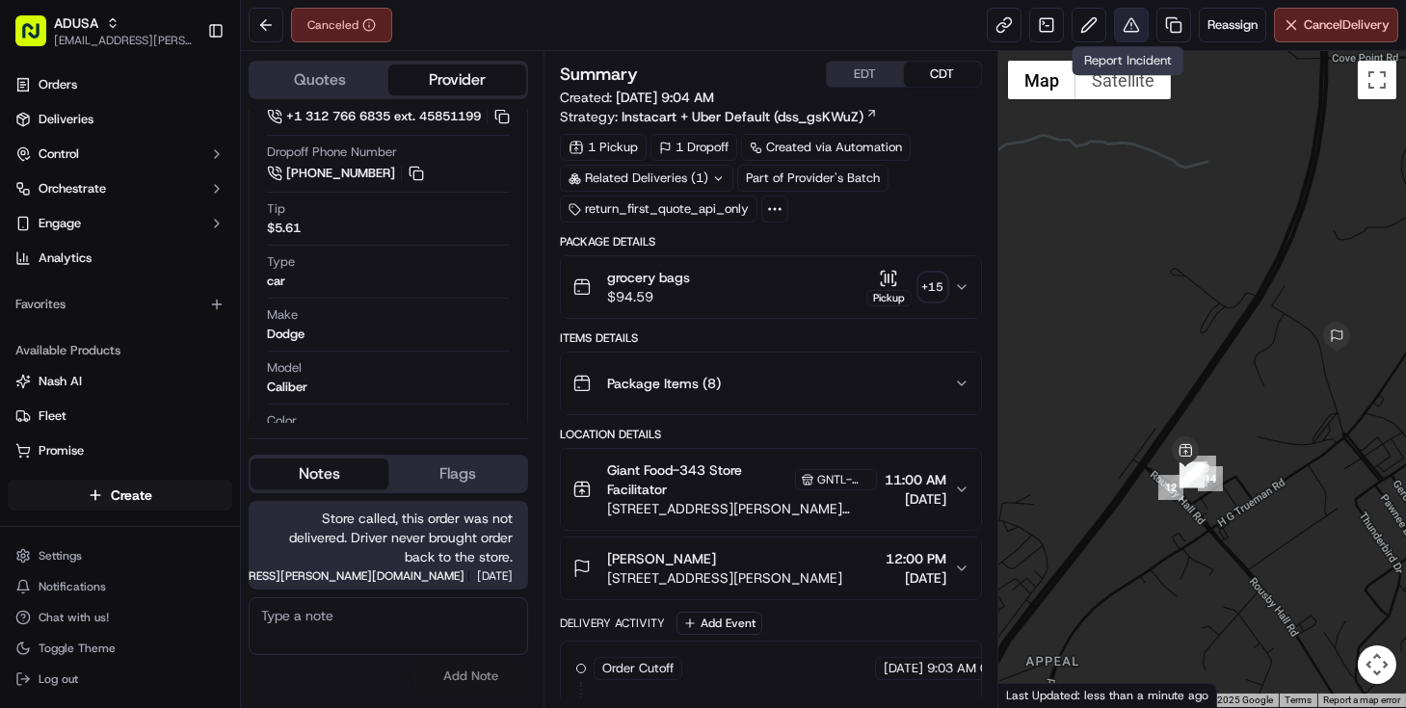
click at [1128, 28] on button at bounding box center [1131, 25] width 35 height 35
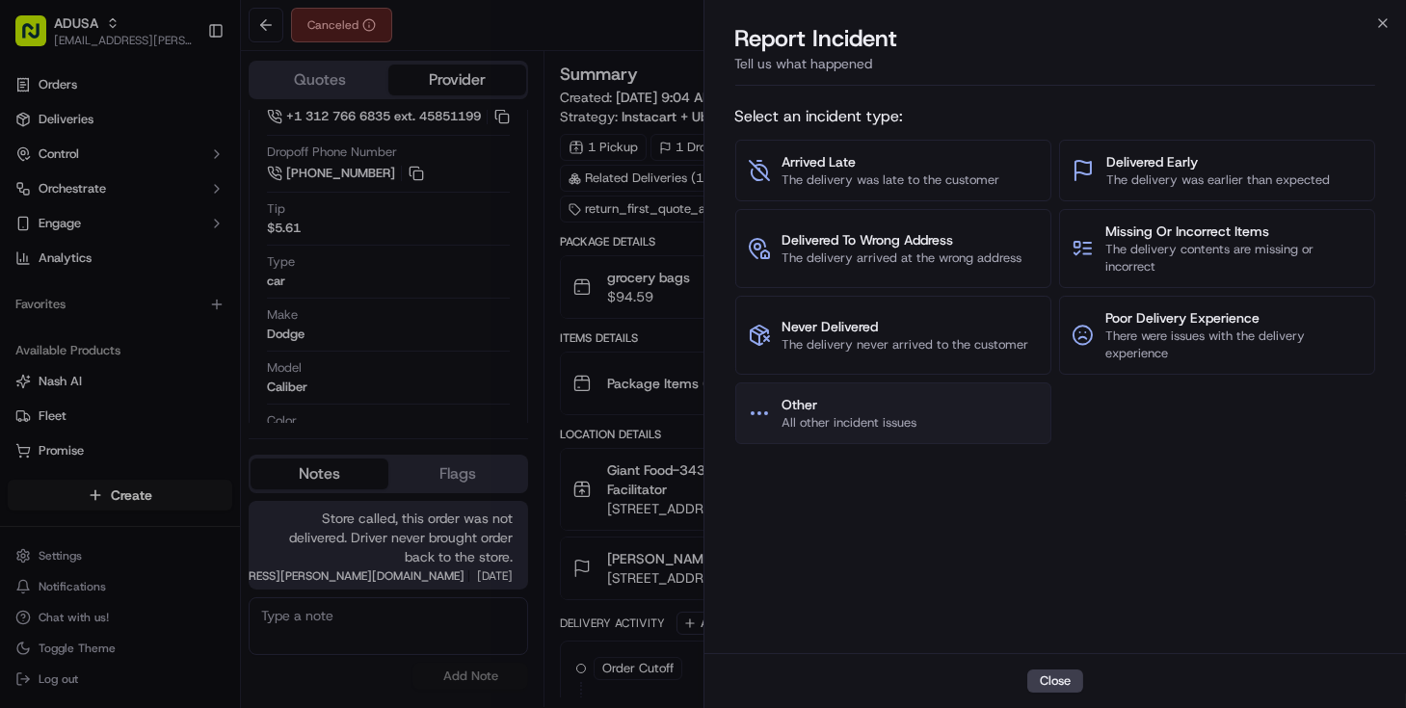
click at [860, 438] on button "Other All other incident issues" at bounding box center [893, 414] width 316 height 62
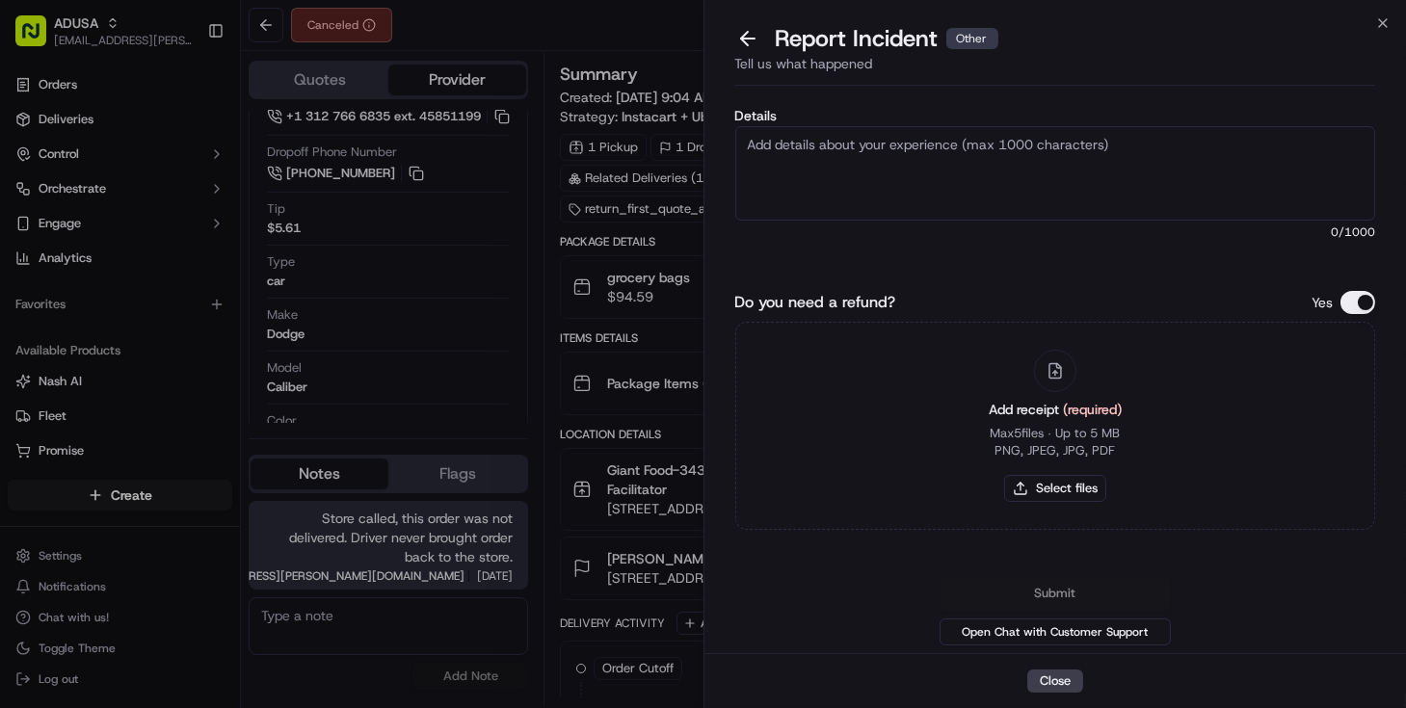
click at [787, 158] on textarea "Details" at bounding box center [1055, 173] width 641 height 94
click at [836, 164] on textarea "Full refund needed for this order. Store called because a driver picked up this…" at bounding box center [1055, 173] width 641 height 94
drag, startPoint x: 836, startPoint y: 164, endPoint x: 852, endPoint y: 161, distance: 16.6
click at [841, 166] on textarea "Full refund needed for this order. Store called because a driver picked up this…" at bounding box center [1055, 173] width 641 height 94
type textarea "Full refund needed for this order. Store called because a driver picked up this…"
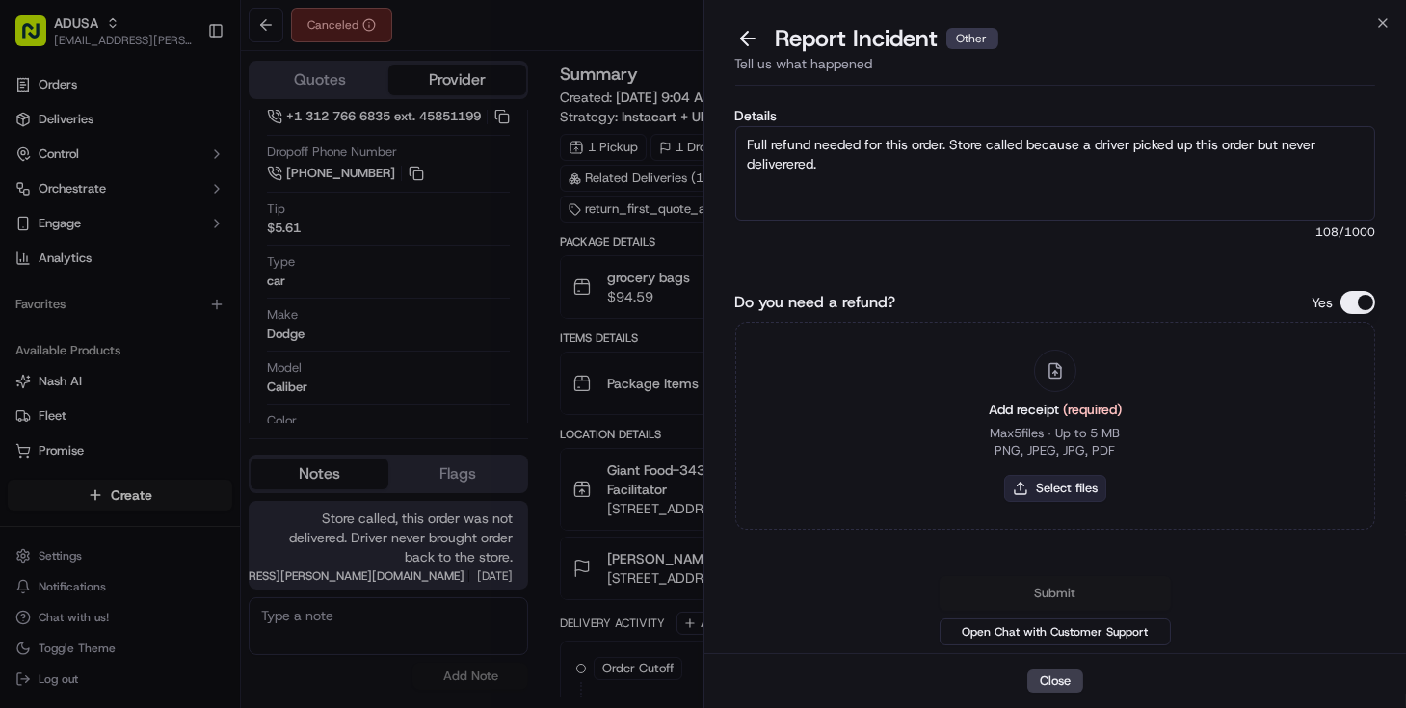
click at [1075, 492] on button "Select files" at bounding box center [1055, 488] width 102 height 27
type input "C:\fakepath\m712498203.pdf"
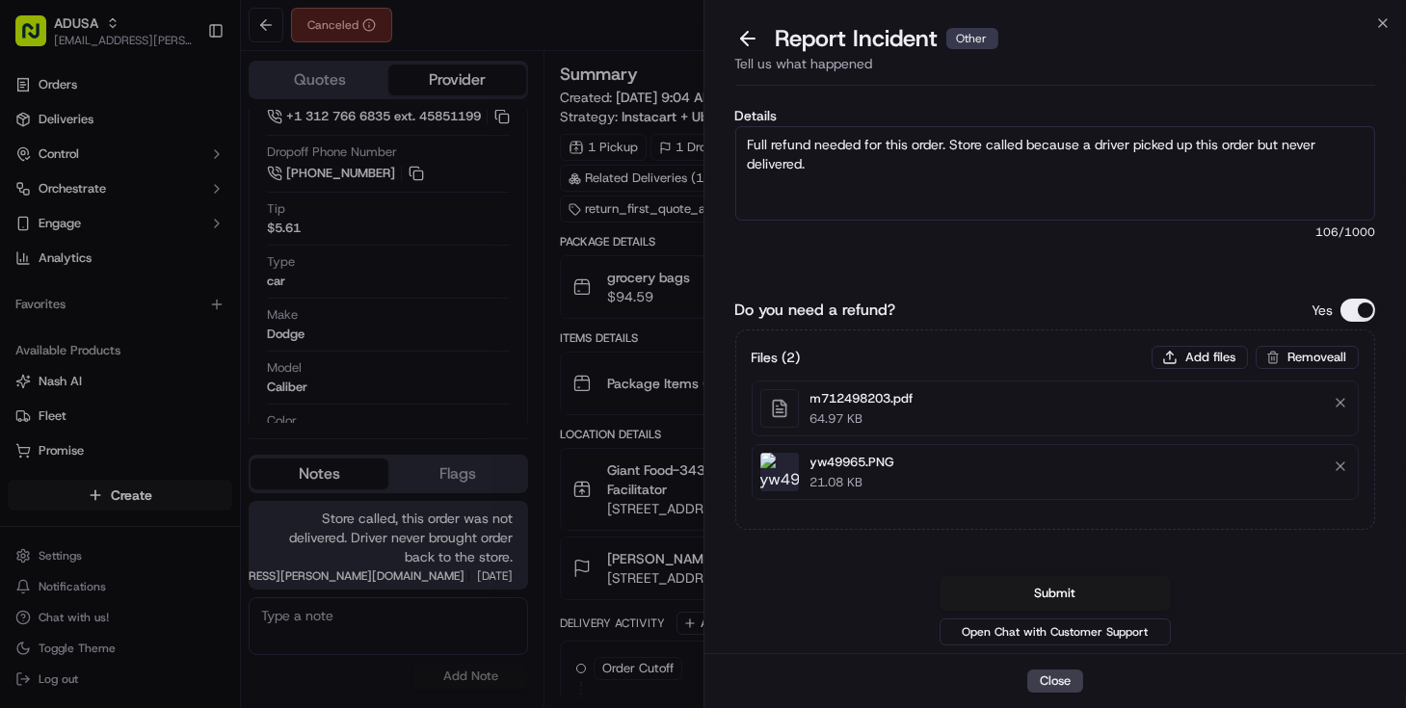
click at [844, 176] on textarea "Full refund needed for this order. Store called because a driver picked up this…" at bounding box center [1055, 173] width 641 height 94
type textarea "Full refund needed for this order. Store called because a driver picked up this…"
click at [1007, 587] on button "Submit" at bounding box center [1055, 593] width 231 height 35
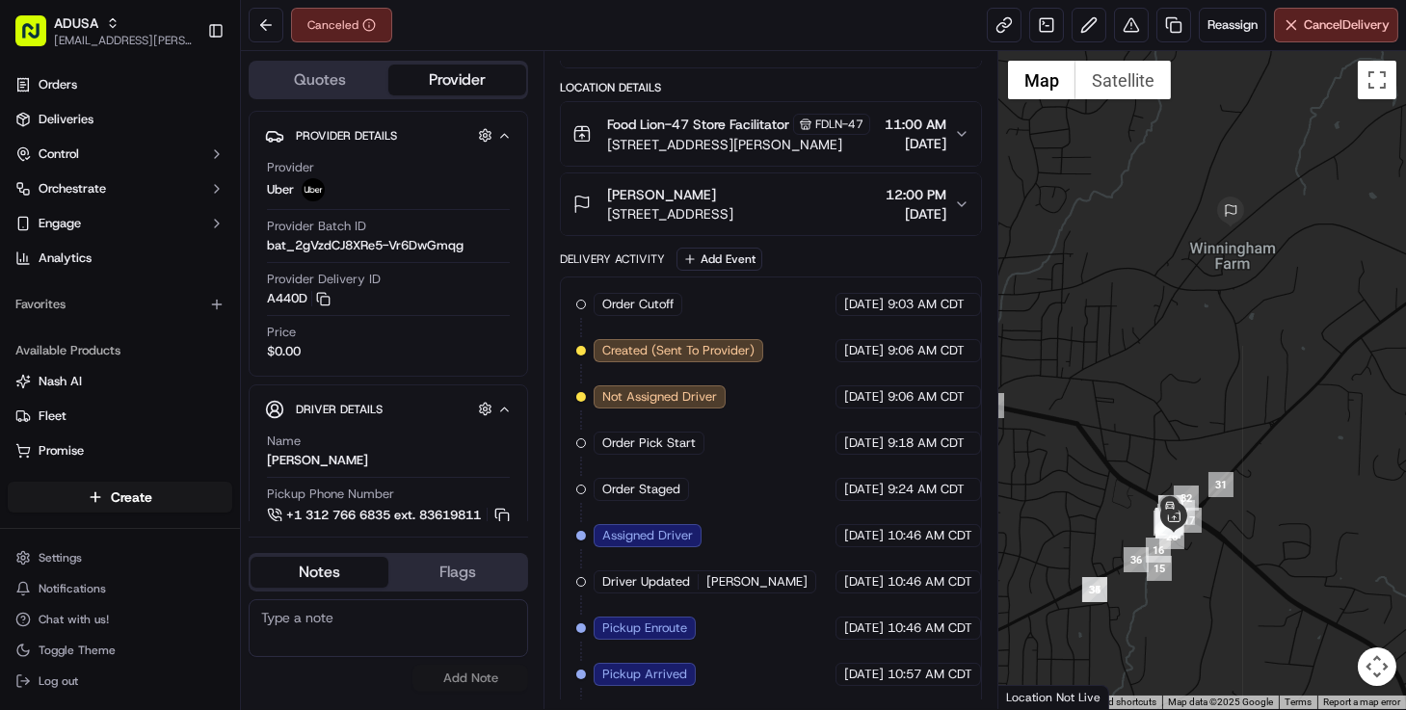
scroll to position [593, 0]
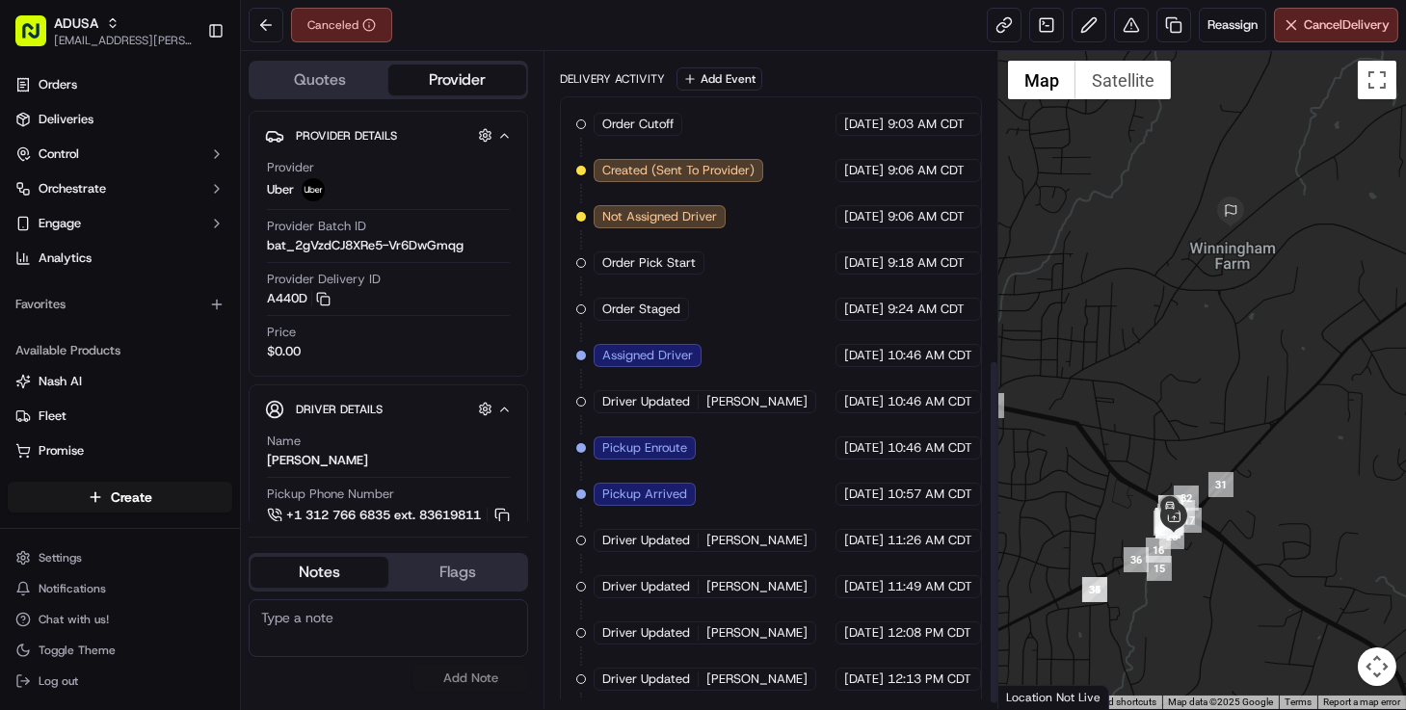
scroll to position [593, 0]
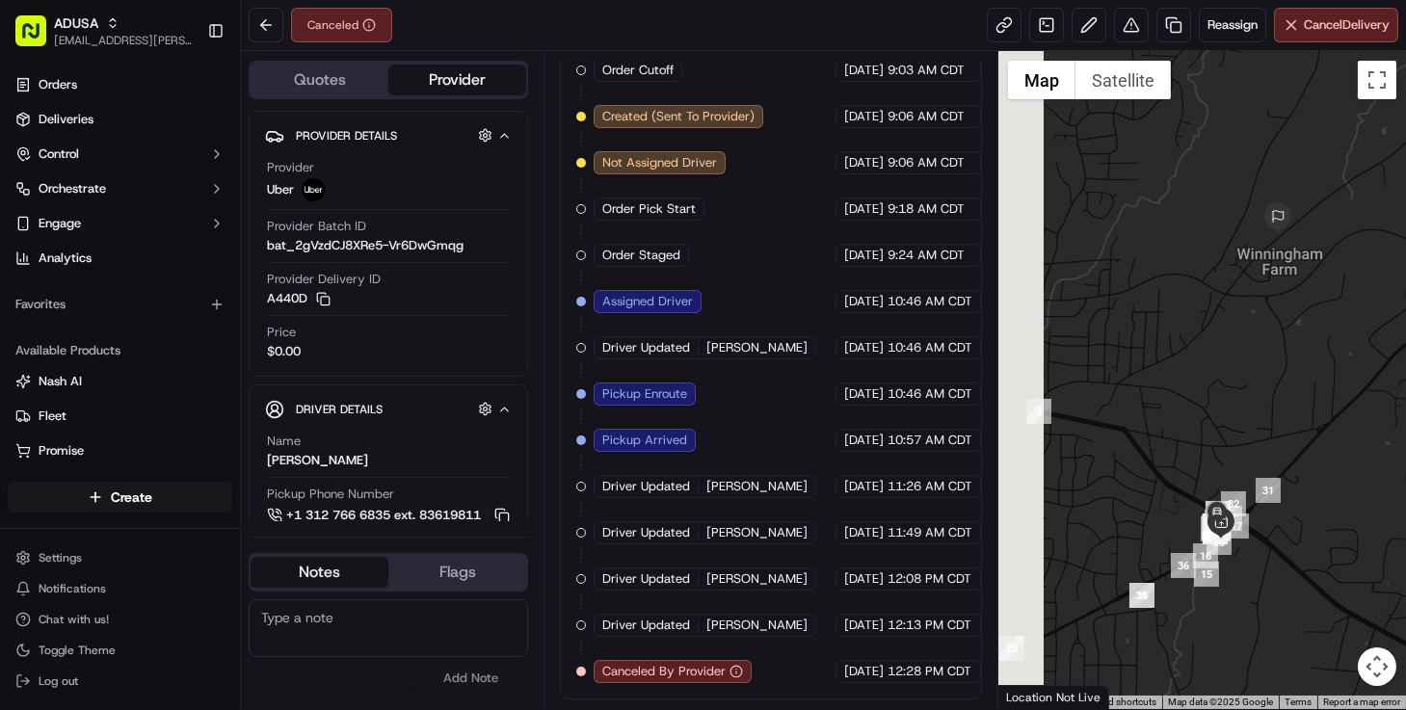
drag, startPoint x: 1088, startPoint y: 512, endPoint x: 1151, endPoint y: 520, distance: 63.3
click at [1151, 520] on div at bounding box center [1203, 380] width 408 height 658
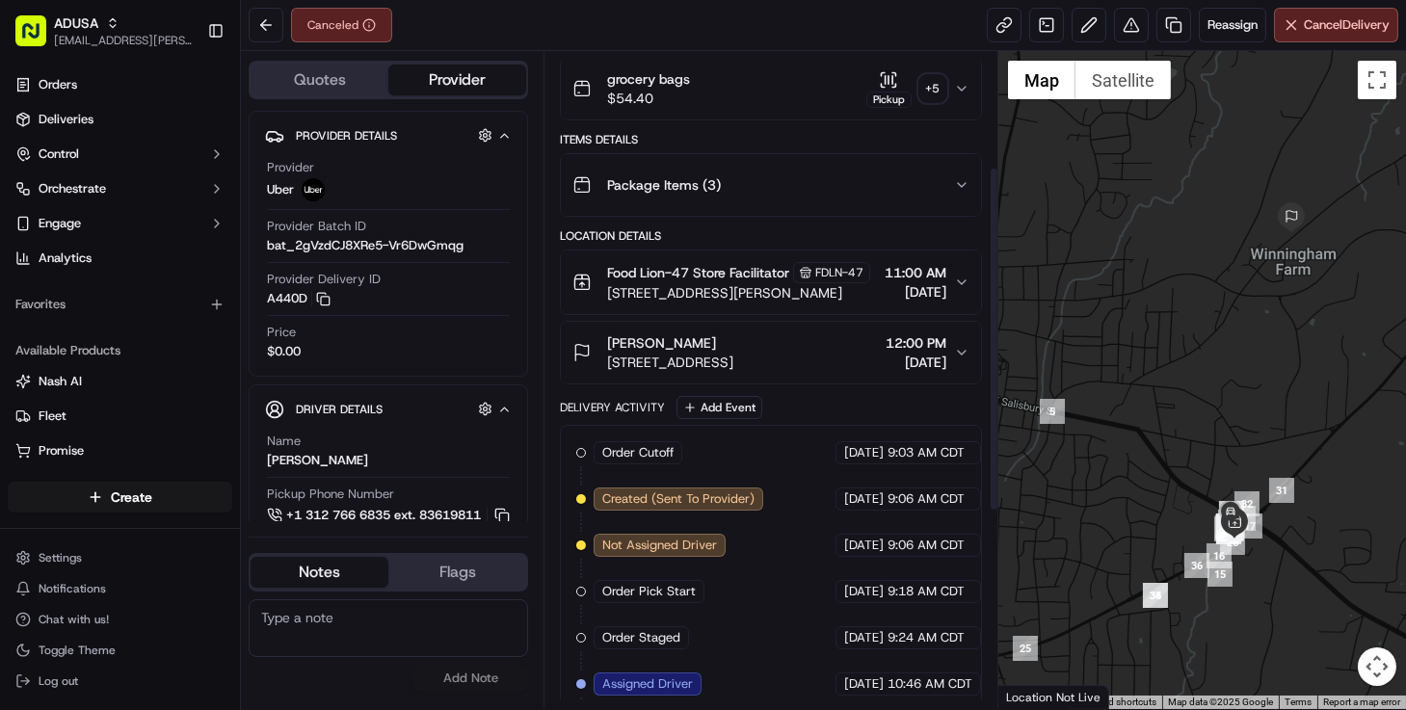
scroll to position [154, 0]
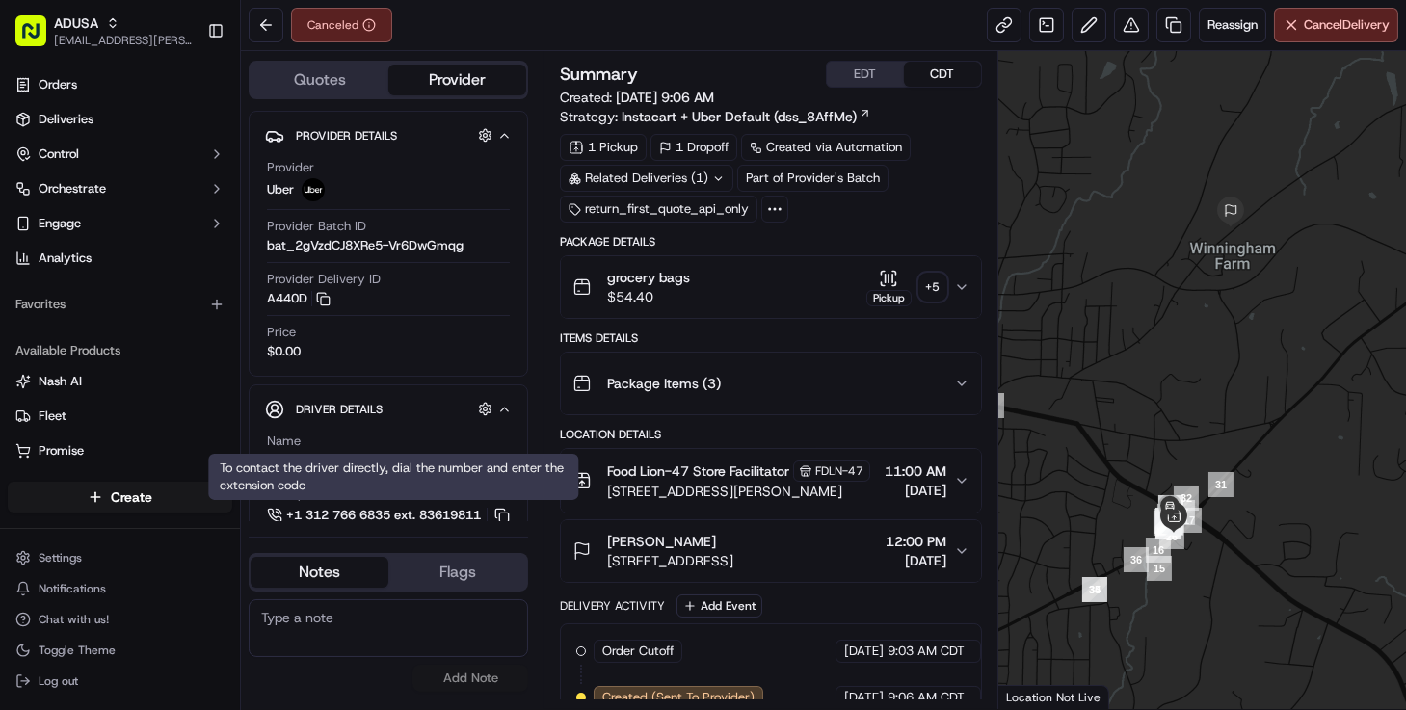
click at [345, 640] on textarea at bounding box center [389, 629] width 280 height 58
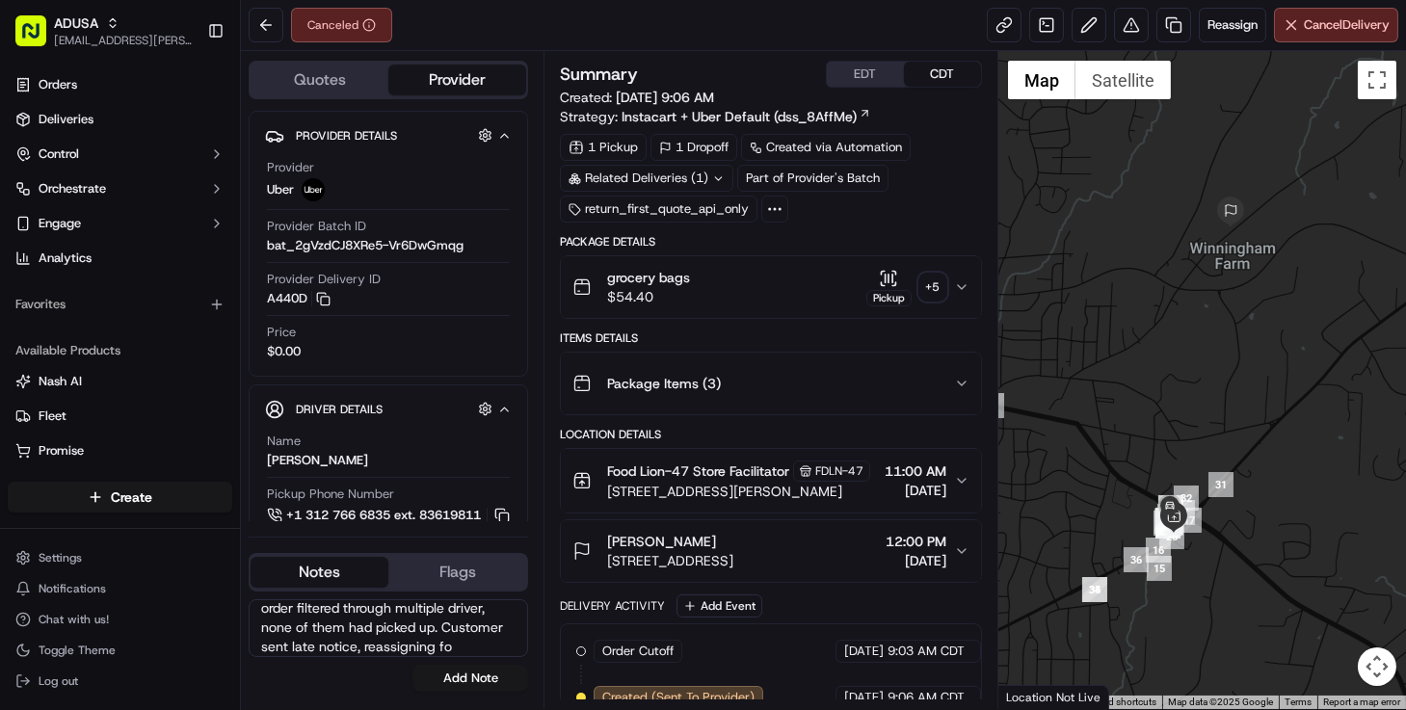
scroll to position [29, 0]
type textarea "order filtered through multiple driver, none of them had picked up. Customer se…"
click at [463, 680] on button "Add Note" at bounding box center [471, 678] width 116 height 27
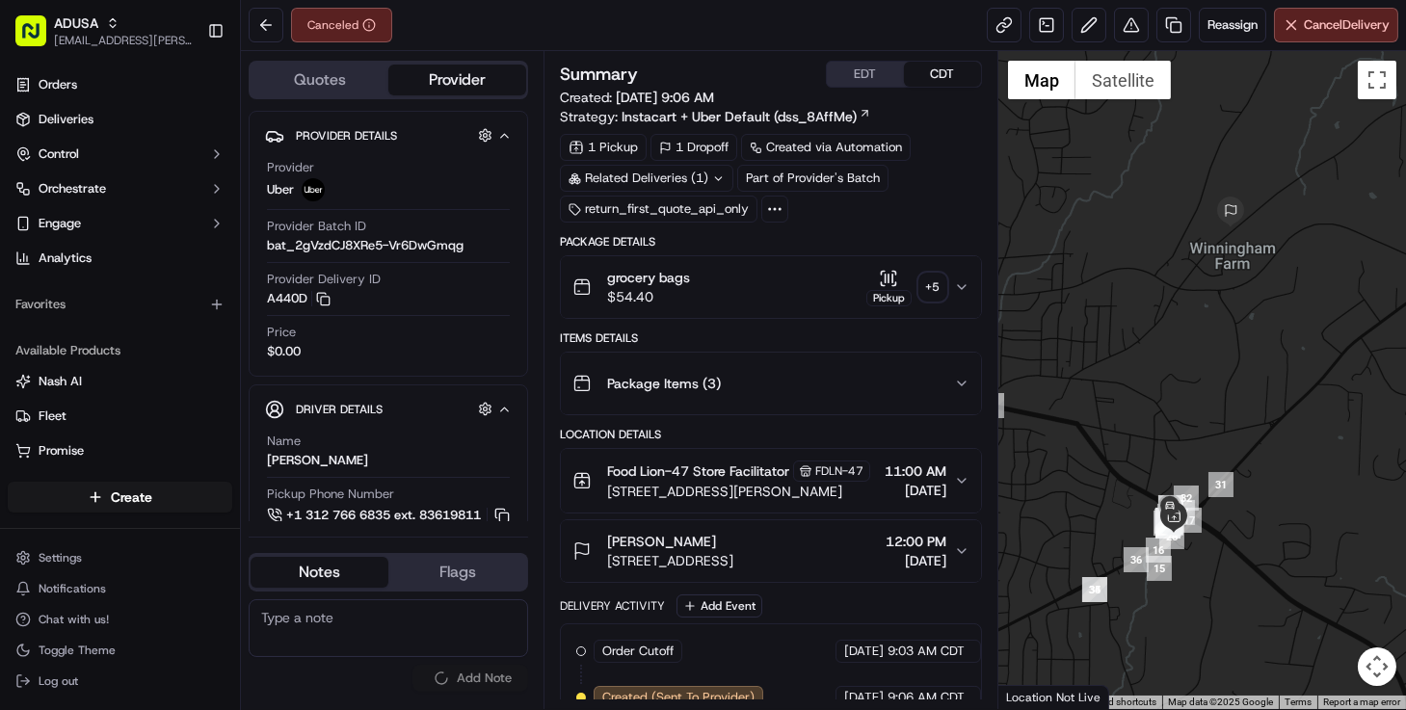
scroll to position [0, 0]
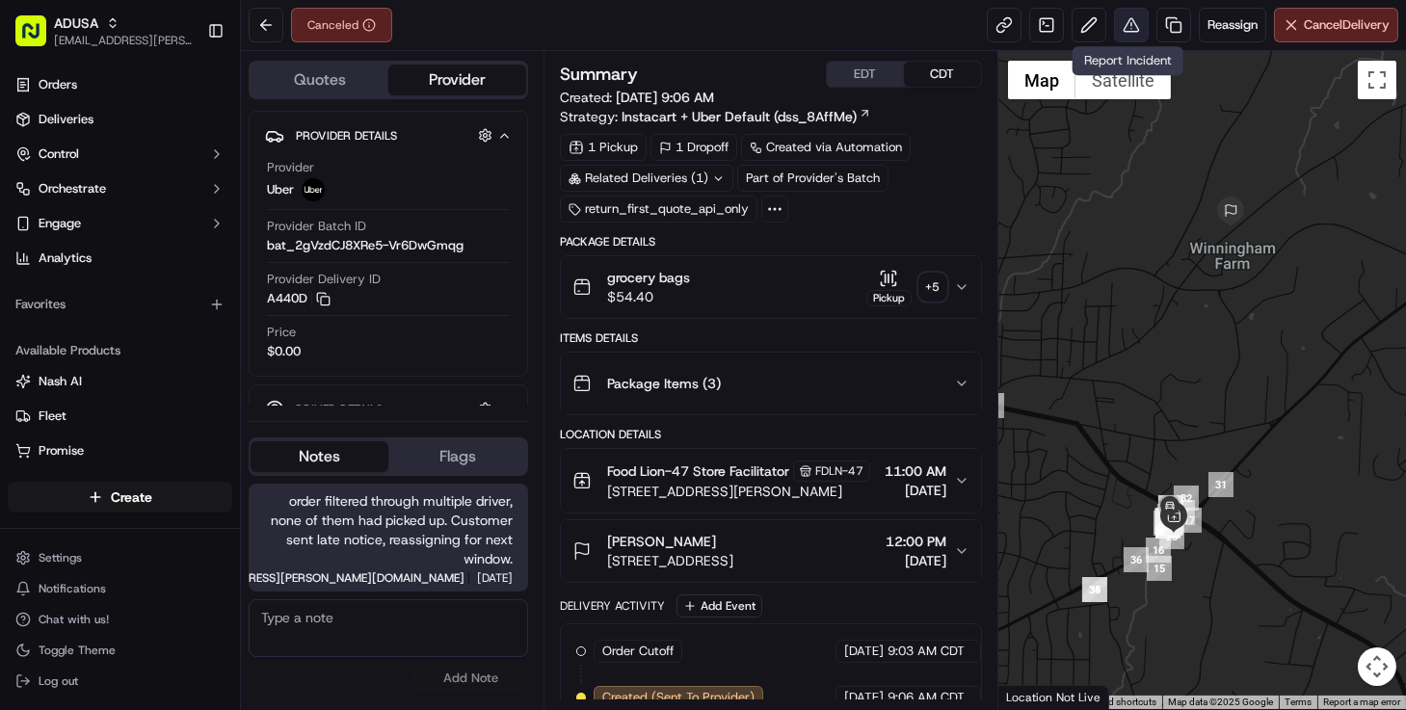
click at [1125, 27] on button at bounding box center [1131, 25] width 35 height 35
click at [1228, 33] on span "Reassign" at bounding box center [1233, 24] width 50 height 17
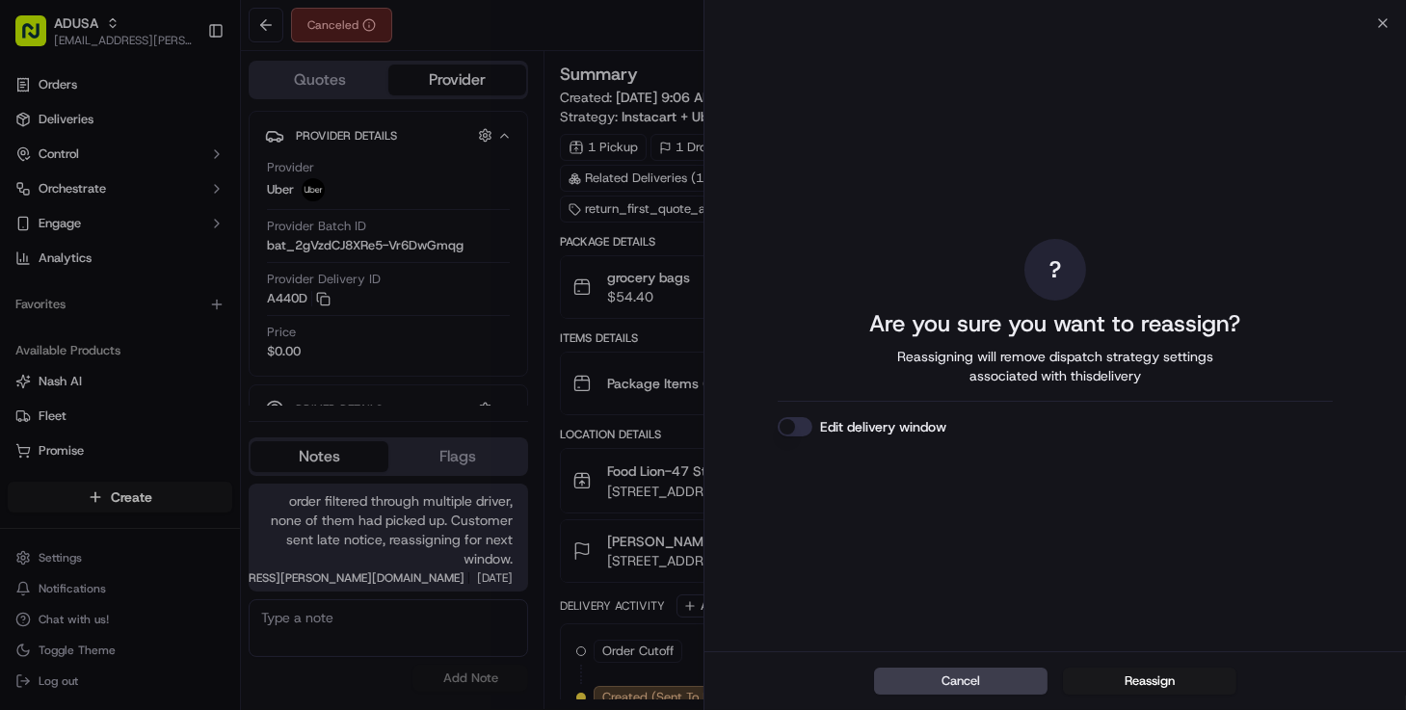
click at [795, 431] on button "Edit delivery window" at bounding box center [795, 426] width 35 height 19
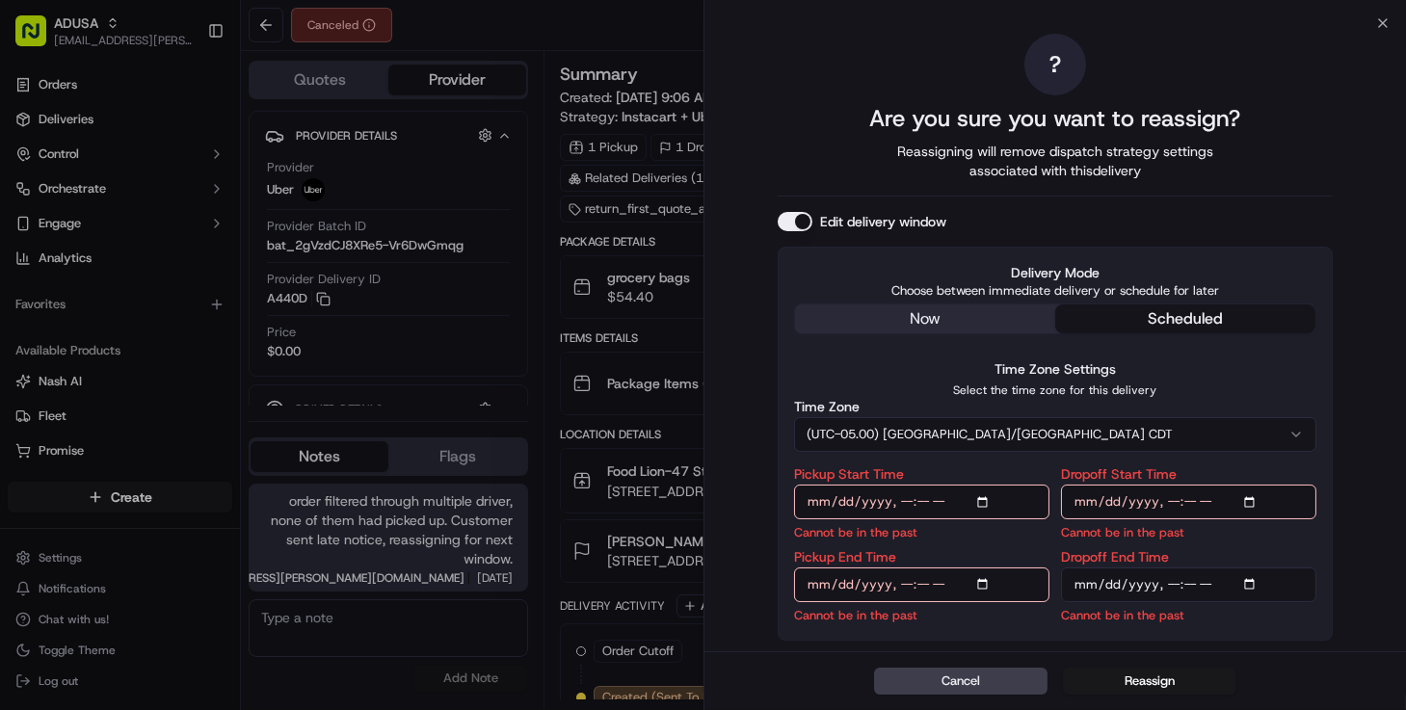
click at [965, 421] on button "(UTC-05.00) America/Chicago CDT" at bounding box center [1055, 434] width 522 height 35
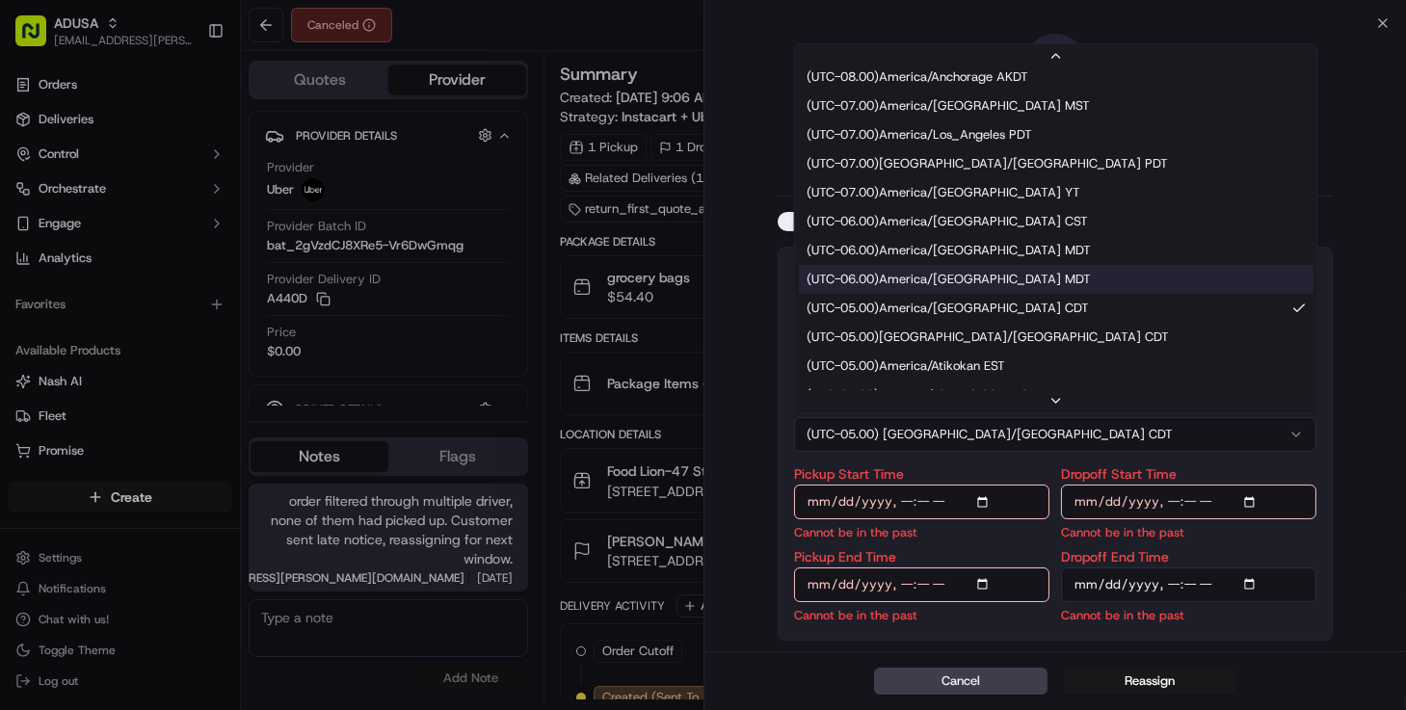
scroll to position [174, 0]
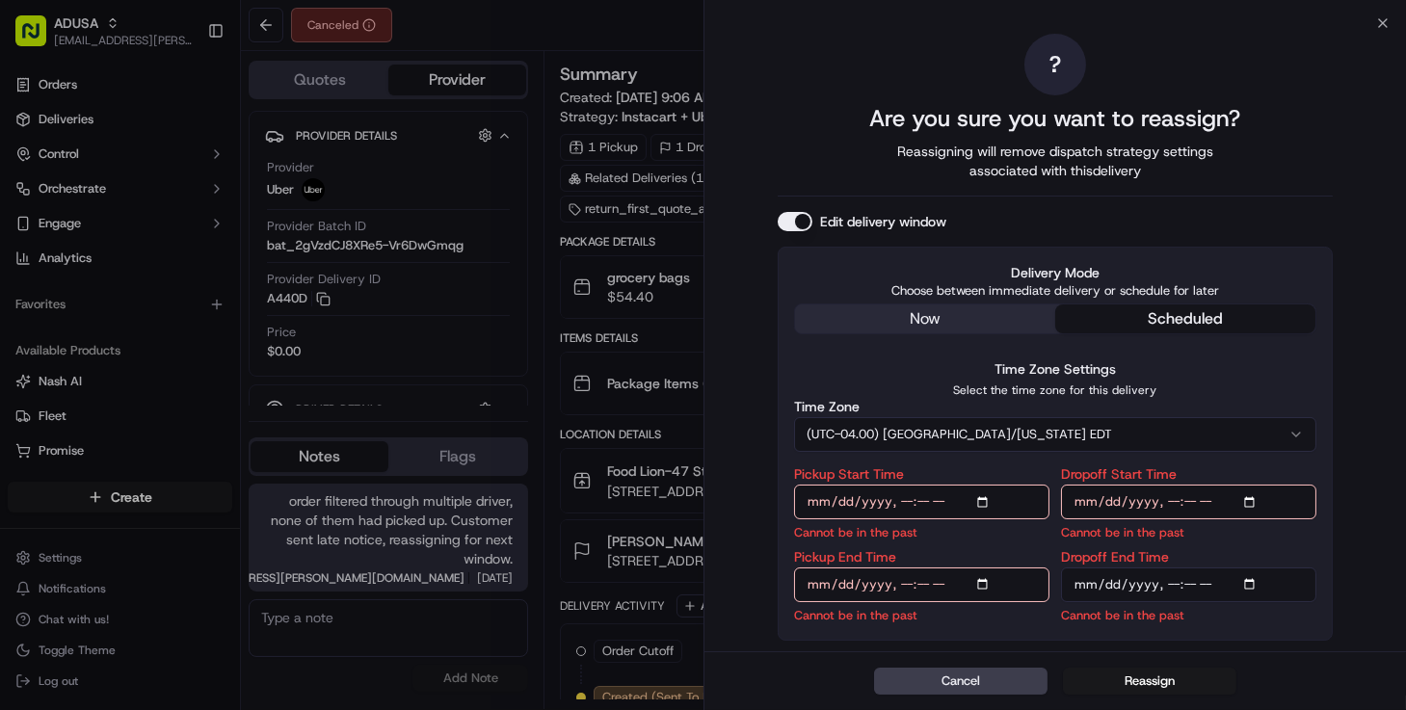
click at [908, 511] on input "Pickup Start Time" at bounding box center [921, 502] width 255 height 35
click at [905, 502] on input "Pickup Start Time" at bounding box center [921, 502] width 255 height 35
type input "2025-09-16T14:30"
click at [900, 574] on input "Pickup End Time" at bounding box center [921, 585] width 255 height 35
click at [947, 588] on input "Pickup End Time" at bounding box center [921, 585] width 255 height 35
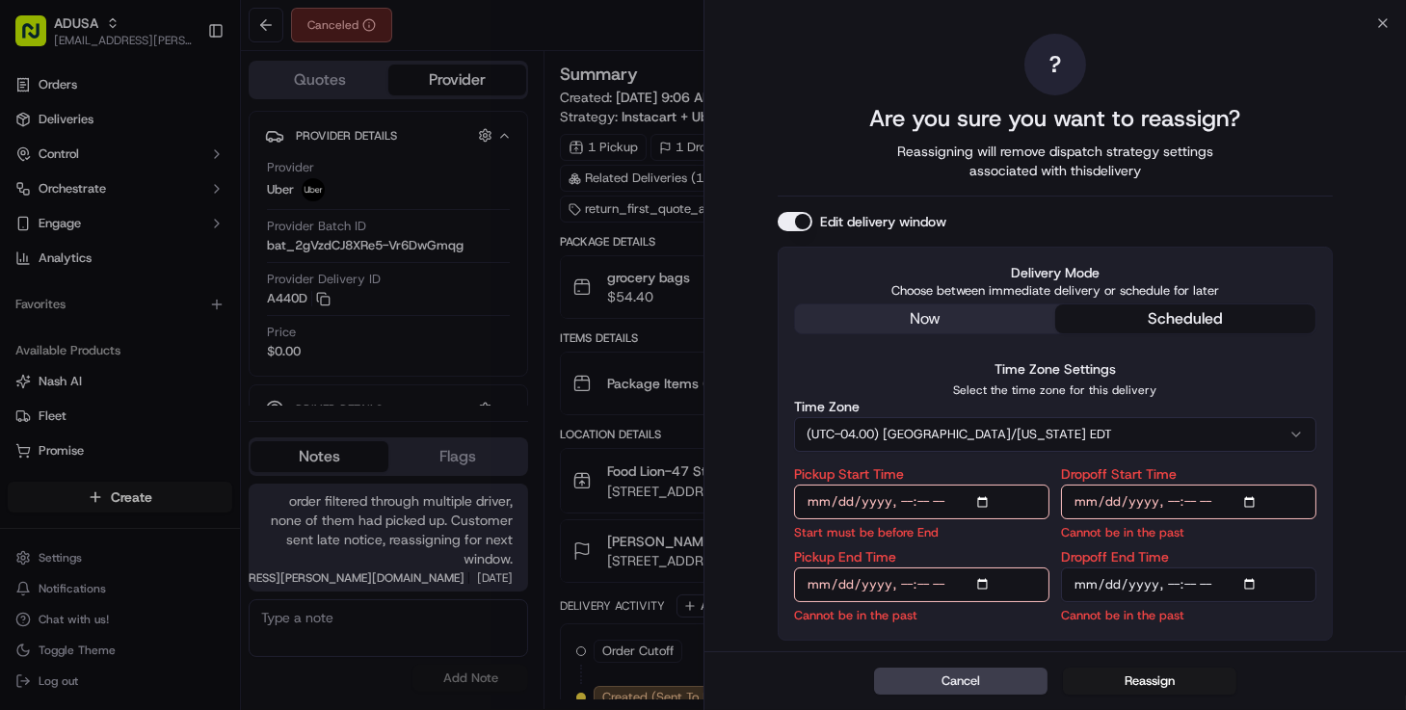
type input "2025-09-16T15:00"
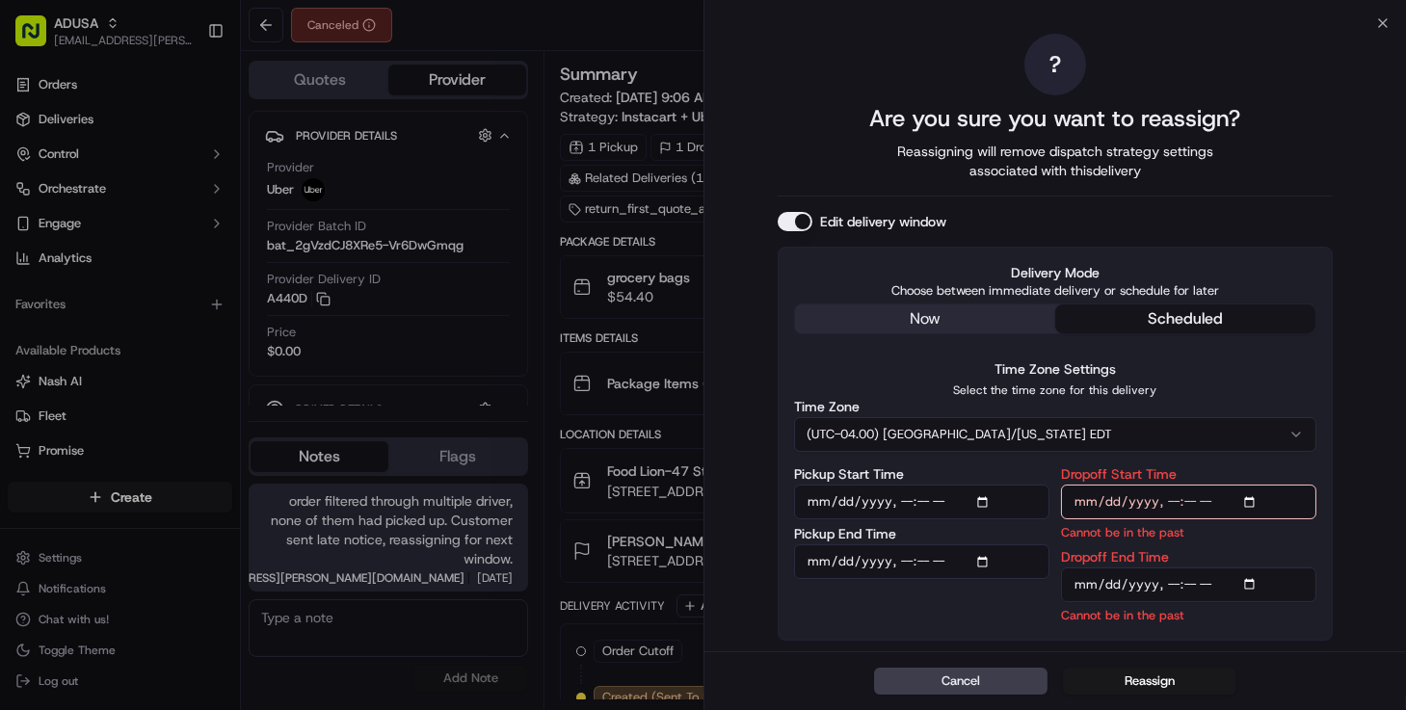
click at [1173, 501] on input "Dropoff Start Time" at bounding box center [1188, 502] width 255 height 35
click at [1223, 501] on input "Dropoff Start Time" at bounding box center [1188, 502] width 255 height 35
type input "2025-09-16T15:00"
click at [1178, 584] on input "Dropoff End Time" at bounding box center [1188, 585] width 255 height 35
click at [1172, 580] on input "Dropoff End Time" at bounding box center [1188, 585] width 255 height 35
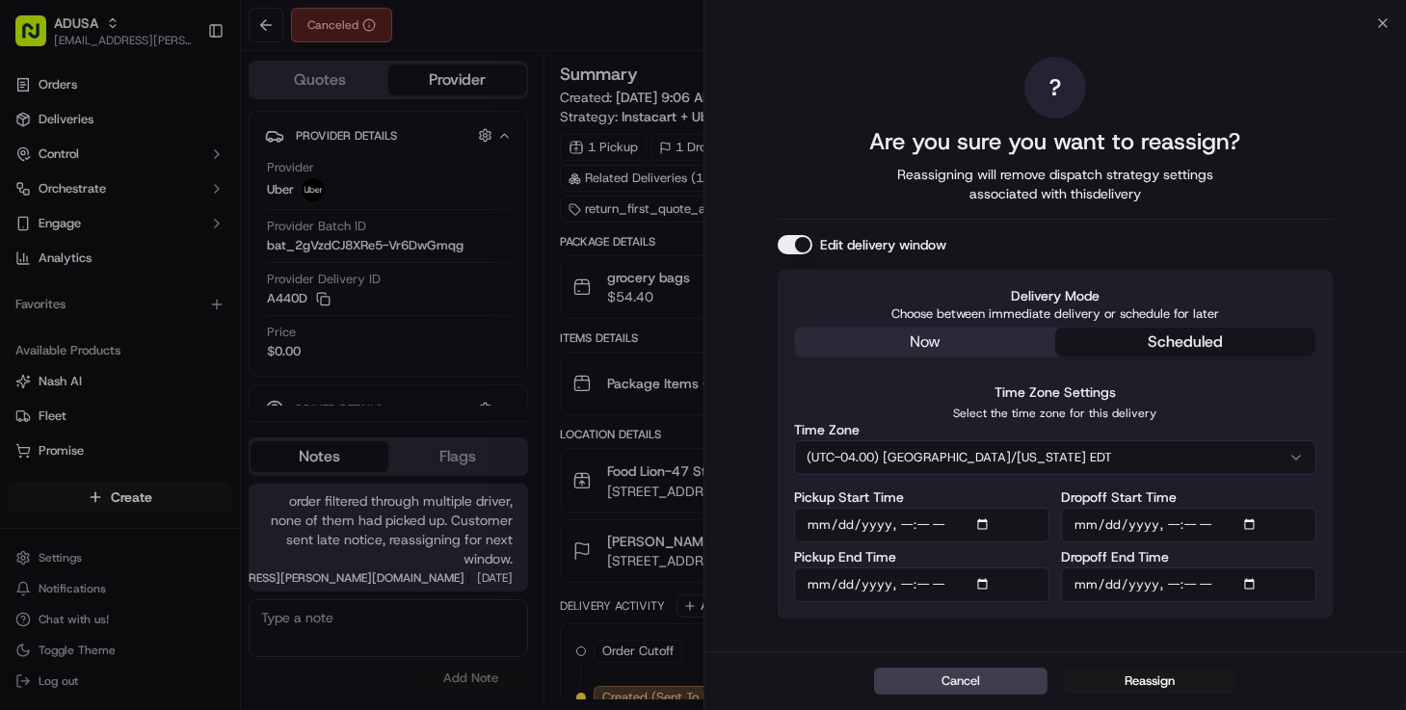
type input "2025-09-16T15:30"
click at [1098, 688] on button "Reassign" at bounding box center [1149, 681] width 173 height 27
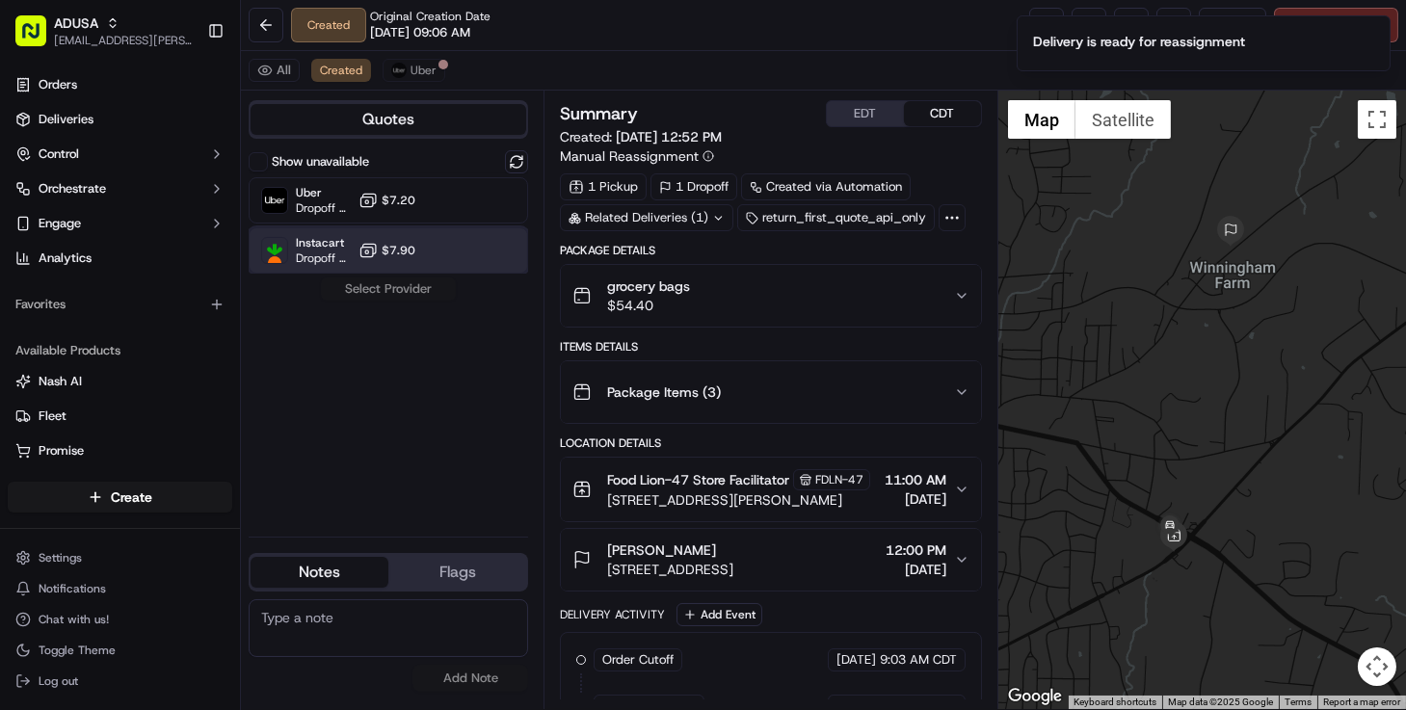
click at [429, 260] on div "Instacart Dropoff ETA - $7.90" at bounding box center [389, 250] width 280 height 46
click at [414, 290] on button "Assign Provider" at bounding box center [388, 289] width 137 height 23
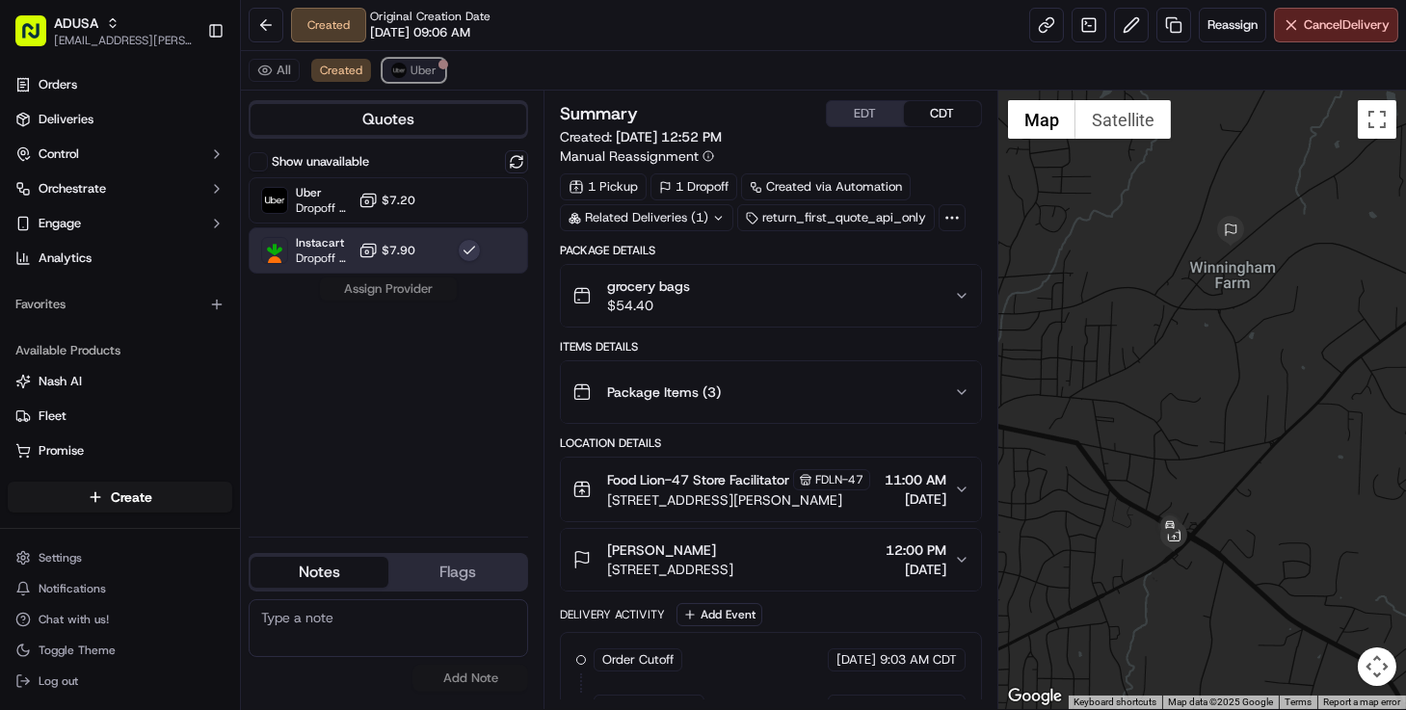
click at [397, 70] on img at bounding box center [398, 70] width 15 height 15
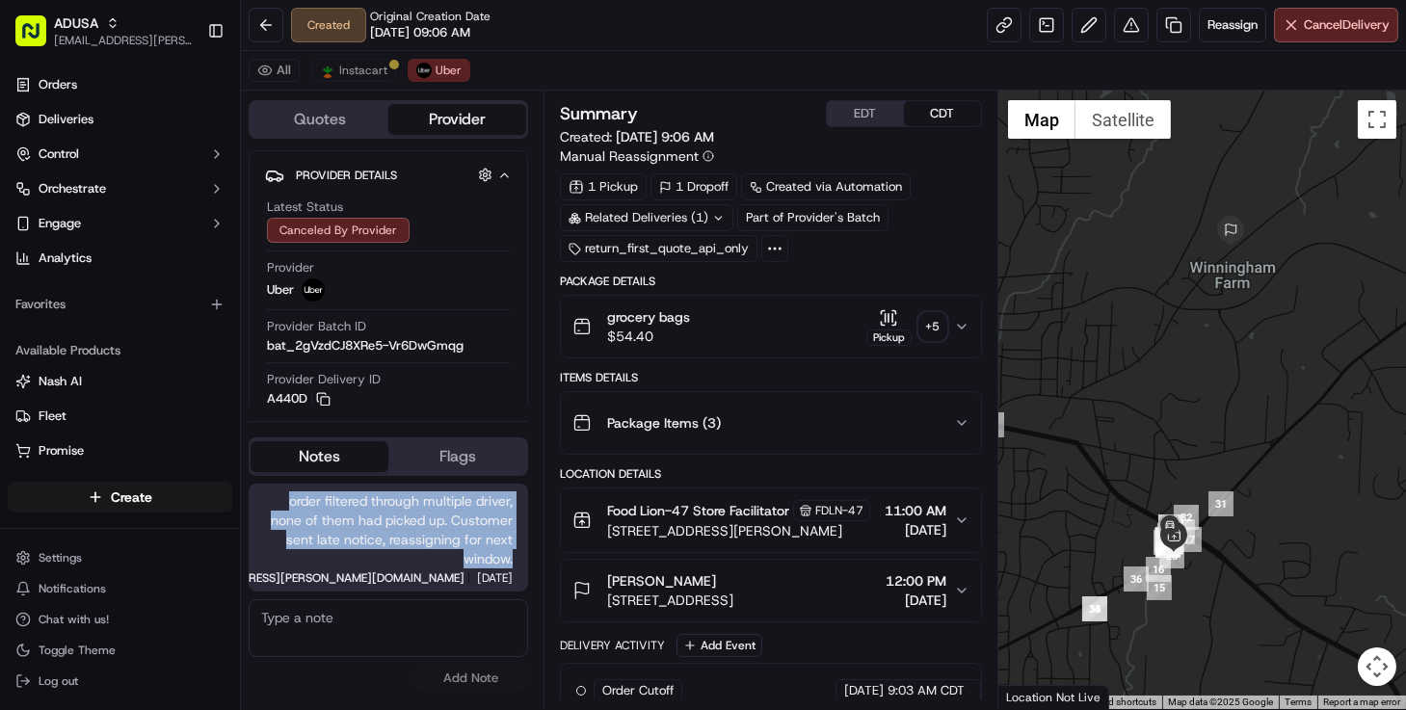
drag, startPoint x: 280, startPoint y: 501, endPoint x: 512, endPoint y: 554, distance: 237.3
click at [512, 554] on span "order filtered through multiple driver, none of them had picked up. Customer se…" at bounding box center [388, 530] width 249 height 77
copy span "order filtered through multiple driver, none of them had picked up. Customer se…"
click at [352, 73] on span "Instacart" at bounding box center [363, 70] width 48 height 15
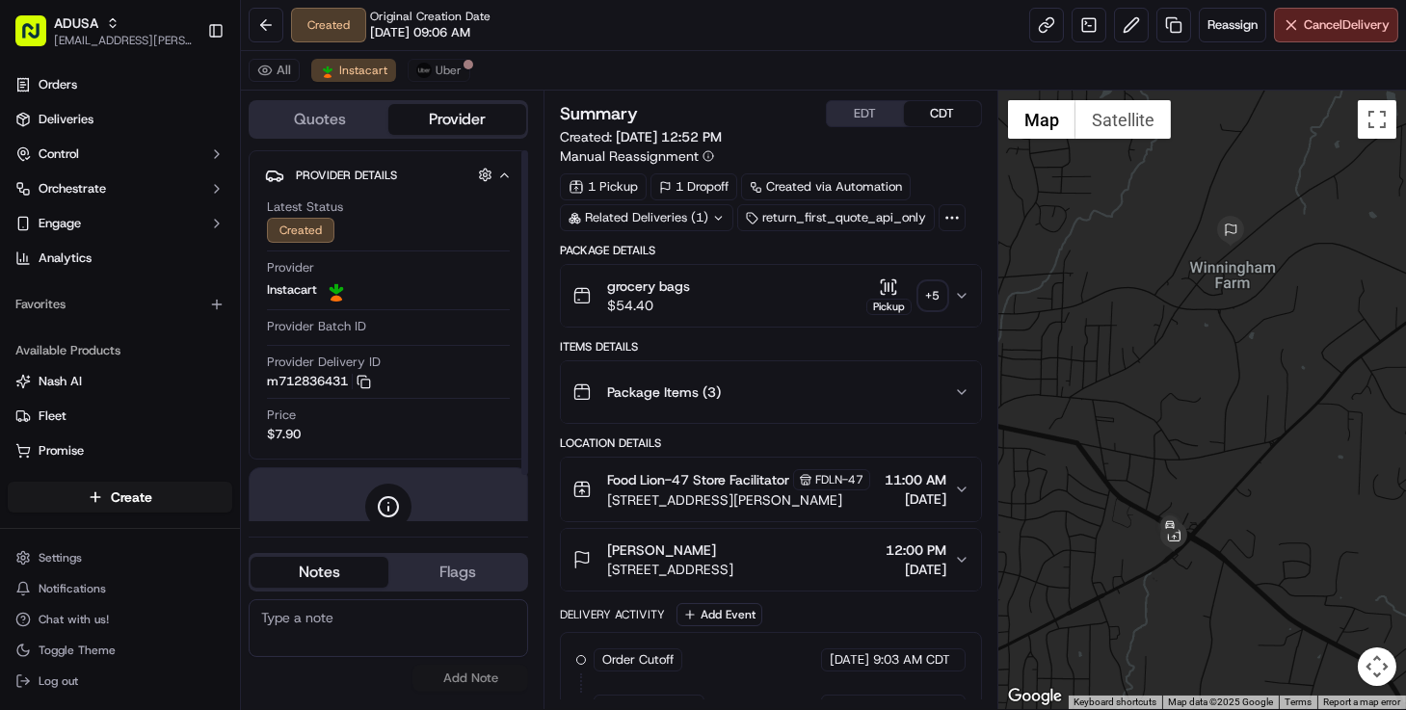
click at [347, 624] on textarea at bounding box center [389, 629] width 280 height 58
paste textarea "order filtered through multiple driver, none of them had picked up. Customer se…"
type textarea "order filtered through multiple driver, none of them had picked up. Customer se…"
click at [471, 680] on button "Add Note" at bounding box center [471, 678] width 116 height 27
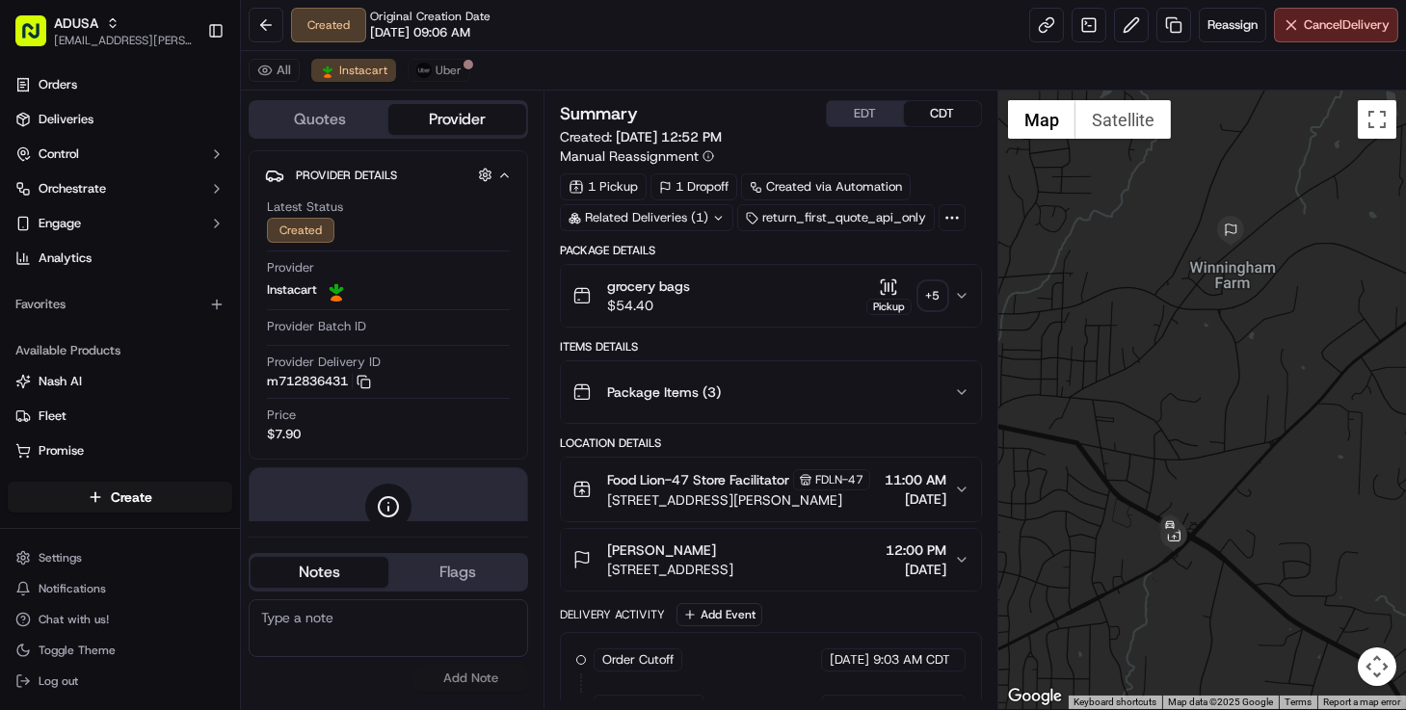
scroll to position [0, 0]
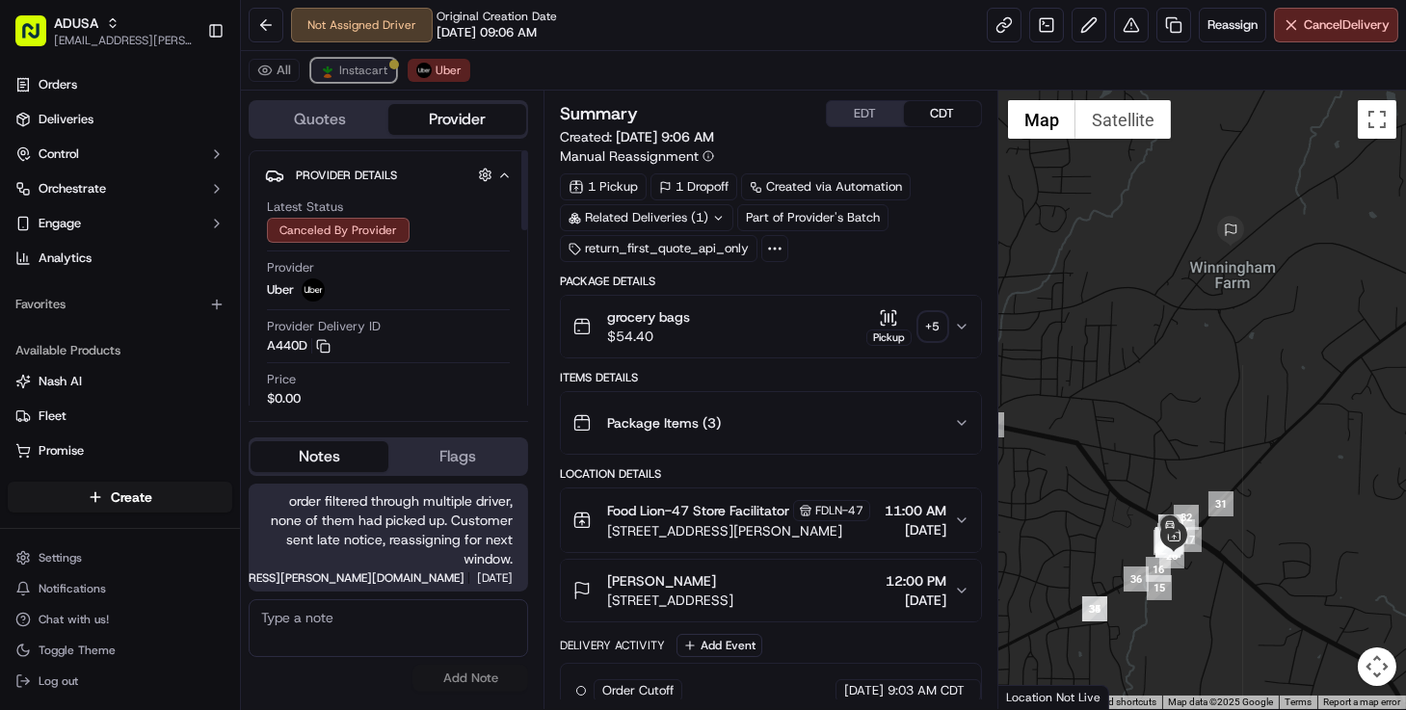
click at [362, 70] on span "Instacart" at bounding box center [363, 70] width 48 height 15
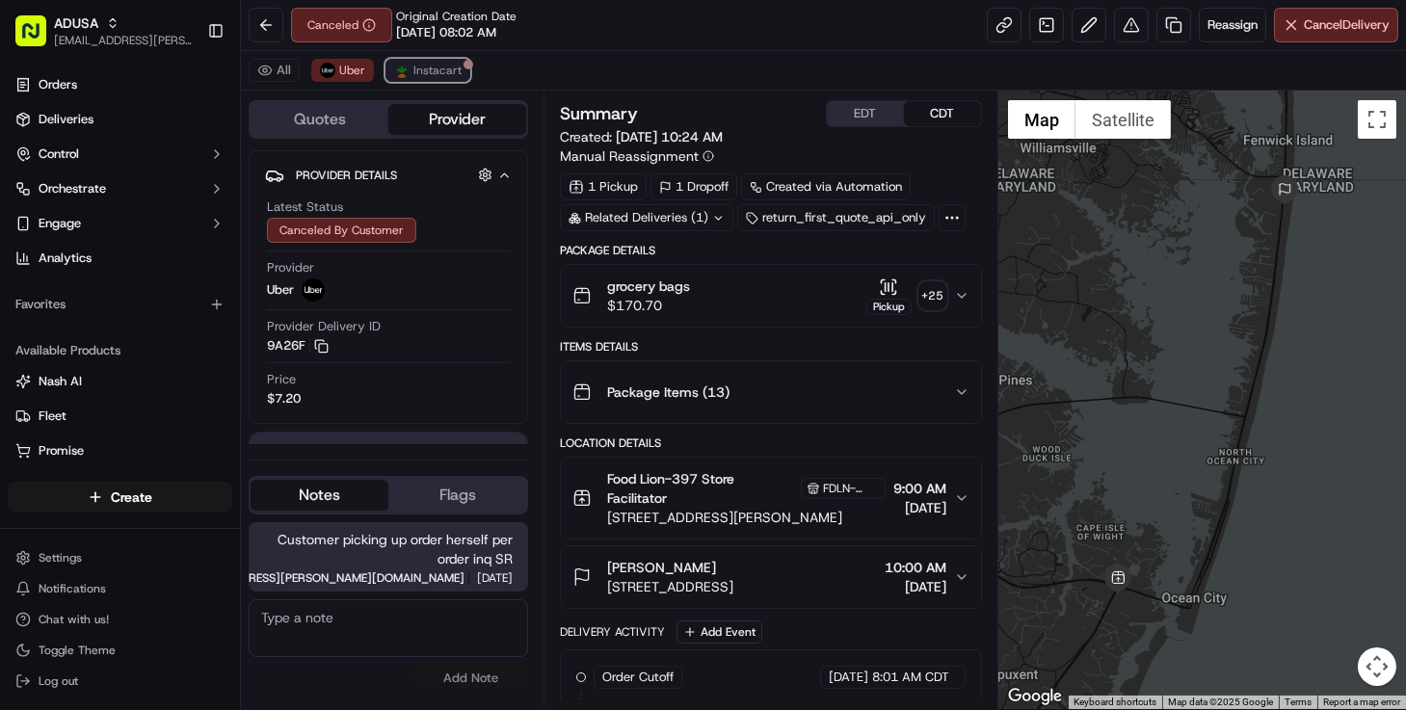
click at [427, 75] on span "Instacart" at bounding box center [438, 70] width 48 height 15
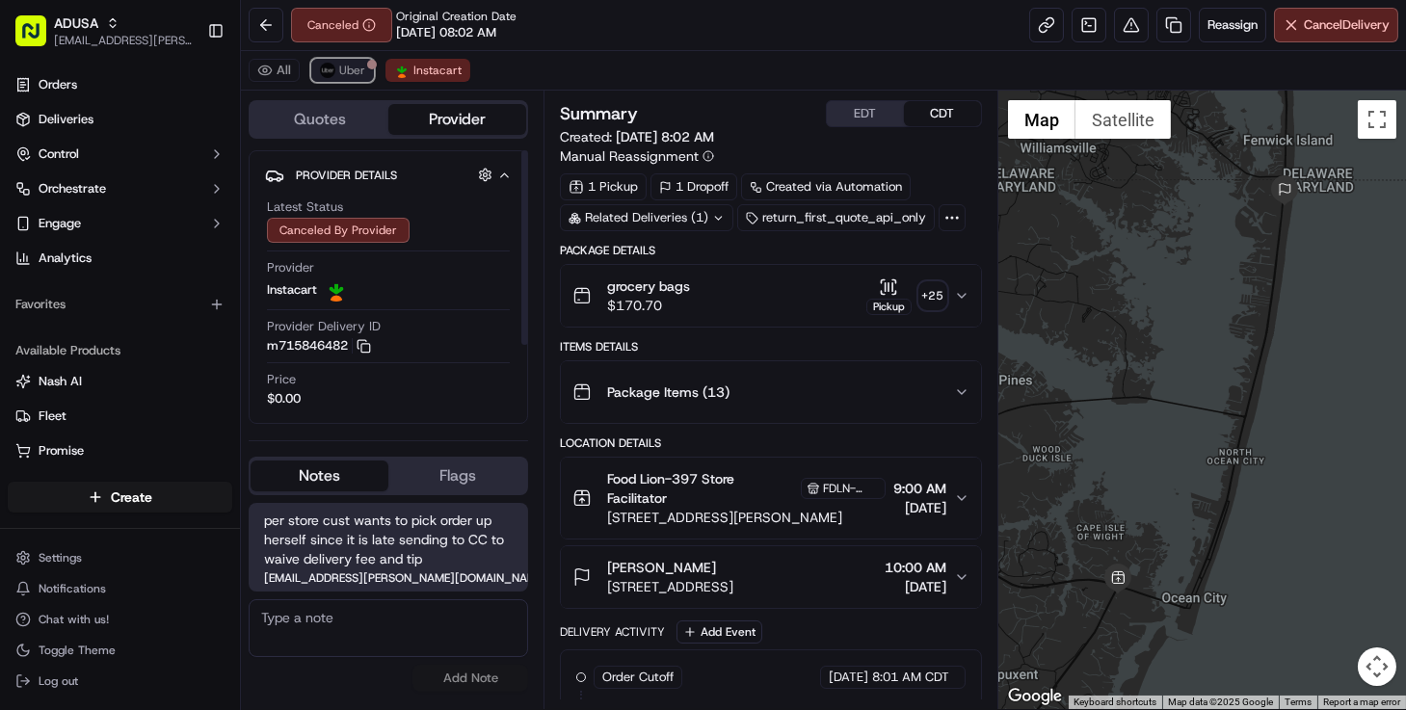
click at [340, 74] on span "Uber" at bounding box center [352, 70] width 26 height 15
